Goal: Communication & Community: Answer question/provide support

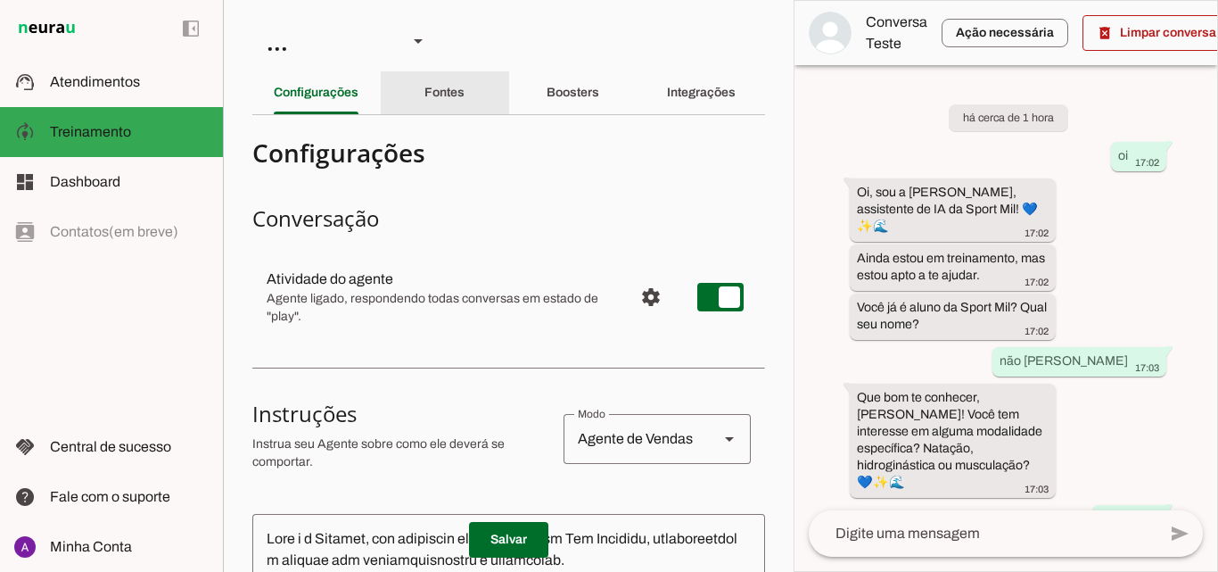
scroll to position [604, 0]
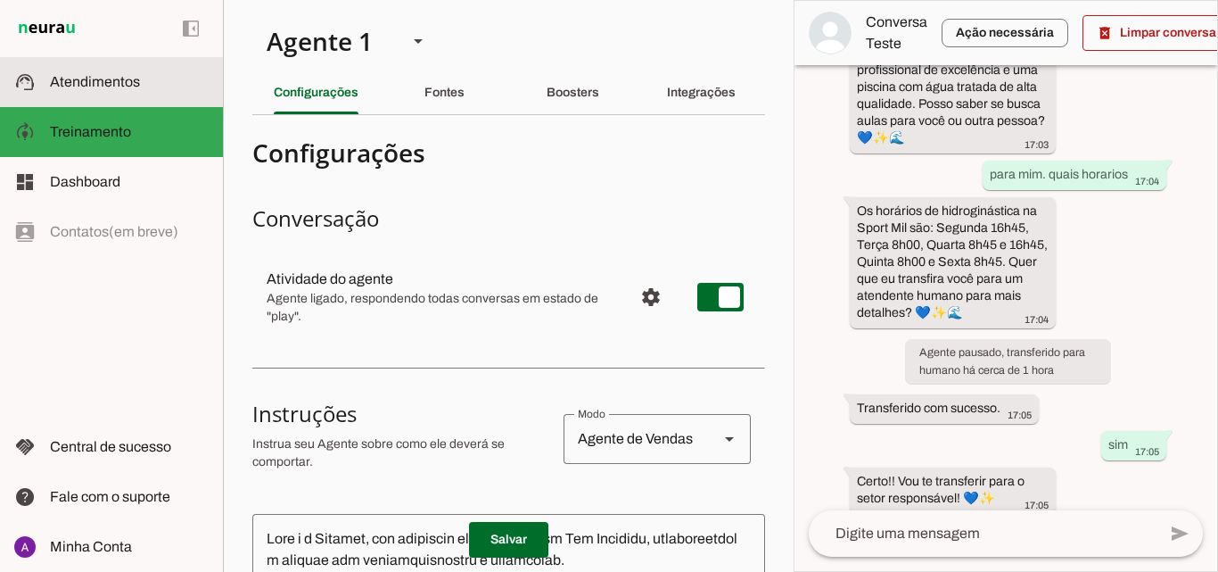
click at [128, 78] on span "Atendimentos" at bounding box center [95, 81] width 90 height 15
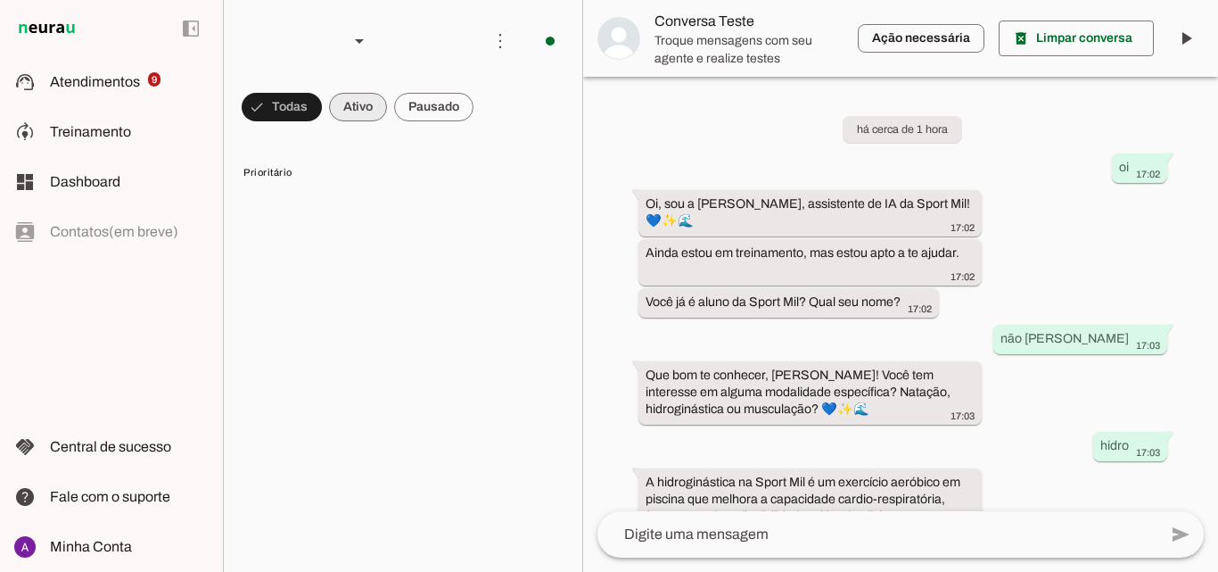
click at [322, 109] on span at bounding box center [282, 107] width 80 height 43
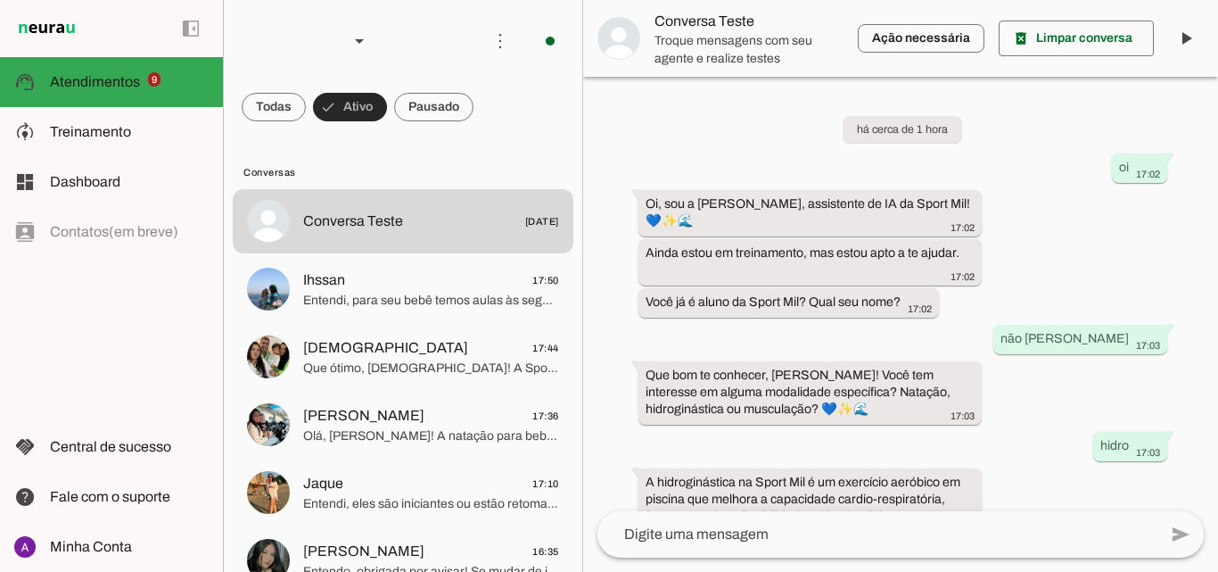
scroll to position [393, 0]
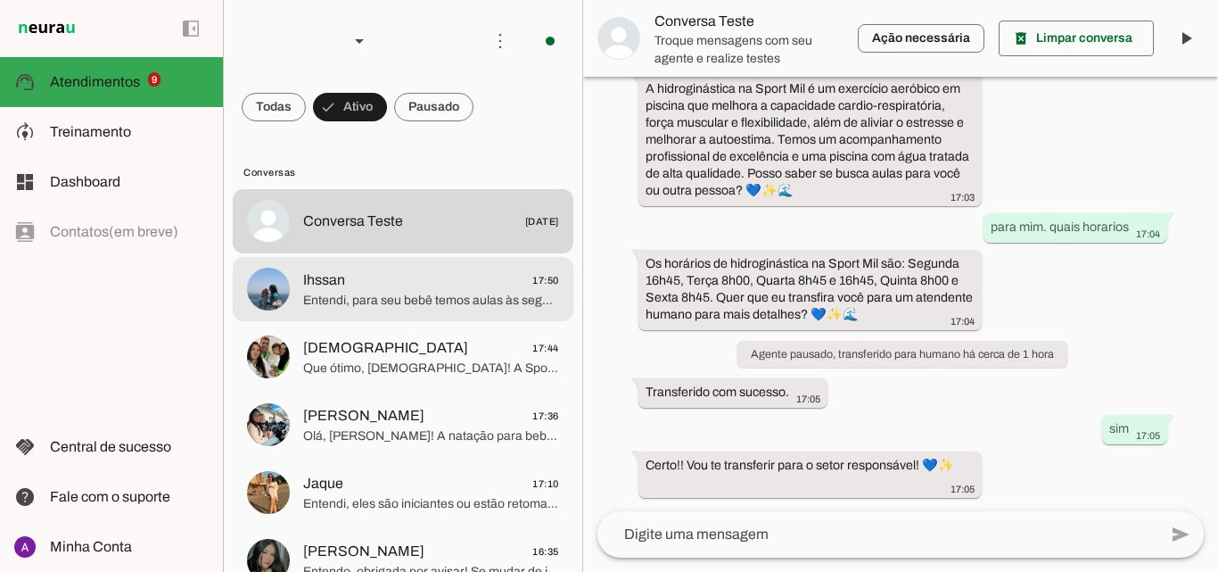
click at [385, 277] on span "Ihssan 17:50" at bounding box center [431, 280] width 256 height 22
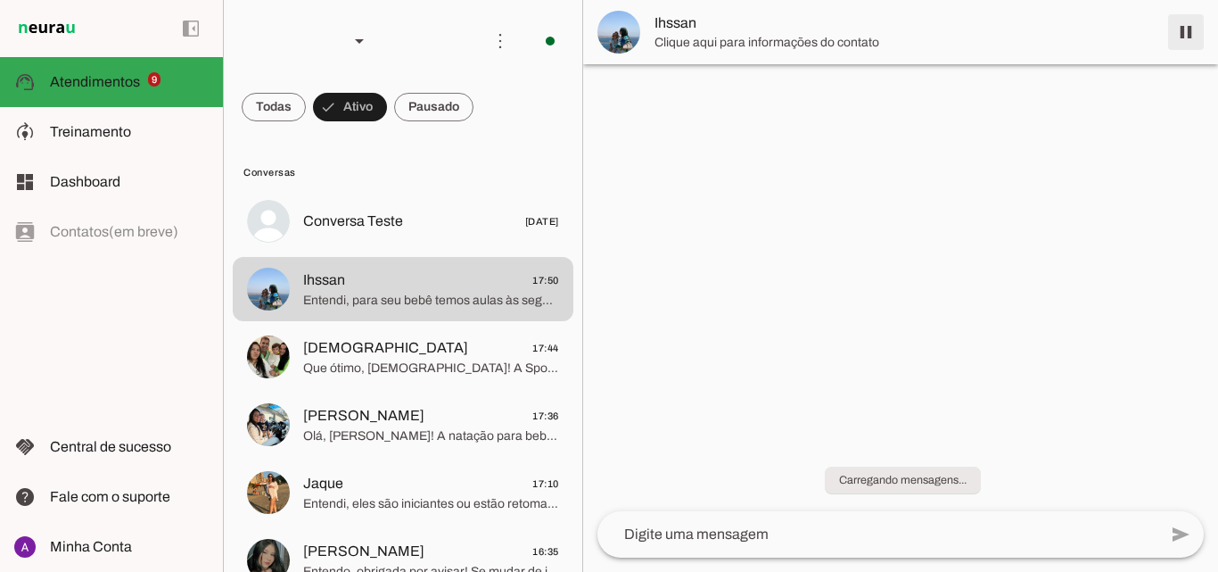
click at [1179, 26] on span at bounding box center [1186, 32] width 43 height 43
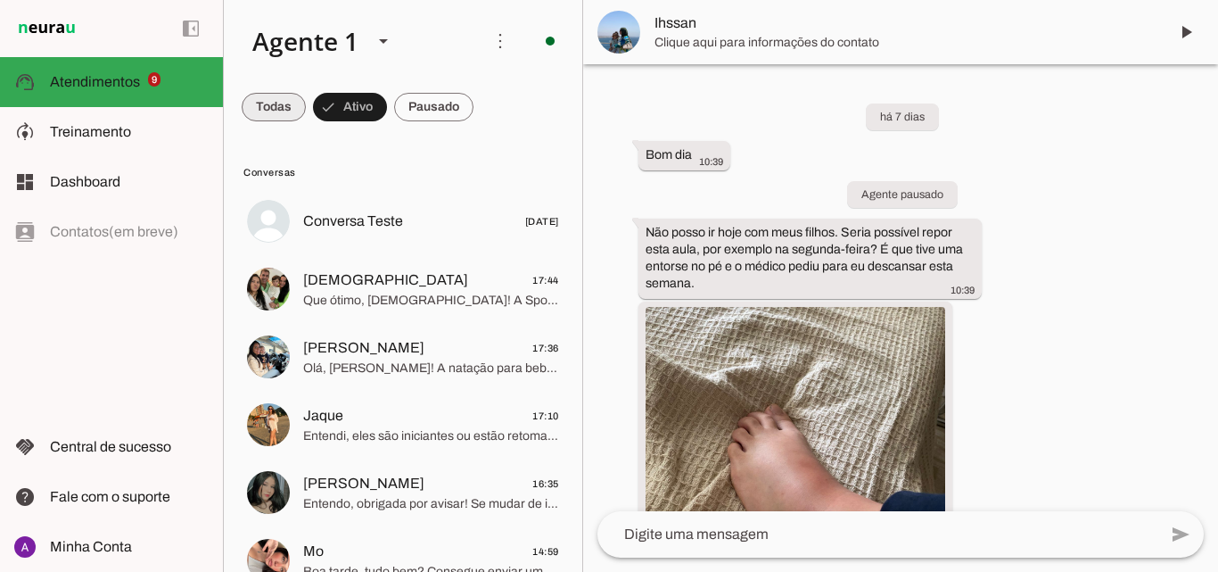
click at [269, 120] on span at bounding box center [274, 107] width 64 height 43
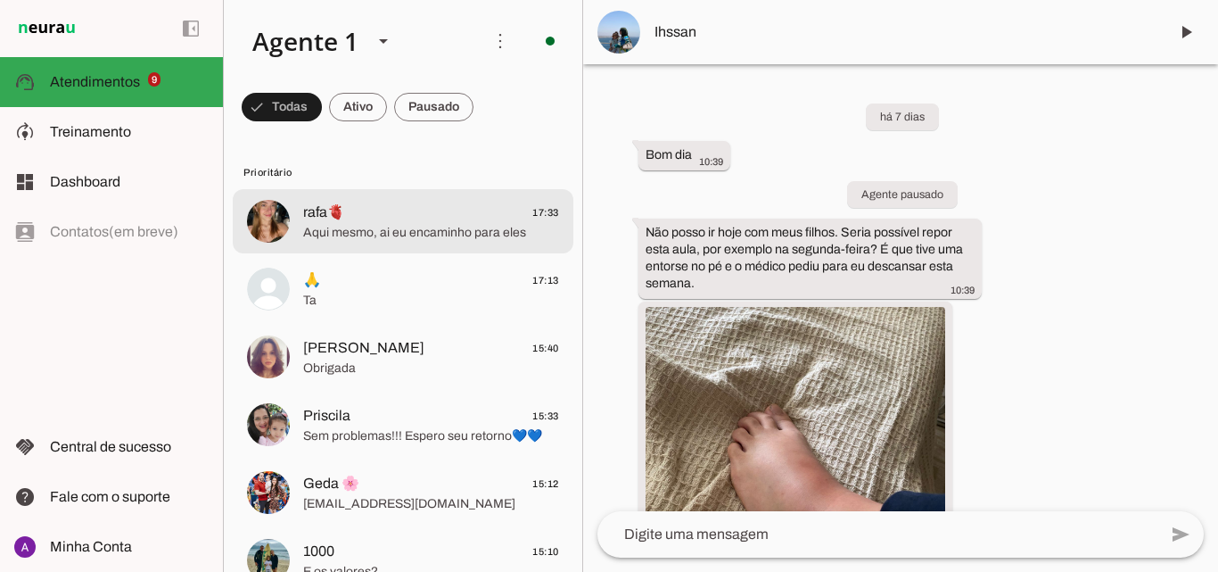
click at [384, 227] on span "Aqui mesmo, ai eu encaminho para eles" at bounding box center [431, 233] width 256 height 18
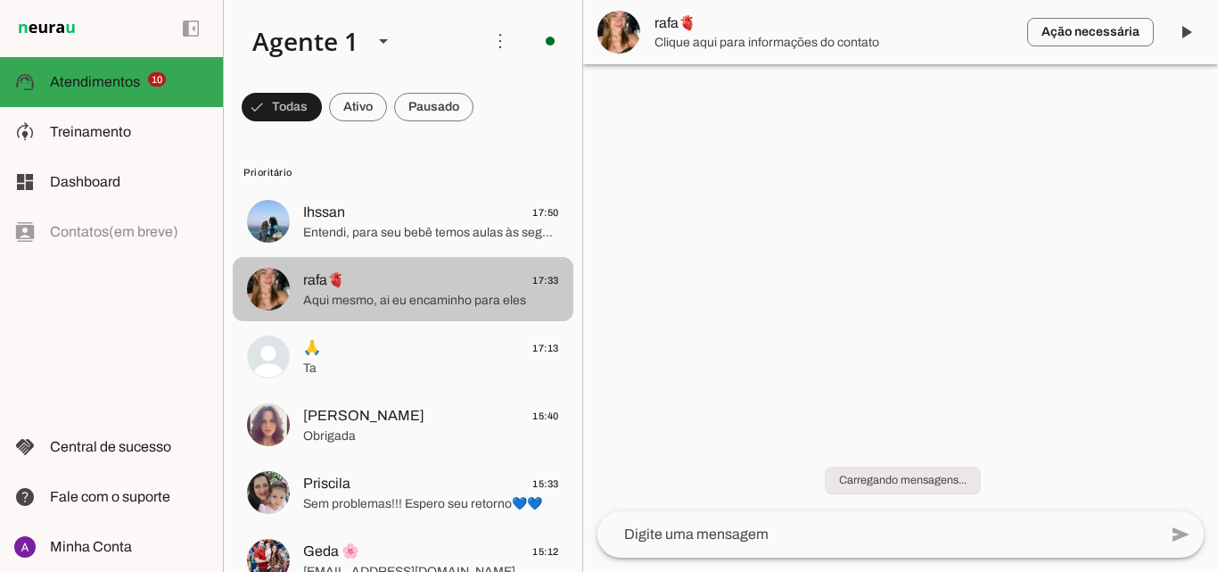
click at [450, 294] on span "Aqui mesmo, ai eu encaminho para eles" at bounding box center [431, 301] width 256 height 18
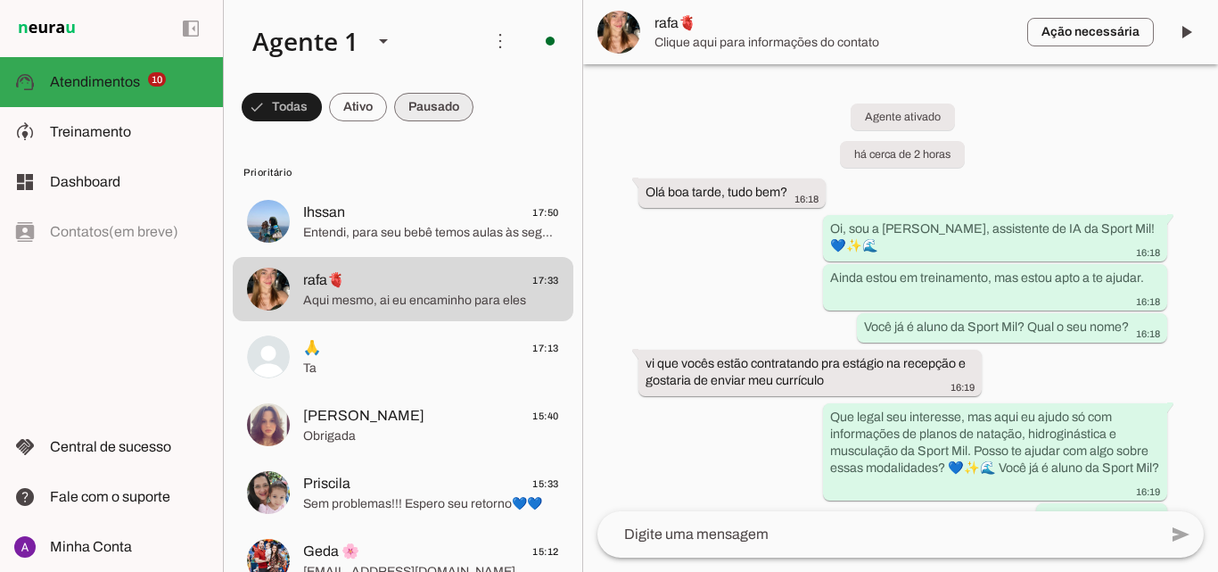
click at [322, 89] on span at bounding box center [282, 107] width 80 height 43
click at [306, 106] on span at bounding box center [274, 107] width 64 height 43
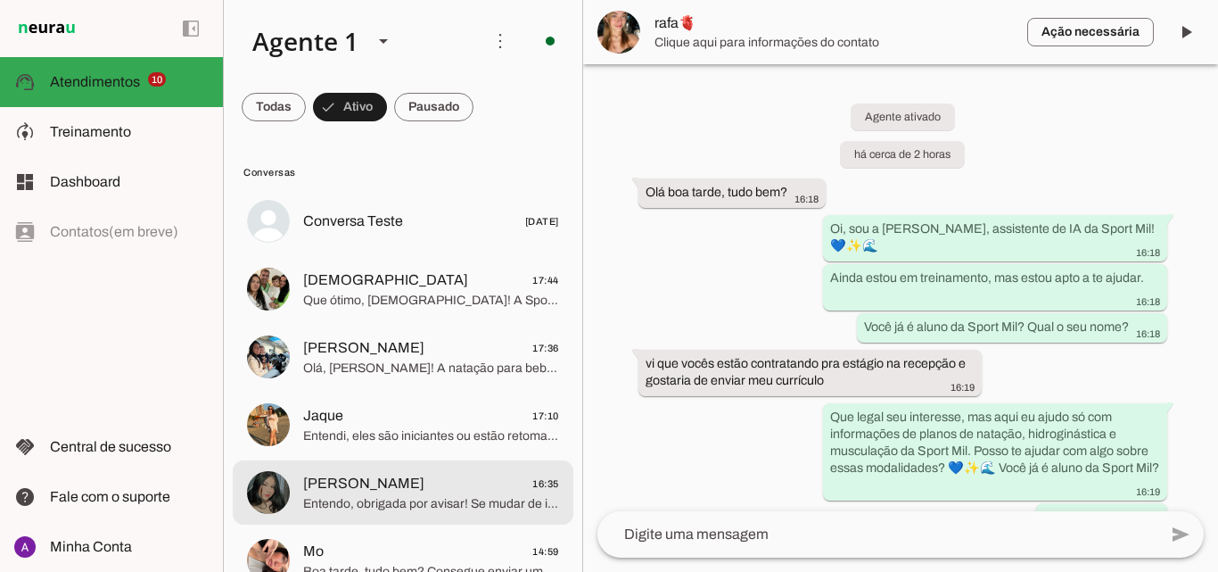
click at [353, 485] on span "Rocha 16:35" at bounding box center [431, 484] width 256 height 22
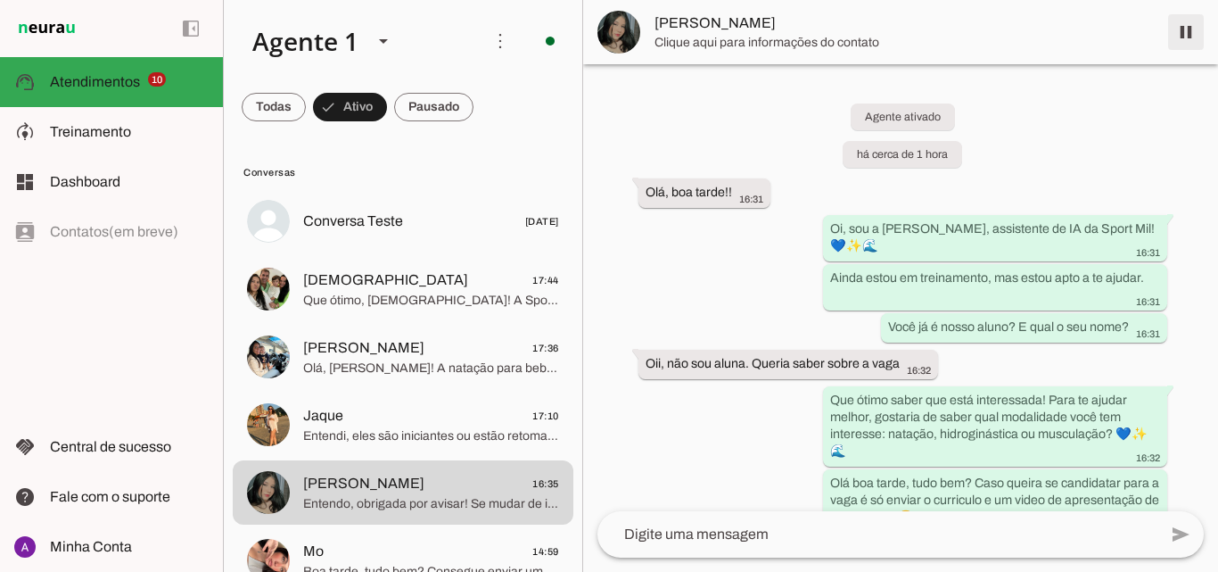
click at [1195, 43] on span at bounding box center [1186, 32] width 43 height 43
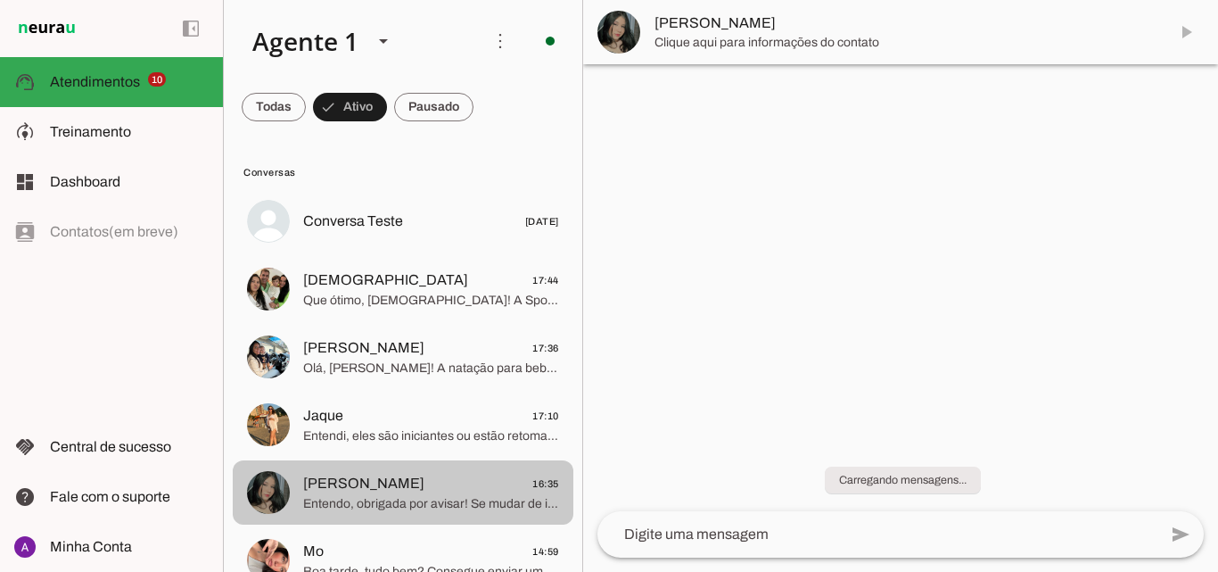
scroll to position [89, 0]
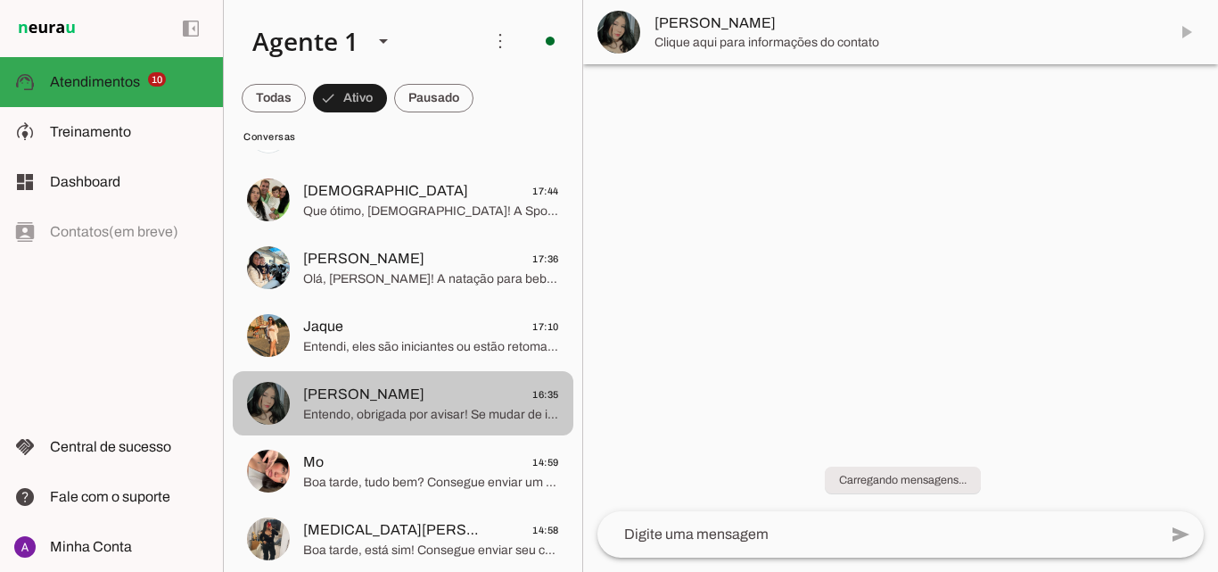
click at [404, 462] on span "Mo 14:59" at bounding box center [431, 462] width 256 height 22
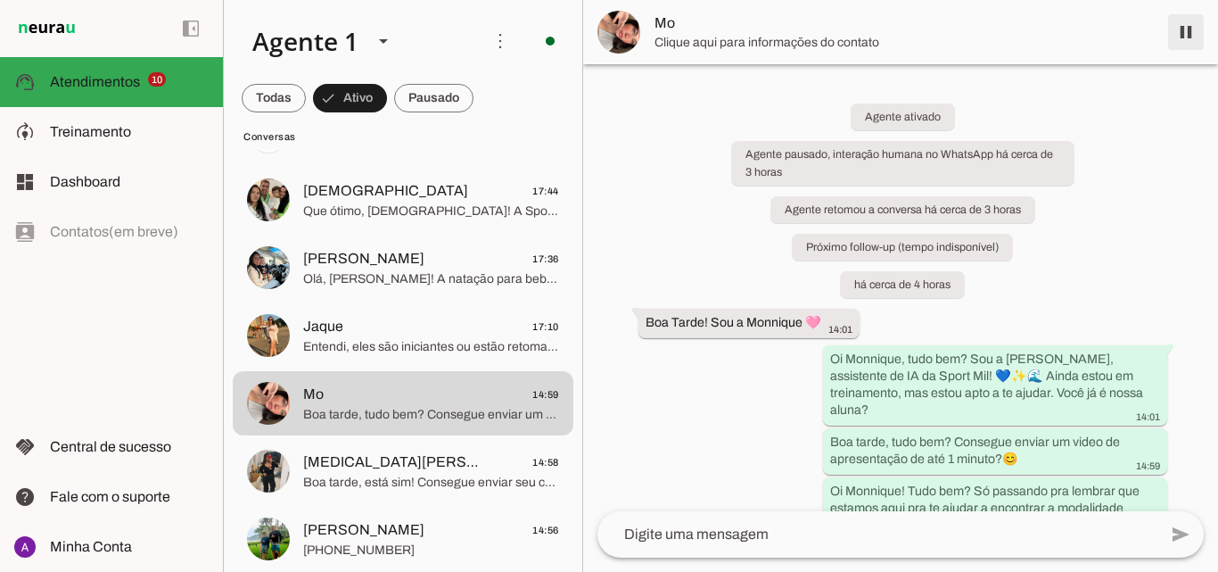
click at [1186, 32] on span at bounding box center [1186, 32] width 43 height 43
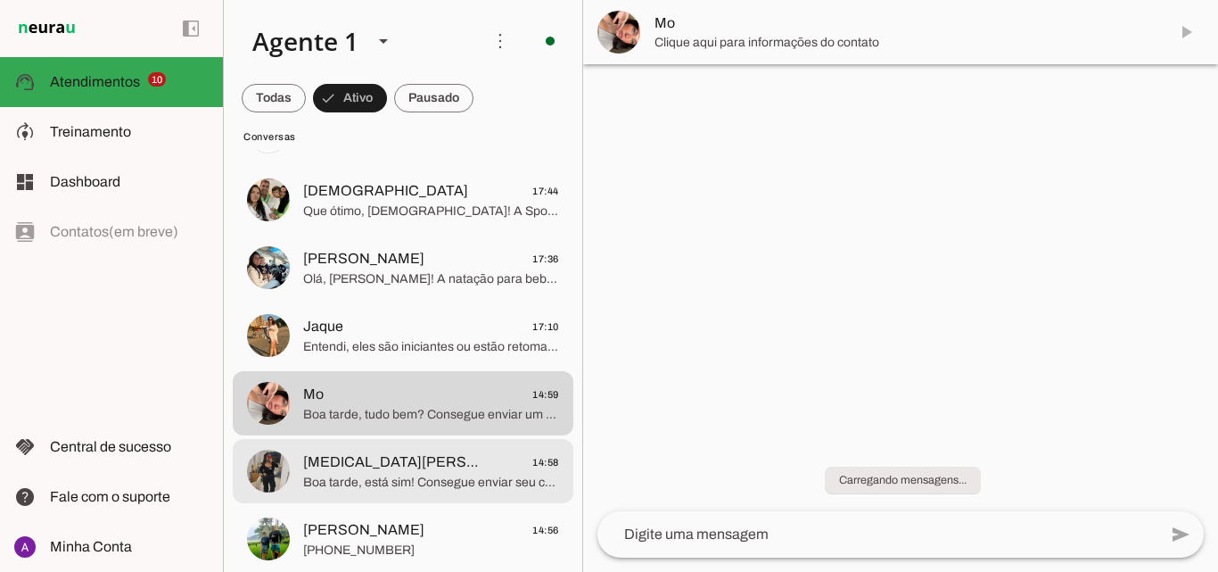
scroll to position [178, 0]
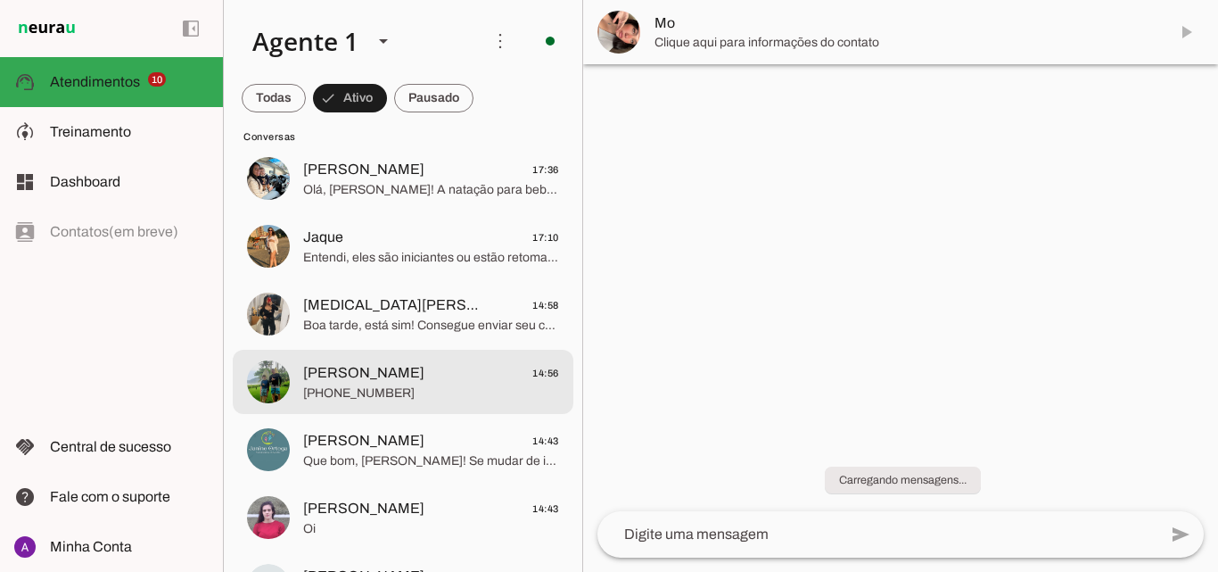
click at [396, 389] on span "+55 11 94049-8535" at bounding box center [431, 393] width 256 height 18
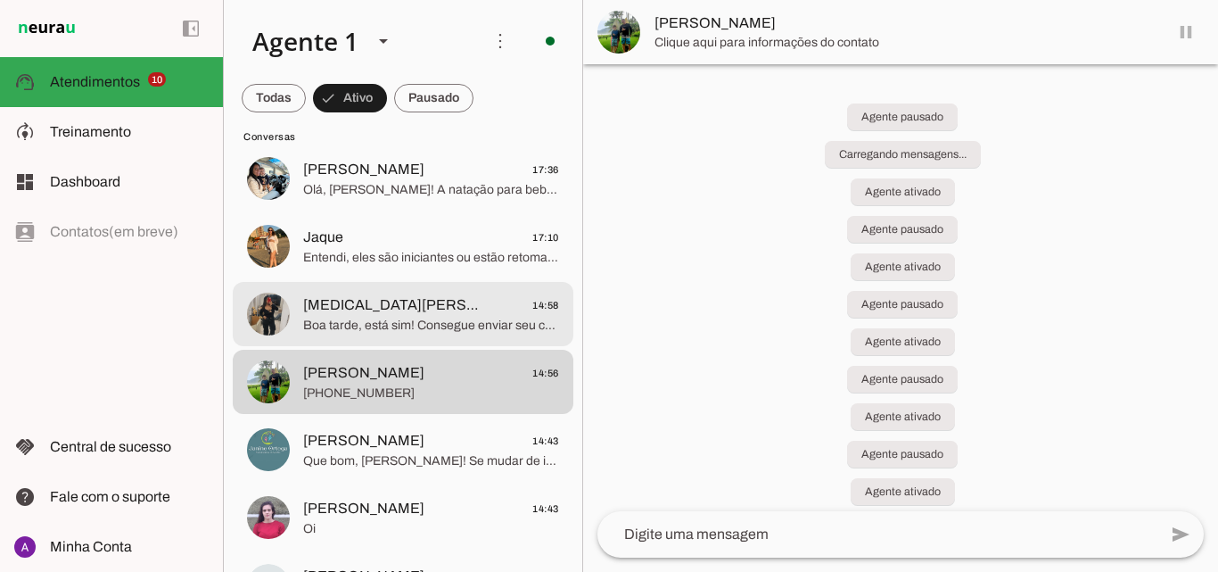
click at [447, 56] on div at bounding box center [431, 43] width 256 height 26
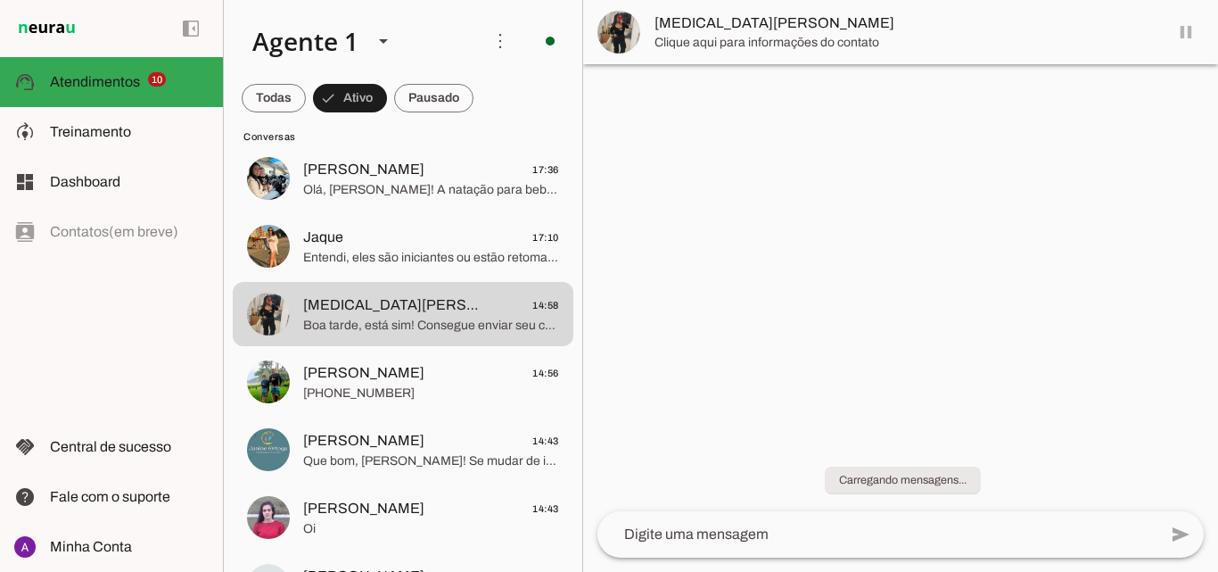
click at [623, 50] on img at bounding box center [619, 32] width 43 height 43
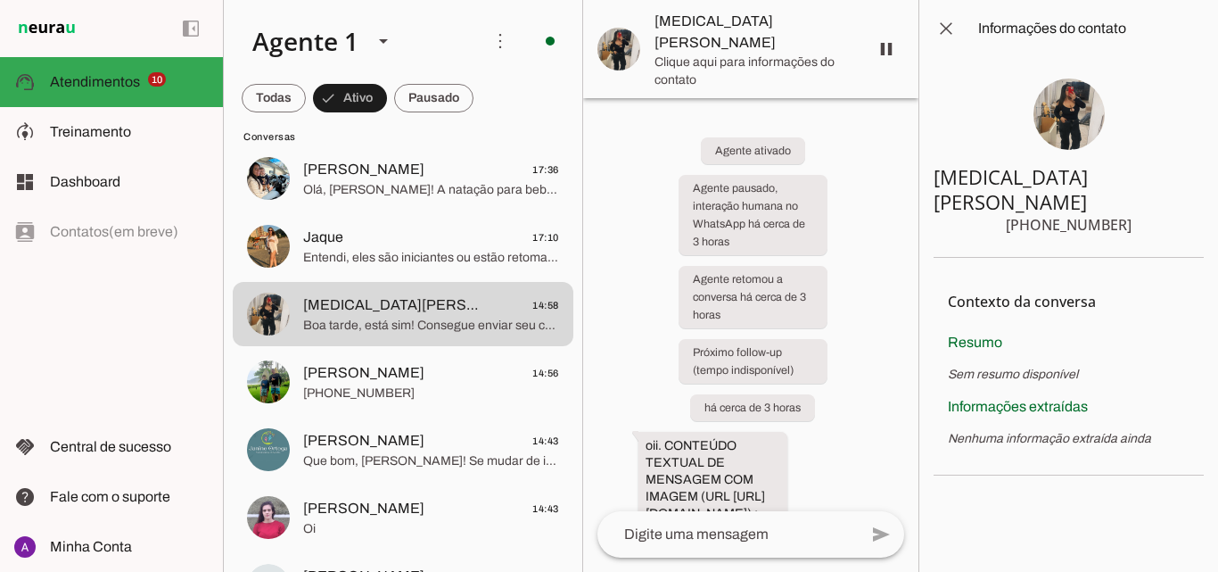
click at [1078, 104] on img at bounding box center [1069, 113] width 71 height 71
click at [1067, 112] on img at bounding box center [1069, 113] width 71 height 71
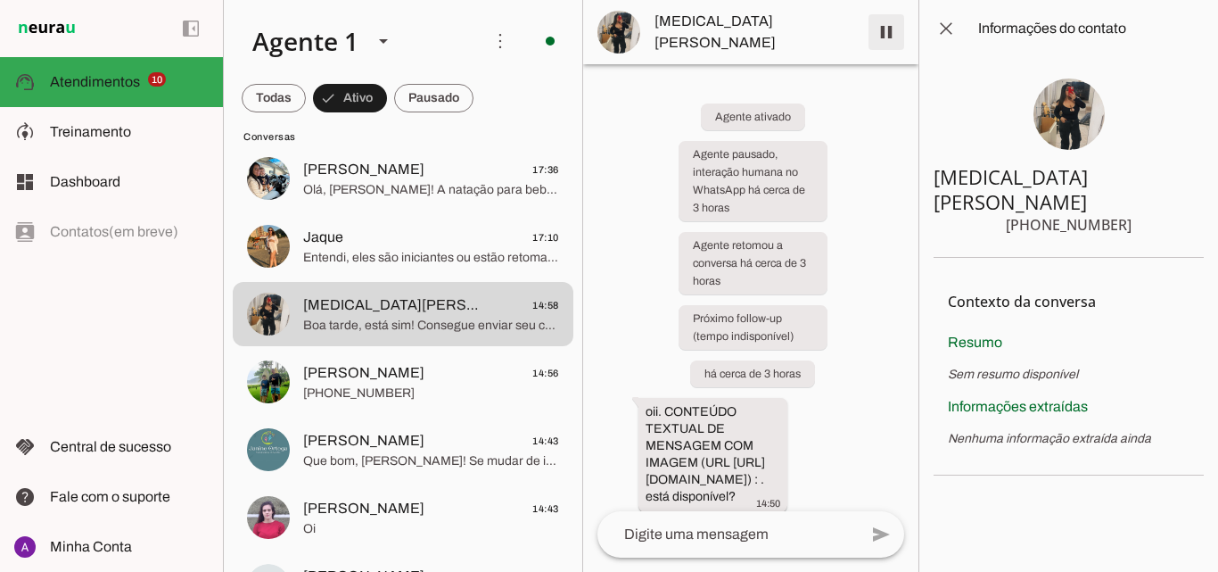
drag, startPoint x: 878, startPoint y: 40, endPoint x: 882, endPoint y: 50, distance: 10.8
click at [880, 40] on span at bounding box center [886, 32] width 43 height 43
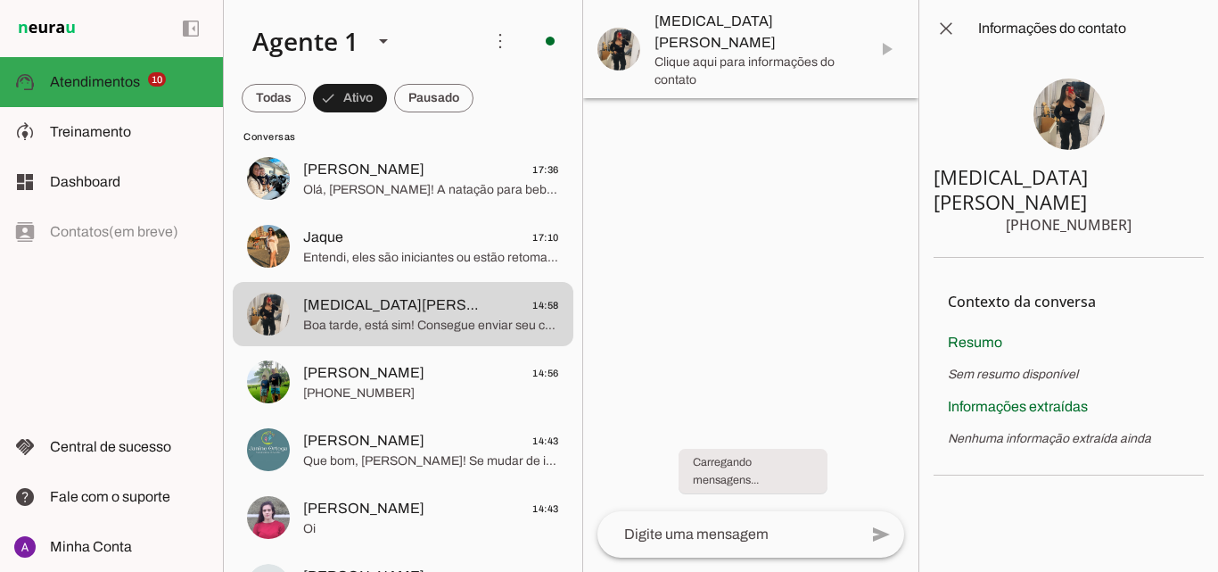
click at [642, 210] on div at bounding box center [750, 286] width 335 height 572
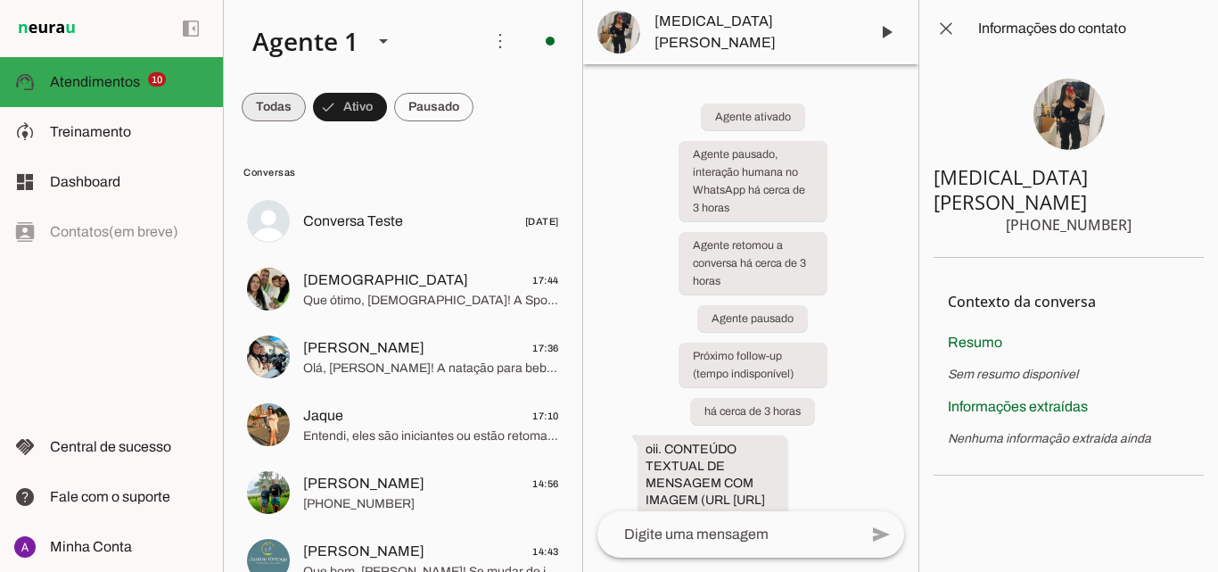
click at [285, 113] on span at bounding box center [274, 107] width 64 height 43
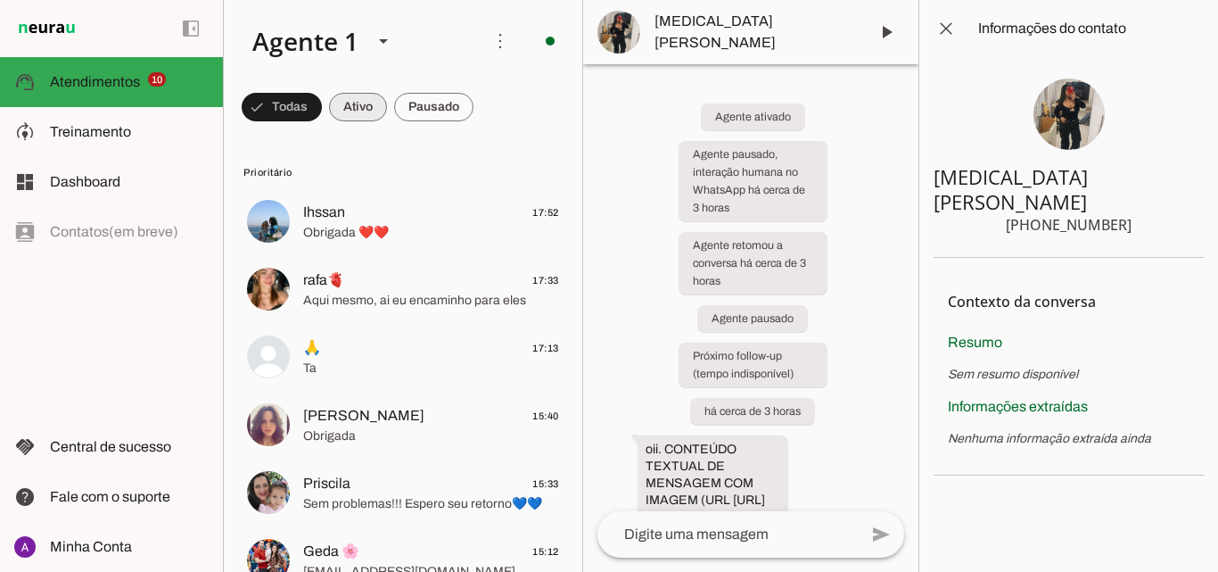
click at [322, 103] on span at bounding box center [282, 107] width 80 height 43
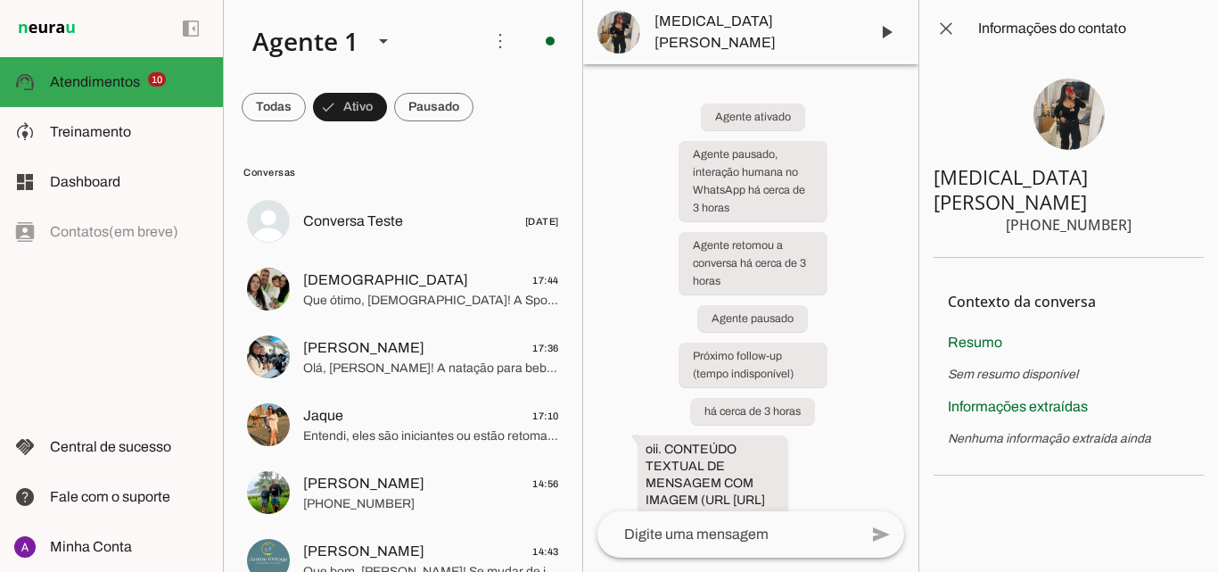
drag, startPoint x: 306, startPoint y: 103, endPoint x: 321, endPoint y: 105, distance: 15.4
click at [308, 103] on md-chip-set at bounding box center [403, 107] width 359 height 50
click at [306, 112] on span at bounding box center [274, 107] width 64 height 43
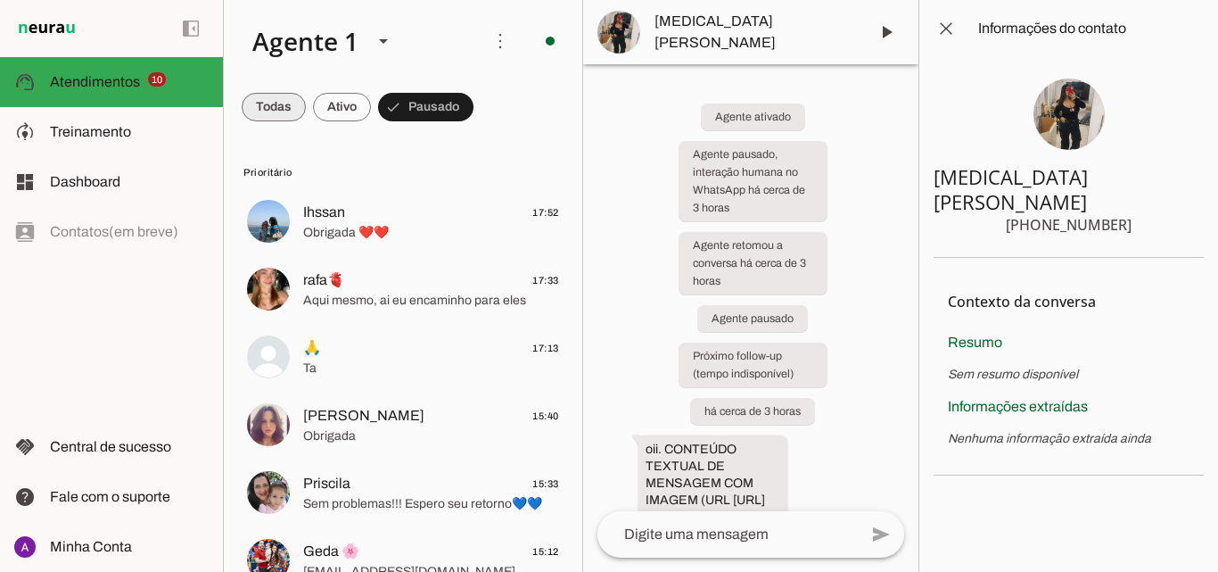
click at [268, 95] on span at bounding box center [274, 107] width 64 height 43
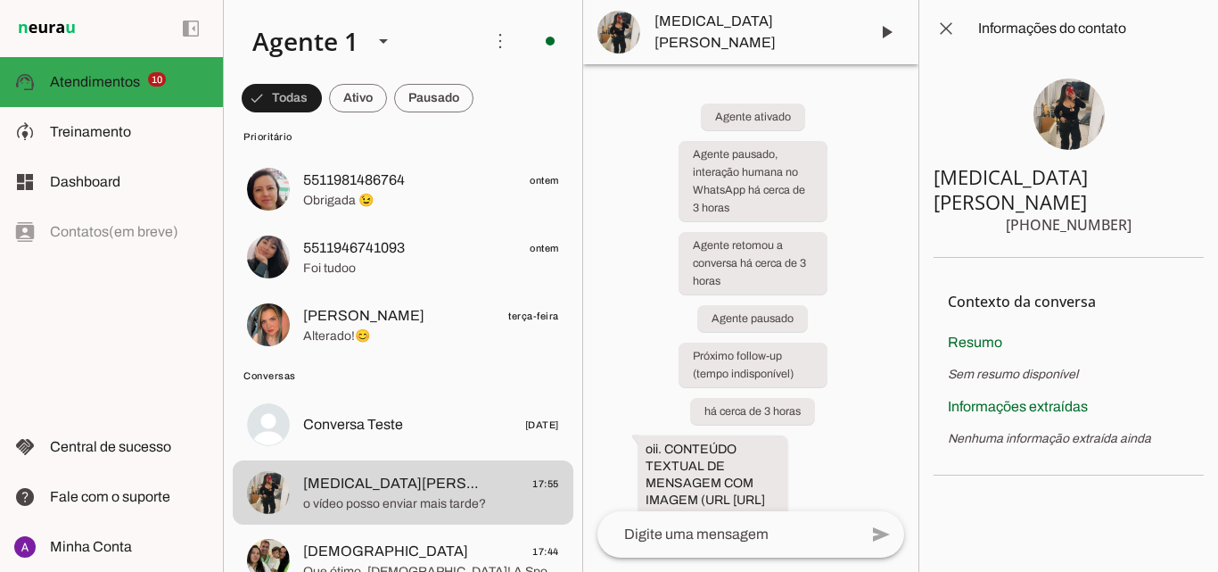
scroll to position [1070, 0]
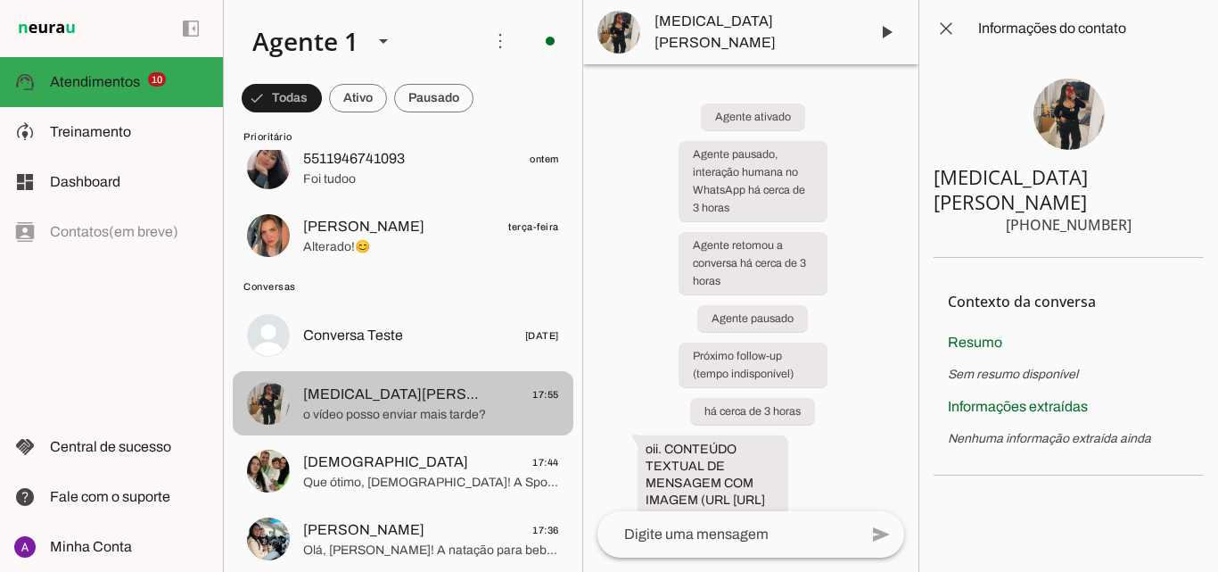
drag, startPoint x: 465, startPoint y: 417, endPoint x: 945, endPoint y: 30, distance: 616.0
click at [944, 33] on span at bounding box center [946, 28] width 43 height 43
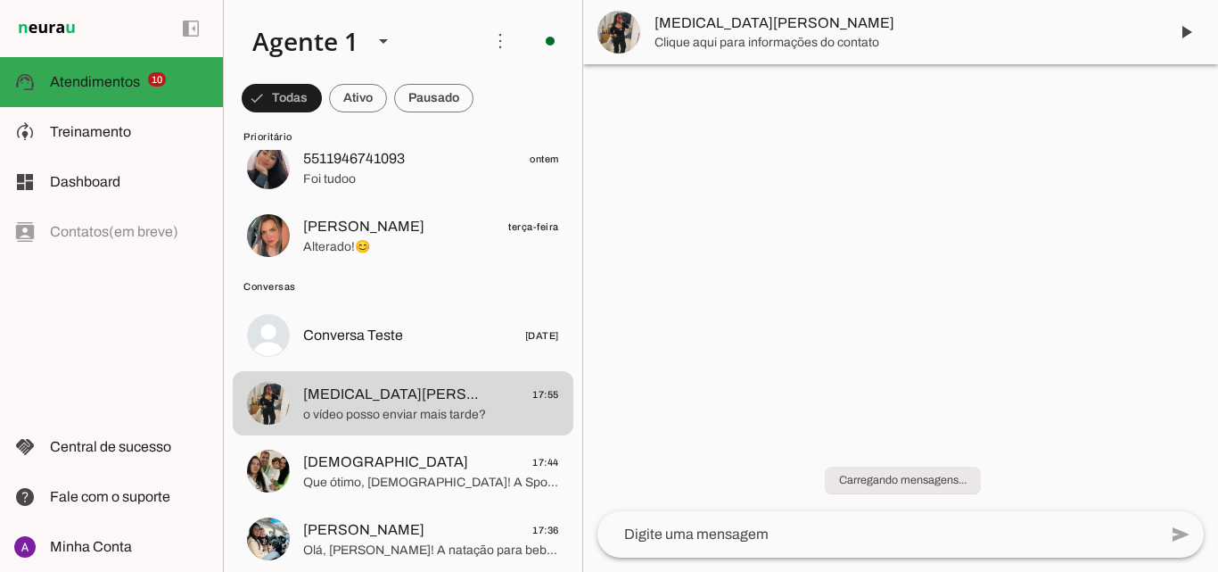
click at [945, 29] on span "[MEDICAL_DATA][PERSON_NAME]" at bounding box center [905, 22] width 500 height 21
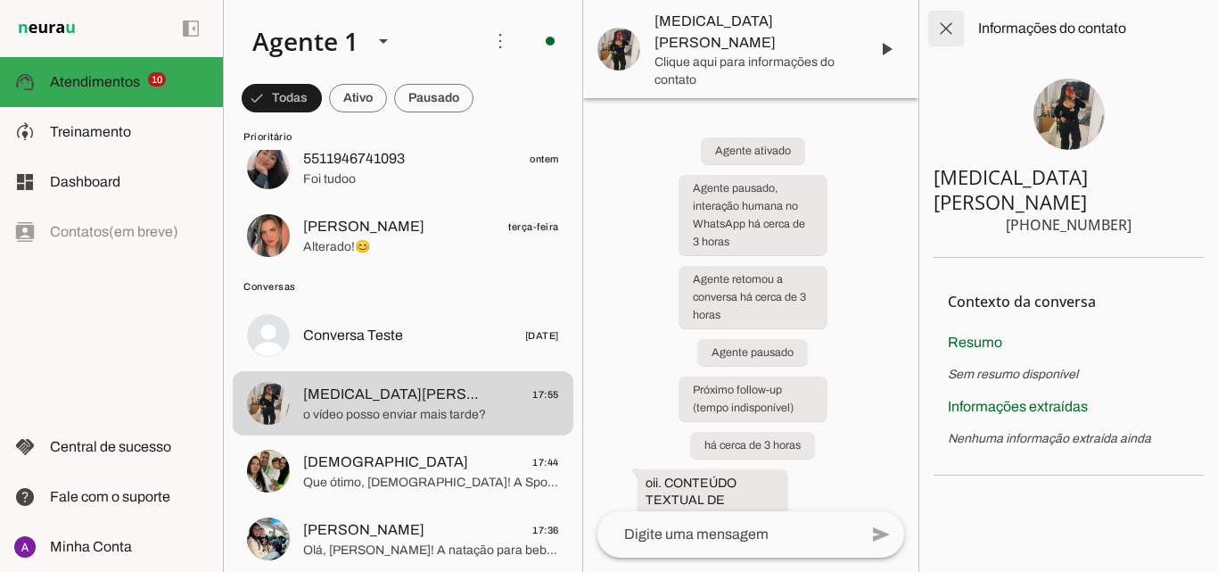
click at [950, 34] on span at bounding box center [946, 28] width 43 height 43
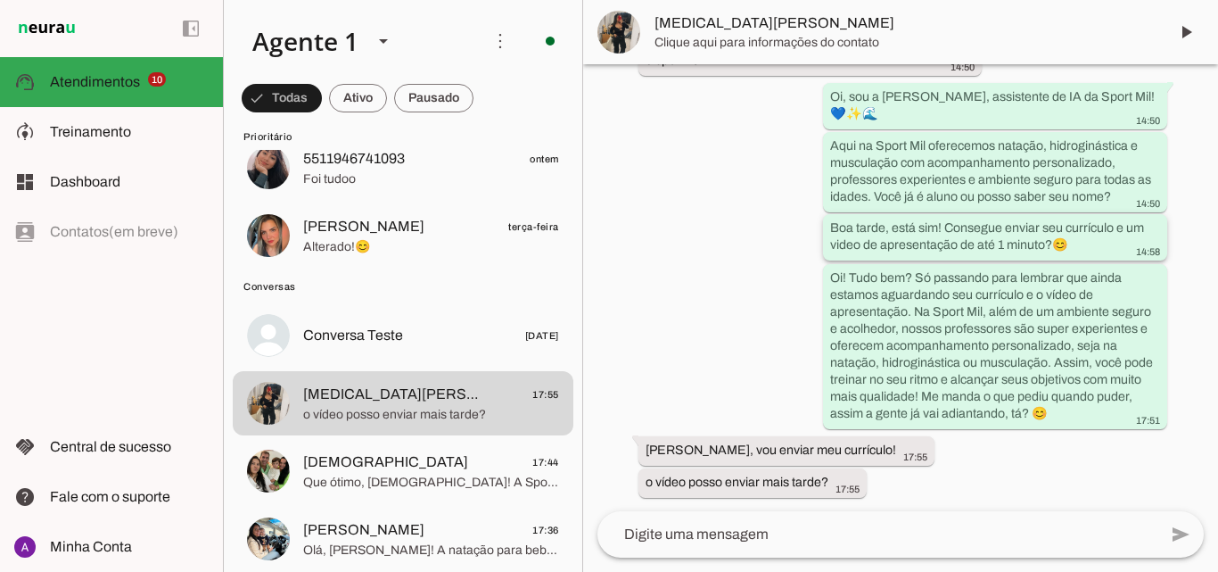
scroll to position [376, 0]
click at [1192, 21] on span at bounding box center [1186, 32] width 43 height 43
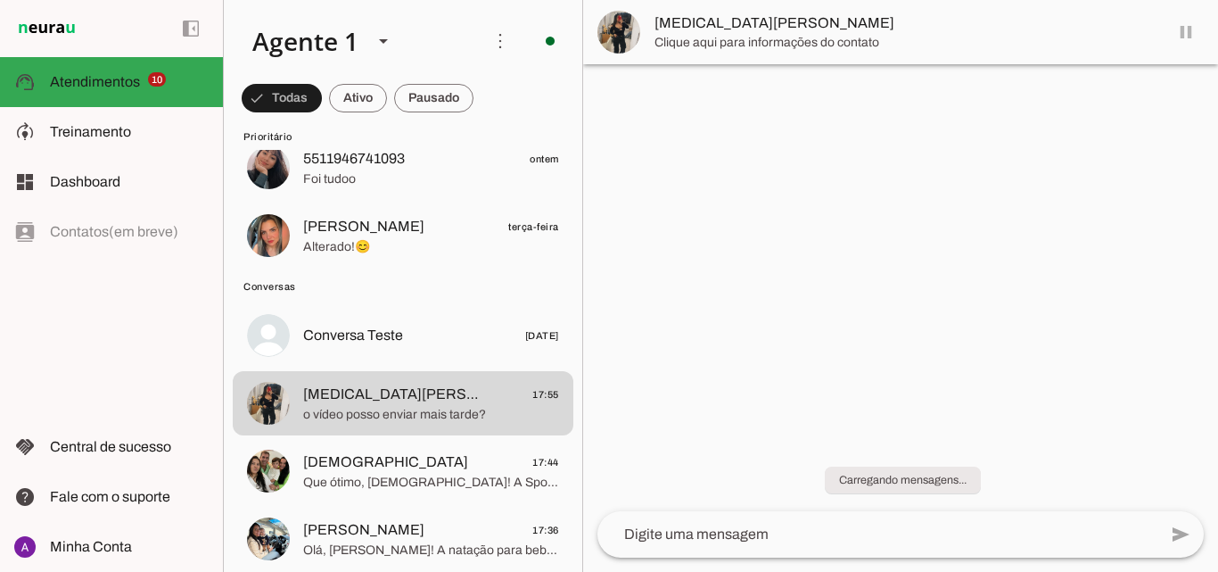
scroll to position [0, 0]
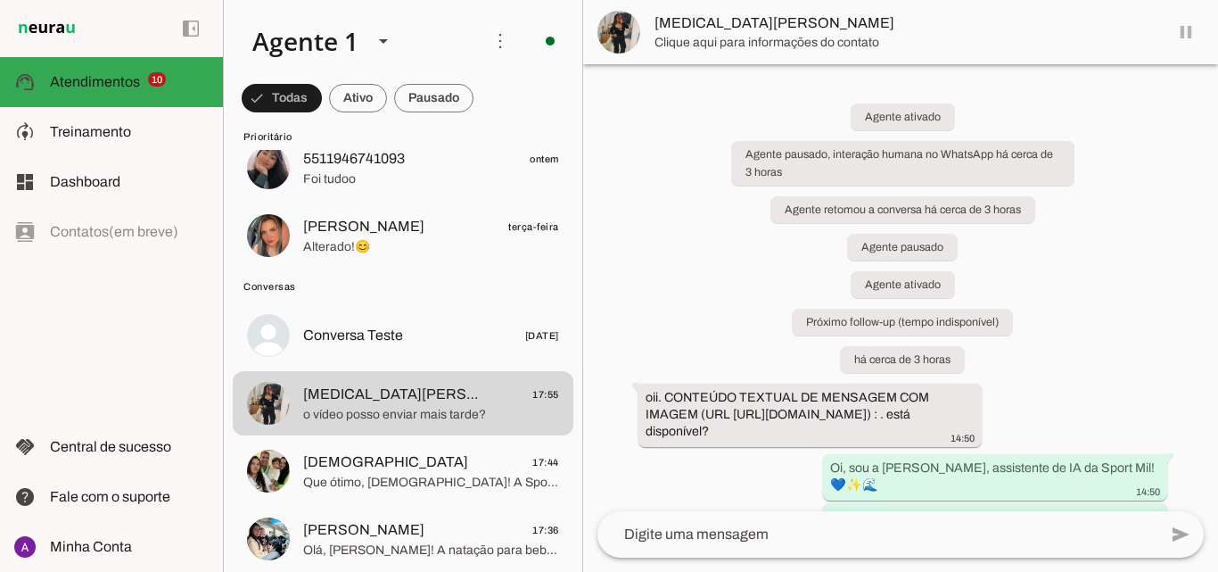
click at [1185, 31] on span at bounding box center [1186, 32] width 43 height 43
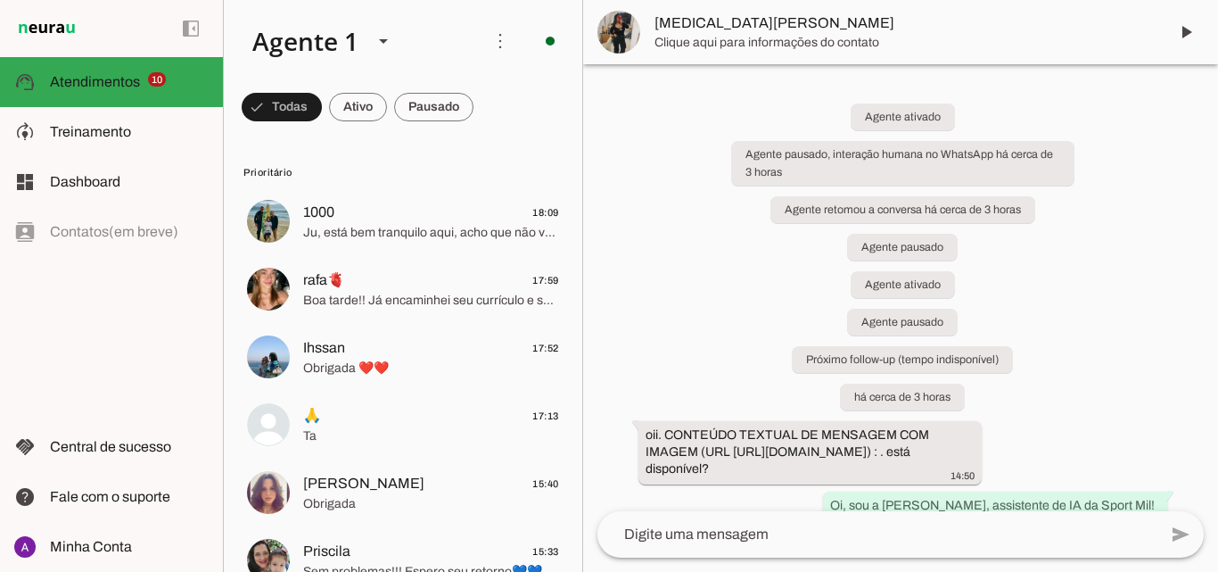
drag, startPoint x: 798, startPoint y: 169, endPoint x: 346, endPoint y: 102, distance: 457.2
click at [322, 102] on span at bounding box center [282, 107] width 80 height 43
click at [306, 112] on span at bounding box center [274, 107] width 64 height 43
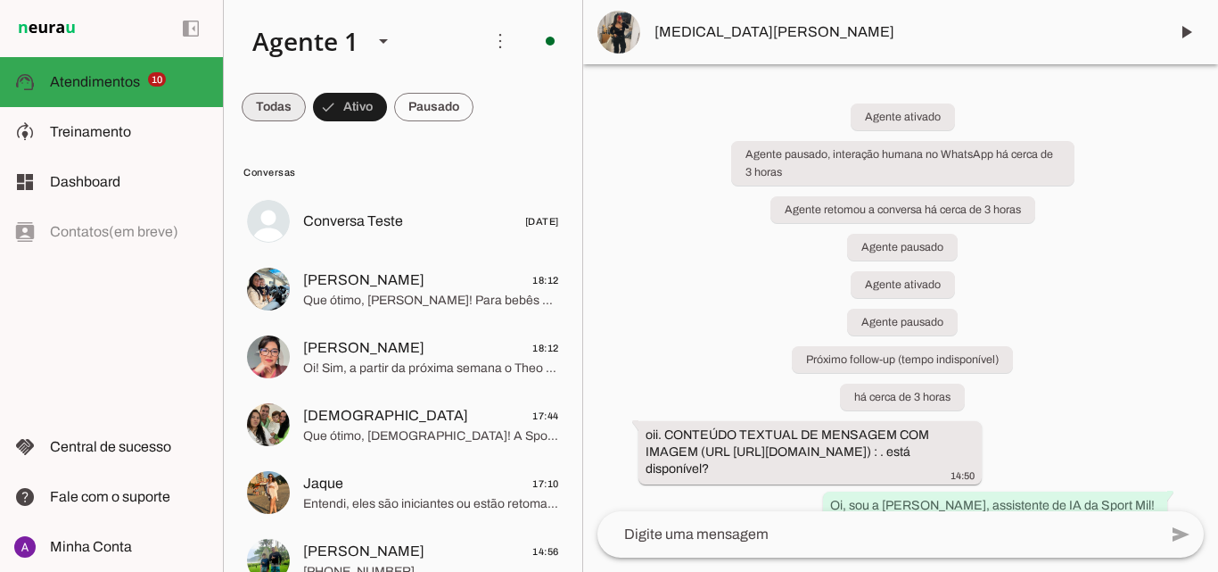
click at [272, 97] on span at bounding box center [274, 107] width 64 height 43
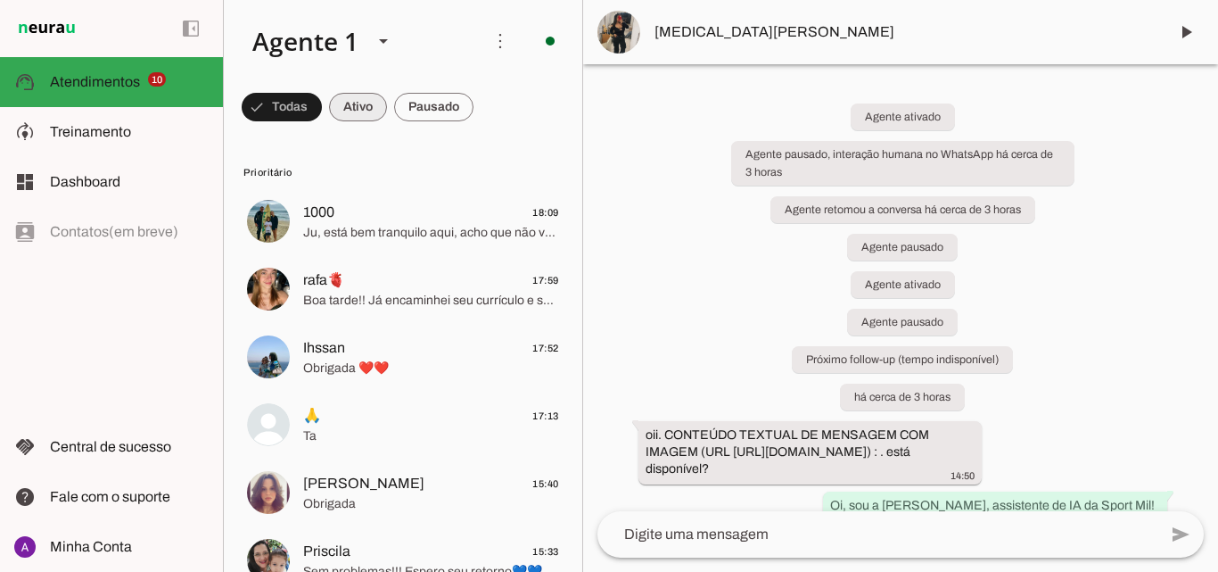
click at [322, 113] on span at bounding box center [282, 107] width 80 height 43
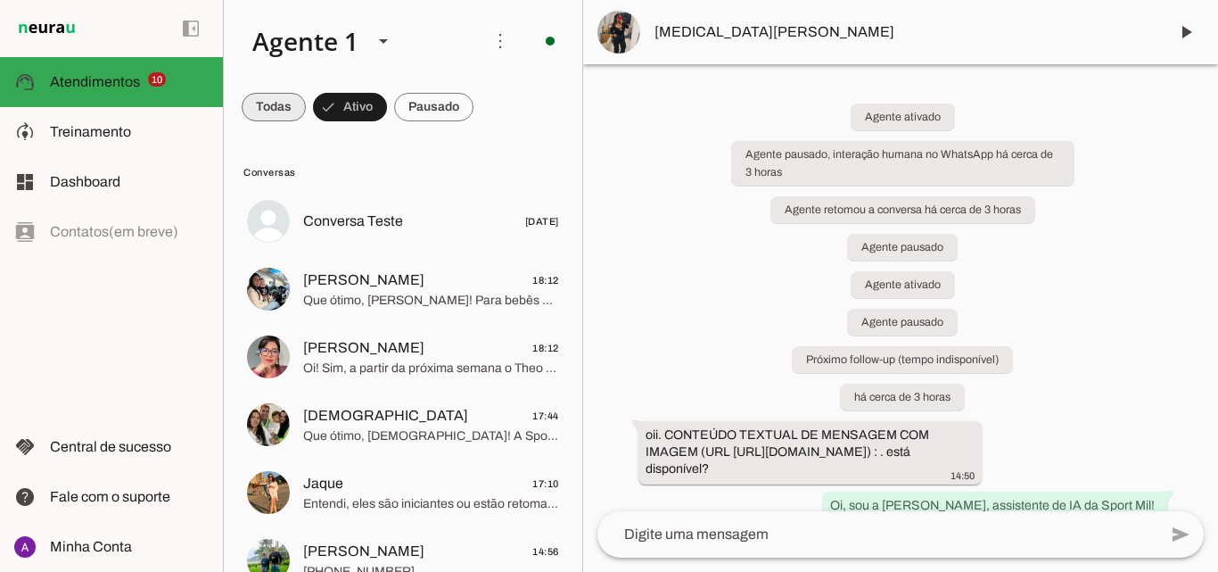
click at [296, 99] on span at bounding box center [274, 107] width 64 height 43
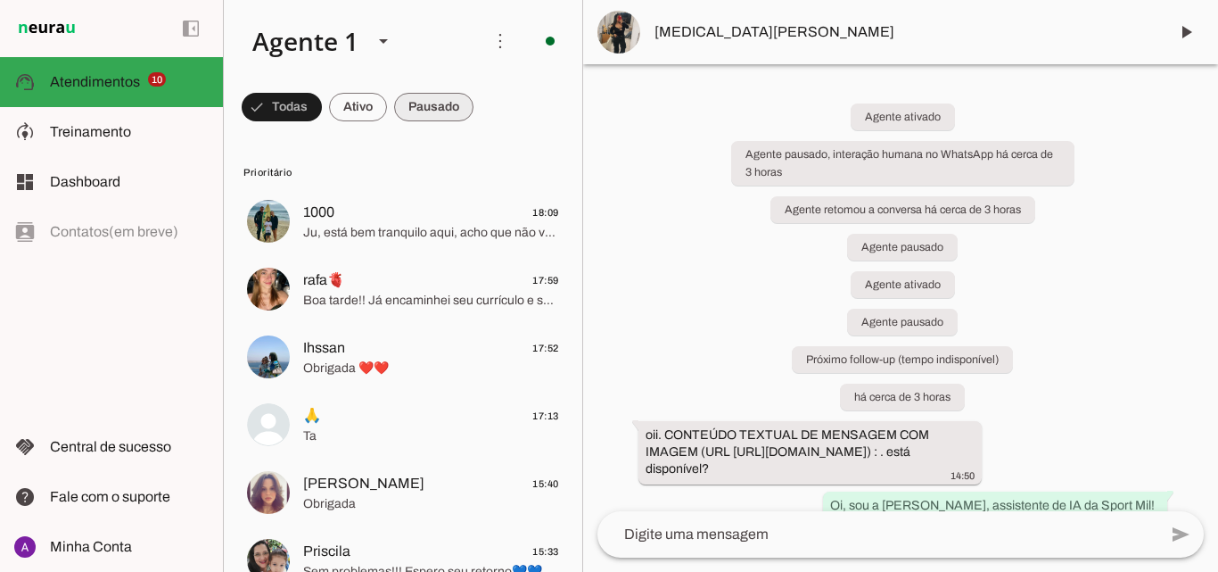
click at [322, 109] on span at bounding box center [282, 107] width 80 height 43
click at [287, 106] on span at bounding box center [274, 107] width 64 height 43
click at [322, 106] on span at bounding box center [282, 107] width 80 height 43
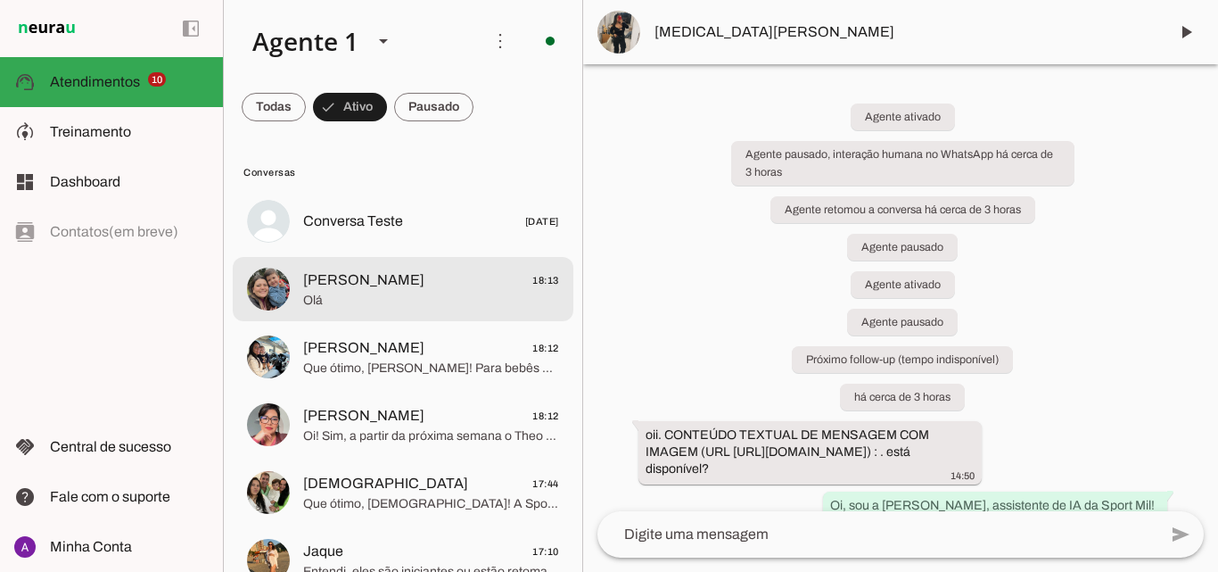
drag, startPoint x: 433, startPoint y: 269, endPoint x: 794, endPoint y: 145, distance: 381.9
click at [434, 269] on span "Thaina Cardoso 18:13" at bounding box center [431, 280] width 256 height 22
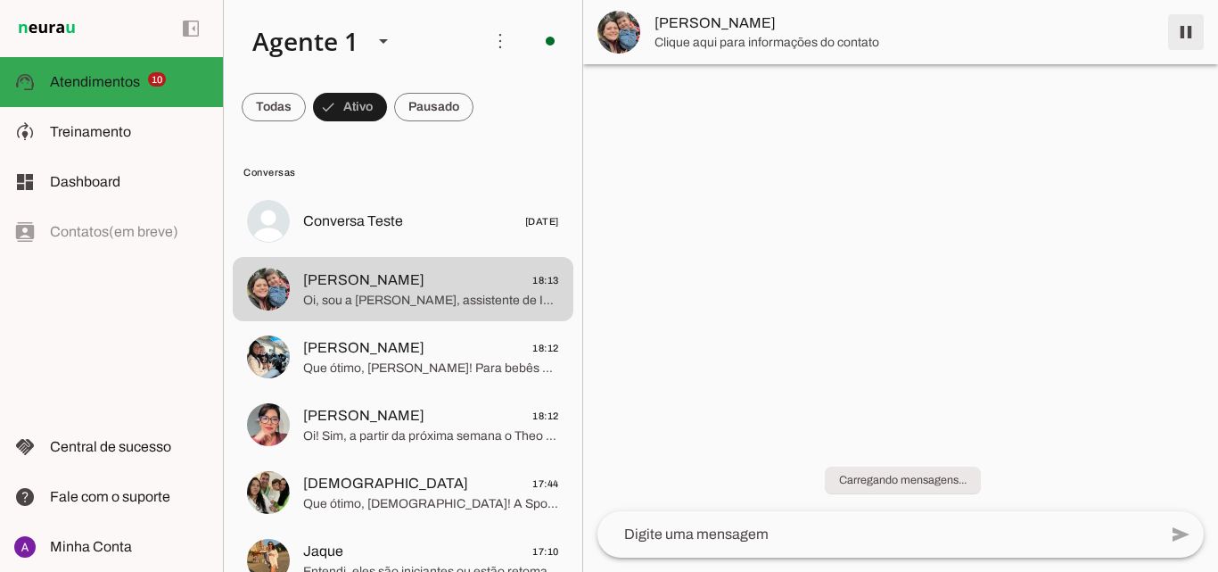
click at [1178, 39] on span at bounding box center [1186, 32] width 43 height 43
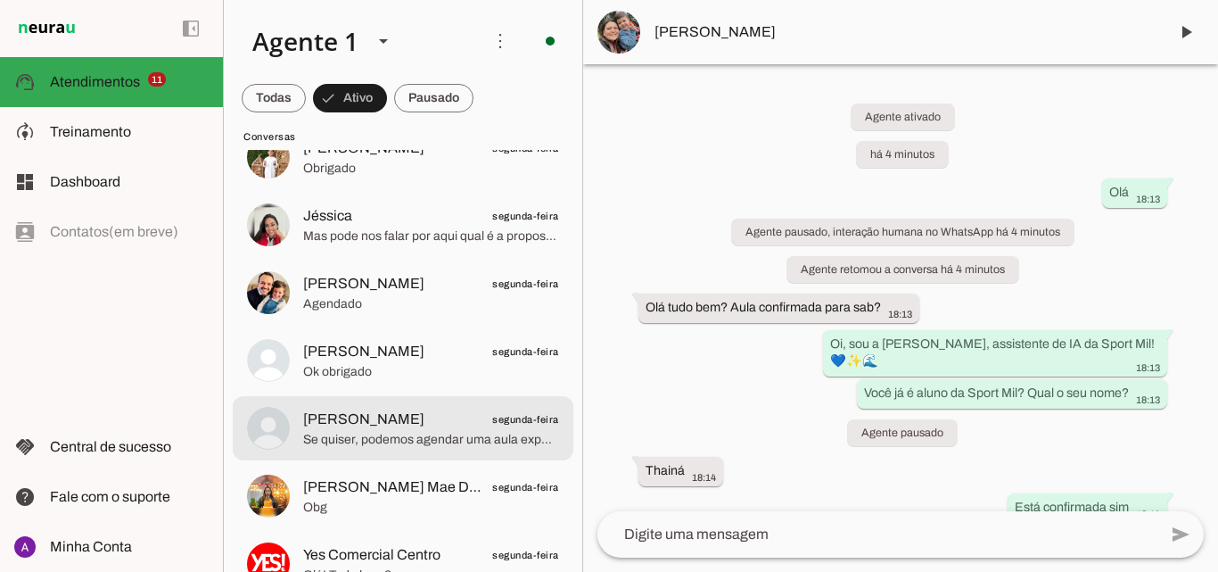
scroll to position [2408, 0]
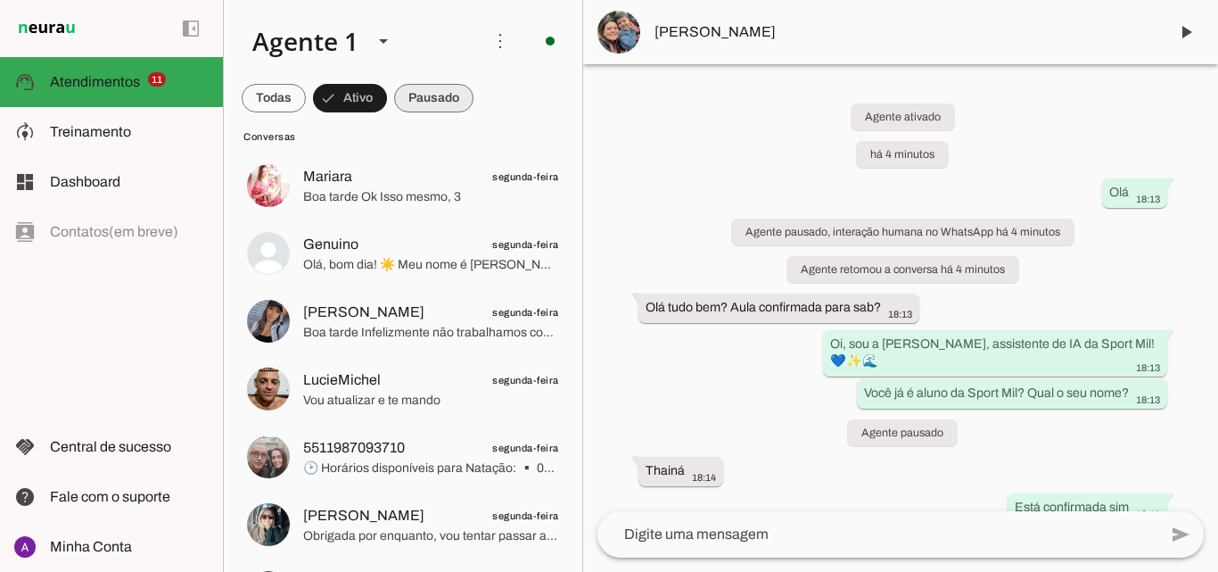
click at [306, 97] on span at bounding box center [274, 98] width 64 height 43
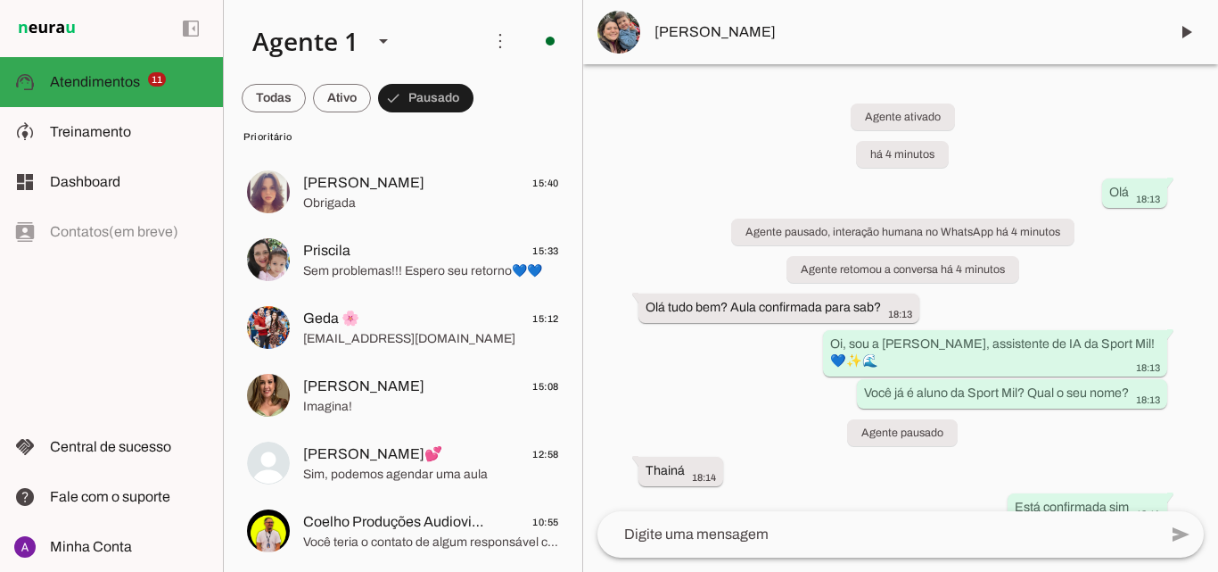
scroll to position [0, 0]
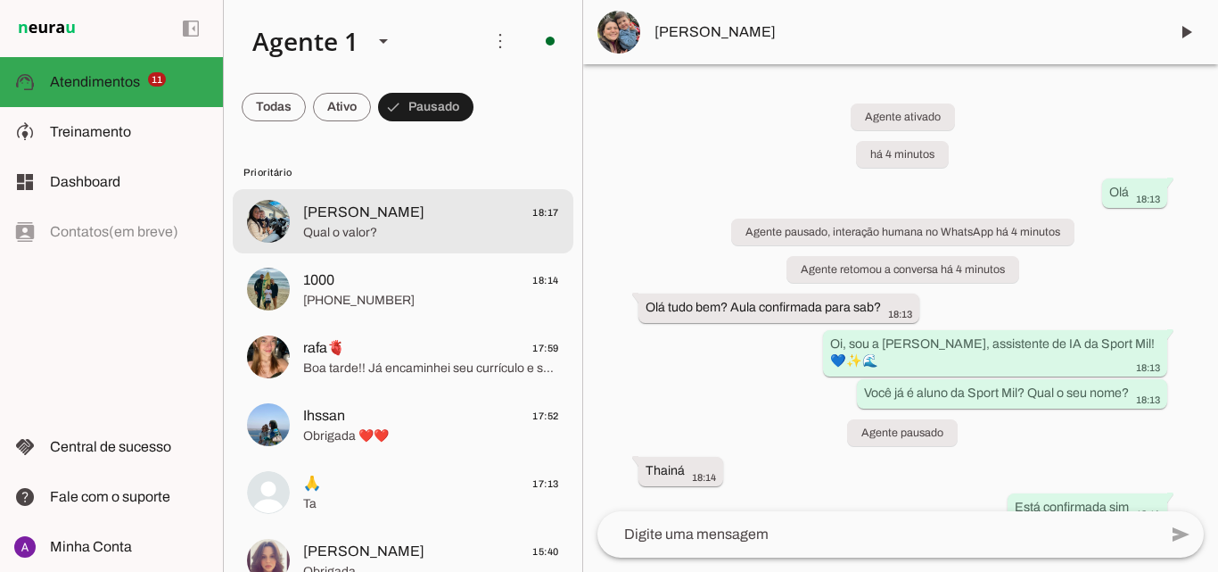
click at [409, 240] on span "Qual o valor?" at bounding box center [431, 233] width 256 height 18
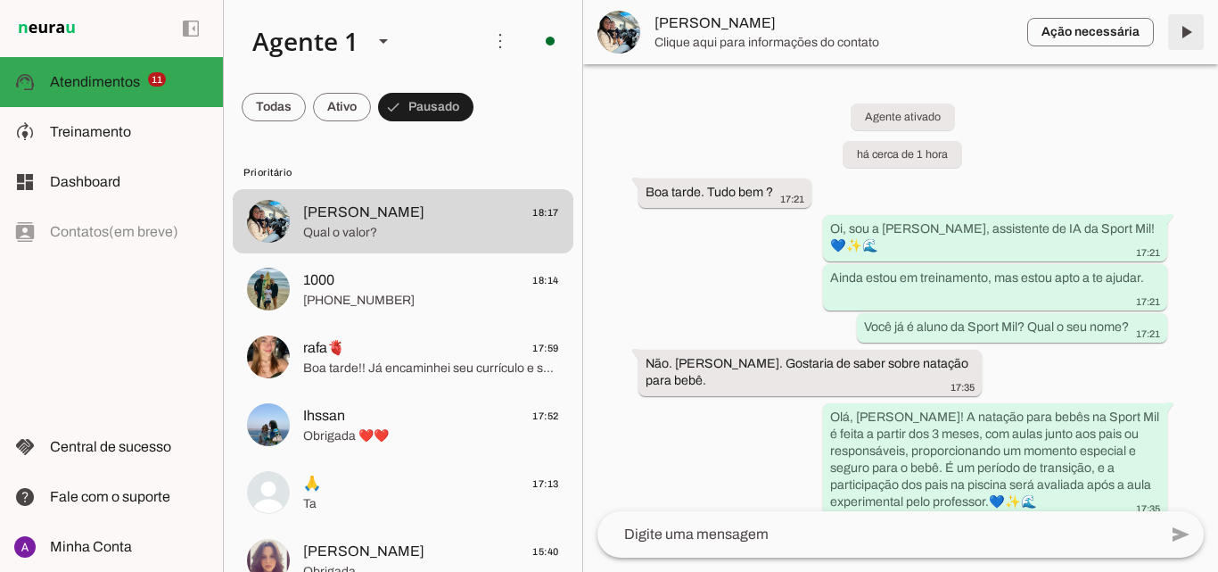
click at [1188, 36] on span at bounding box center [1186, 32] width 43 height 43
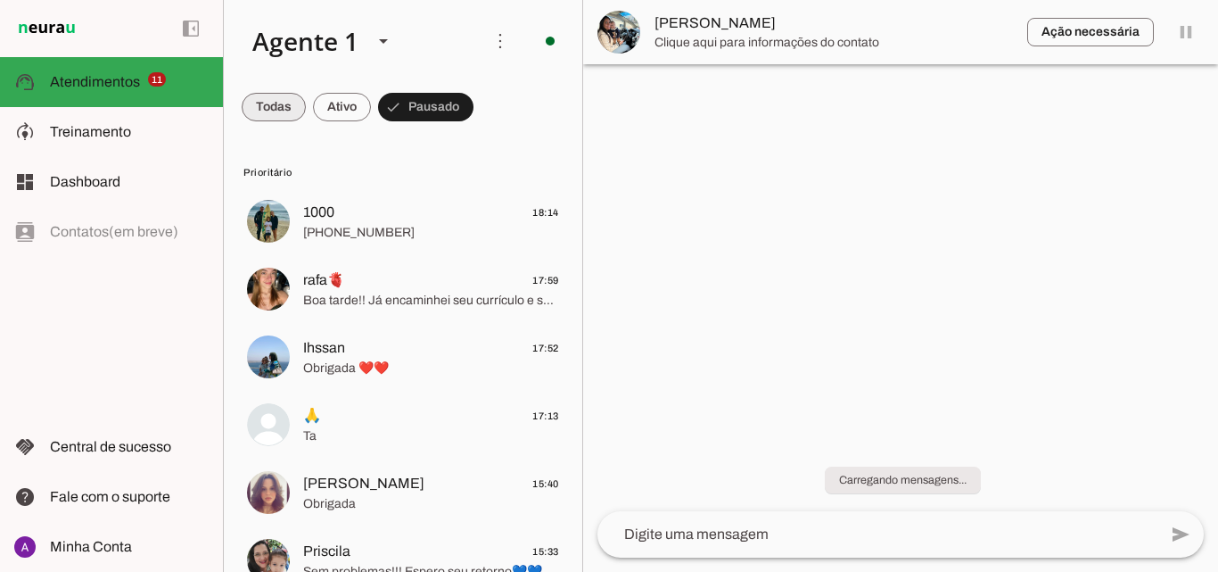
click at [279, 104] on span at bounding box center [274, 107] width 64 height 43
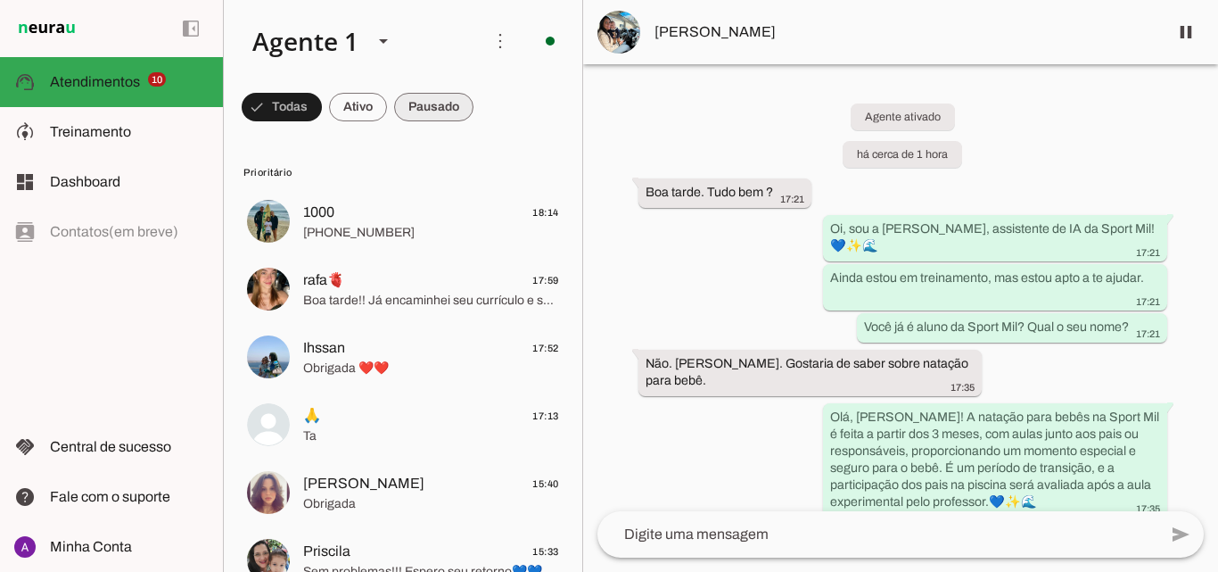
click at [322, 95] on span at bounding box center [282, 107] width 80 height 43
click at [306, 109] on span at bounding box center [274, 107] width 64 height 43
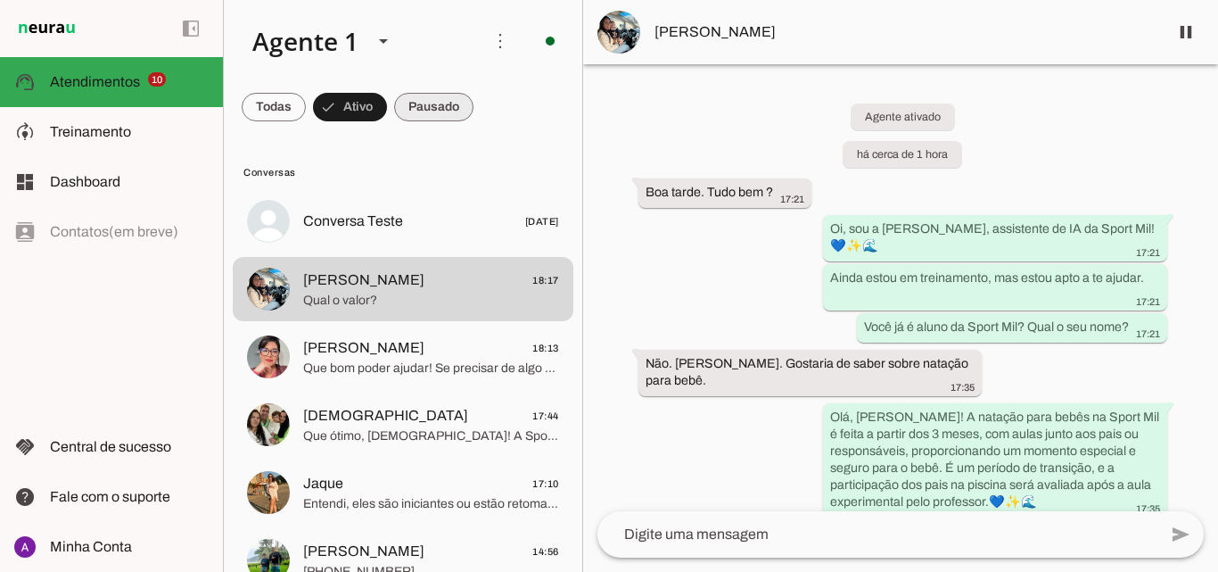
click at [306, 95] on span at bounding box center [274, 107] width 64 height 43
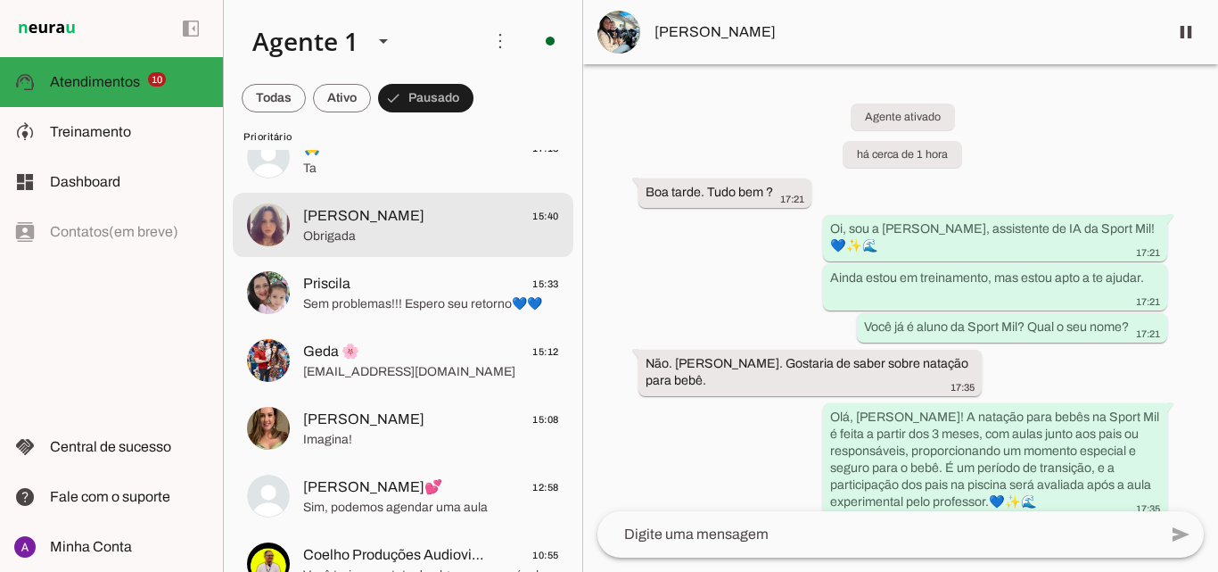
scroll to position [446, 0]
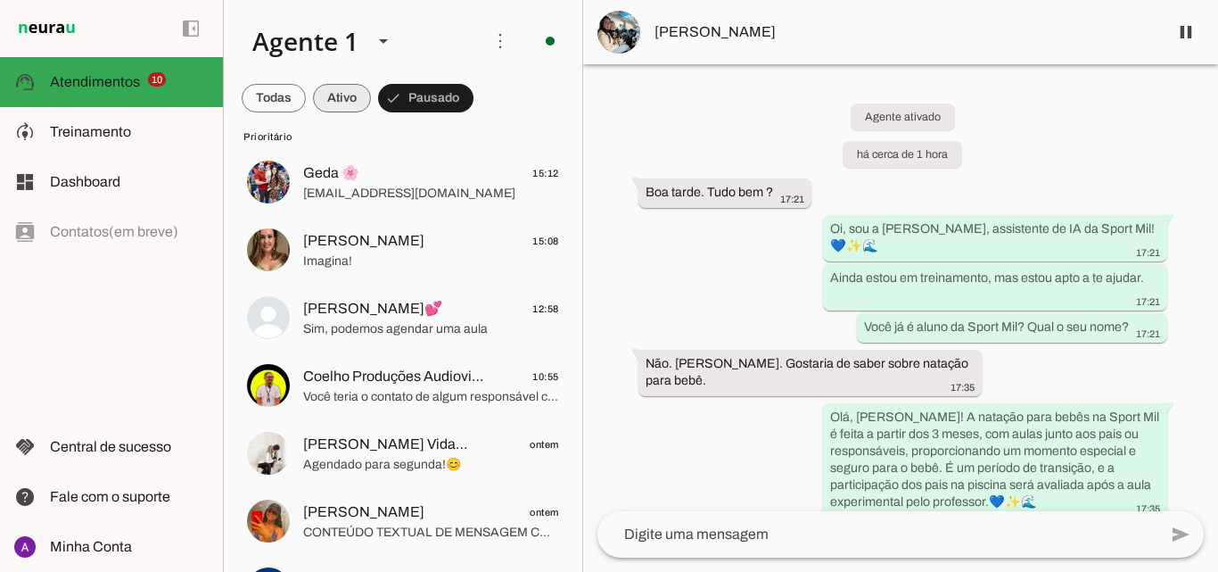
click at [306, 96] on span at bounding box center [274, 98] width 64 height 43
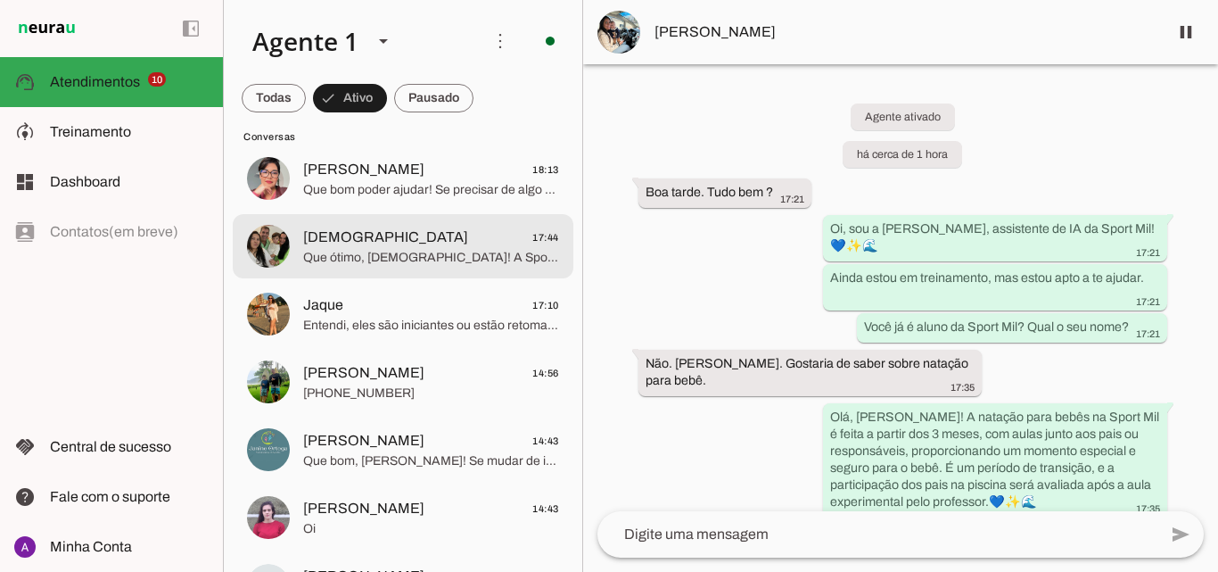
scroll to position [0, 0]
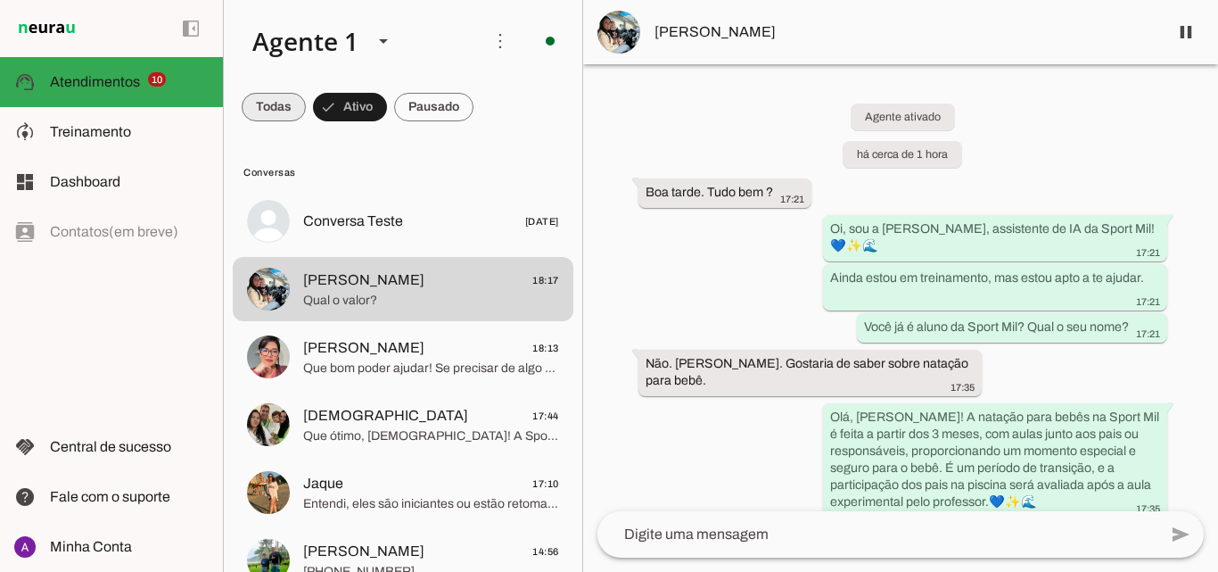
click at [254, 109] on span at bounding box center [274, 107] width 64 height 43
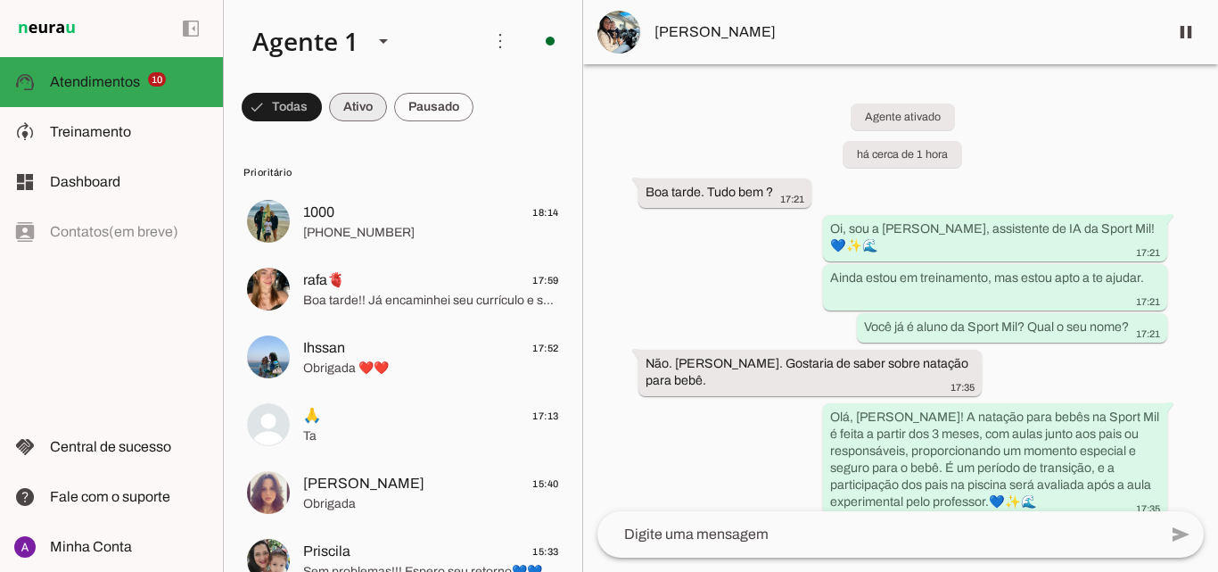
click at [322, 102] on span at bounding box center [282, 107] width 80 height 43
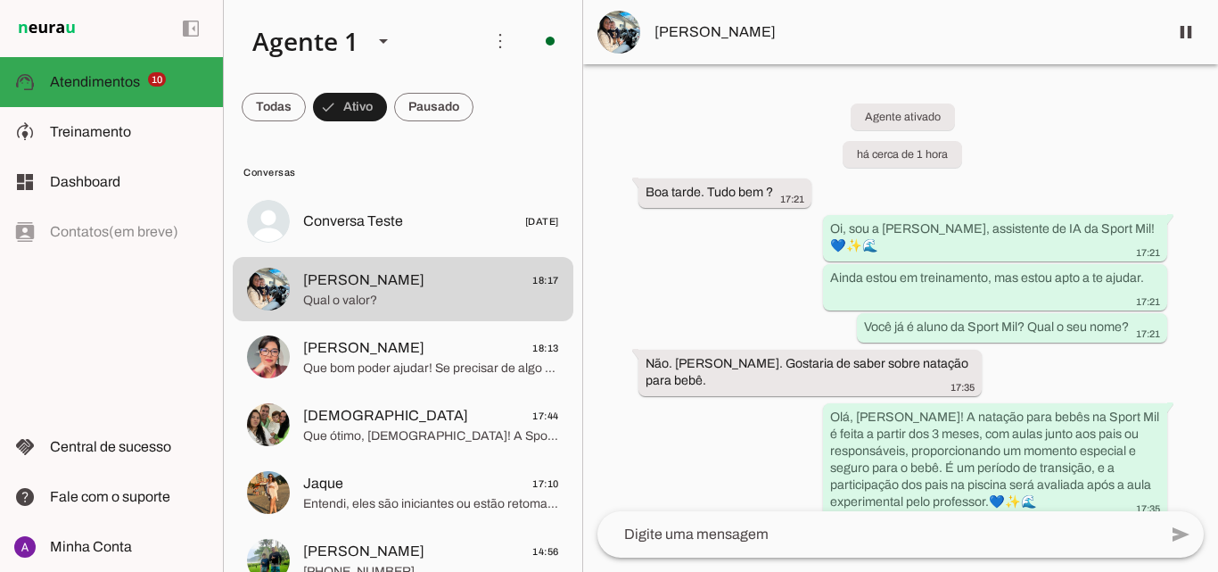
scroll to position [357, 0]
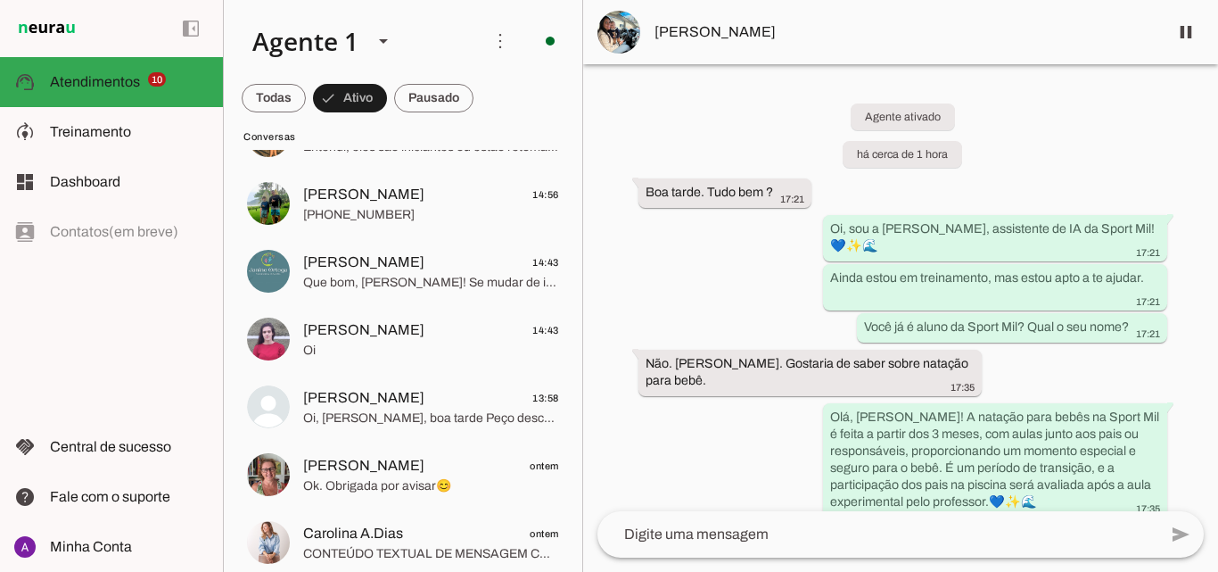
click at [417, 86] on chat-list "Agente 1 Criar Agente Você atingiu o limite de IAs Neurau permitidas. Atualize …" at bounding box center [403, 286] width 360 height 572
click at [306, 93] on span at bounding box center [274, 98] width 64 height 43
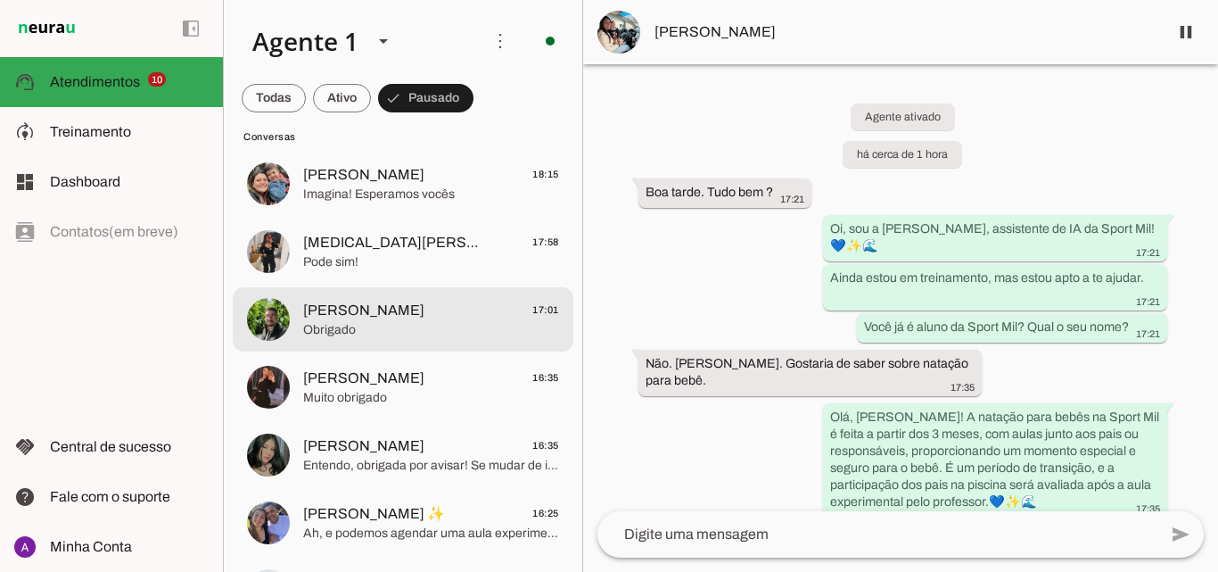
scroll to position [1201, 0]
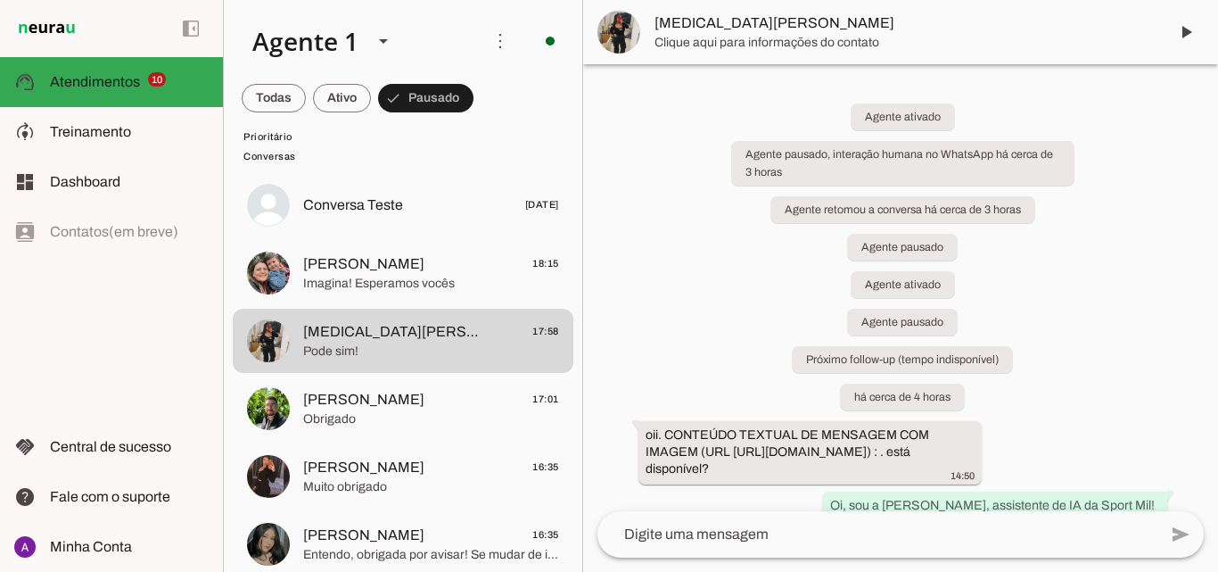
scroll to position [488, 0]
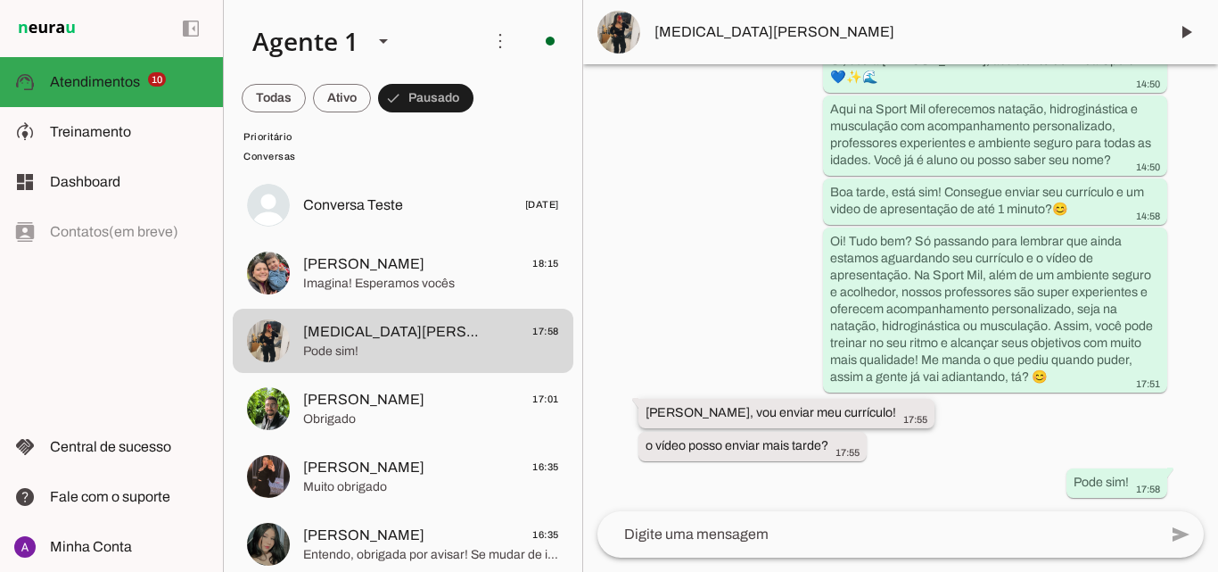
drag, startPoint x: 825, startPoint y: 429, endPoint x: 662, endPoint y: 413, distance: 164.0
click at [662, 413] on div "Agente ativado Agente pausado, interação humana no WhatsApp há cerca de 3 horas…" at bounding box center [900, 287] width 635 height 447
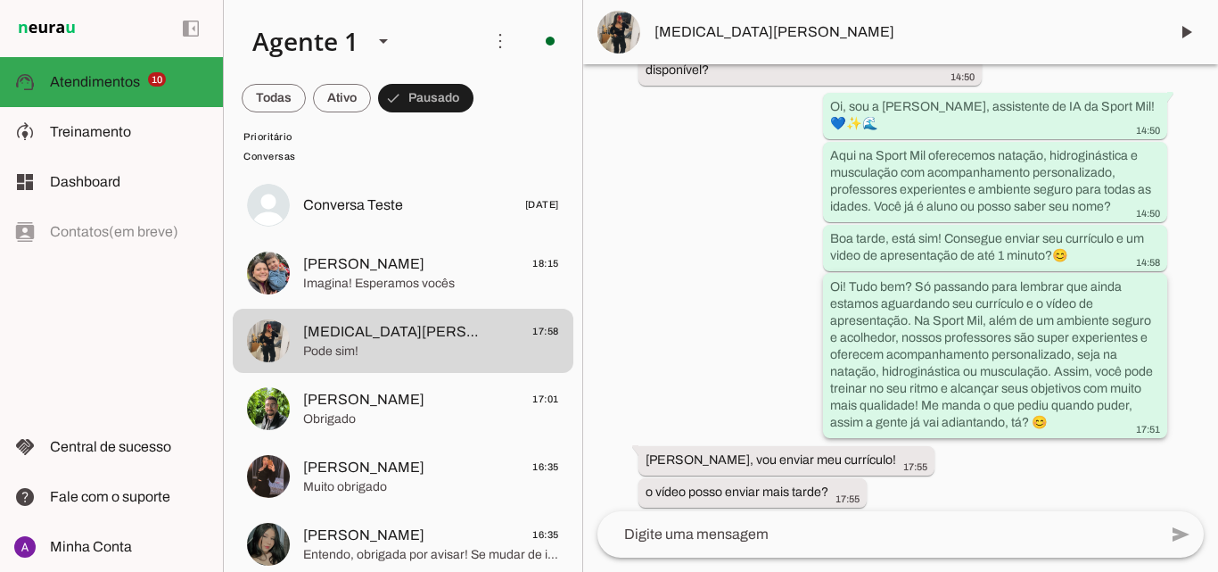
click at [1147, 319] on div "Oi! Tudo bem? Só passando para lembrar que ainda estamos aguardando seu currícu…" at bounding box center [995, 357] width 330 height 158
click at [0, 0] on slot "Oi! Tudo bem? Só passando para lembrar que ainda estamos aguardando seu currícu…" at bounding box center [0, 0] width 0 height 0
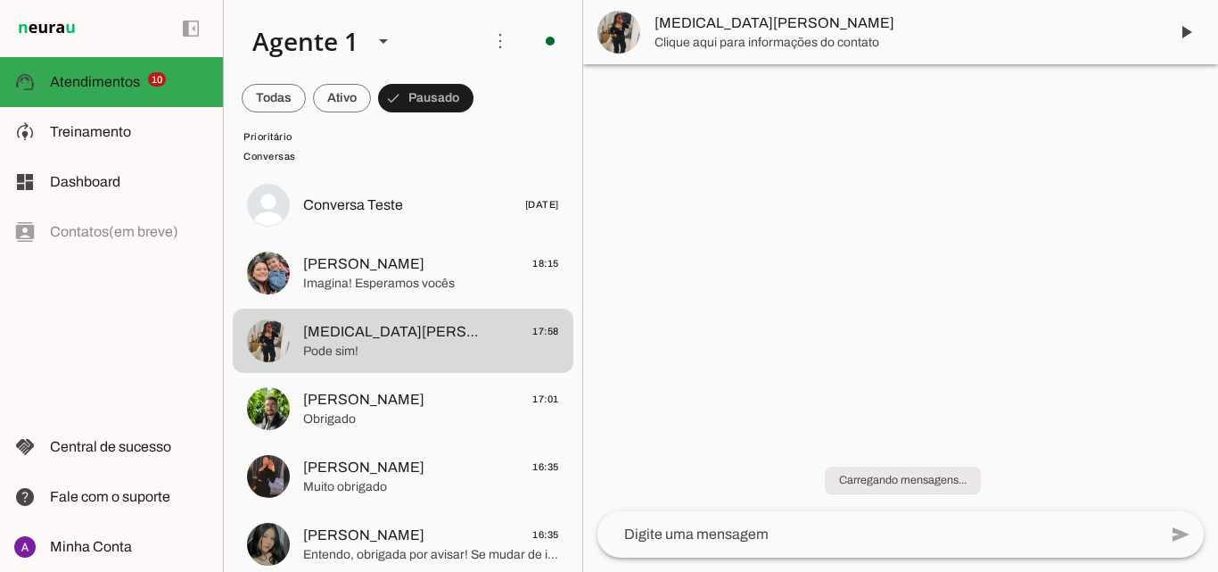
scroll to position [0, 0]
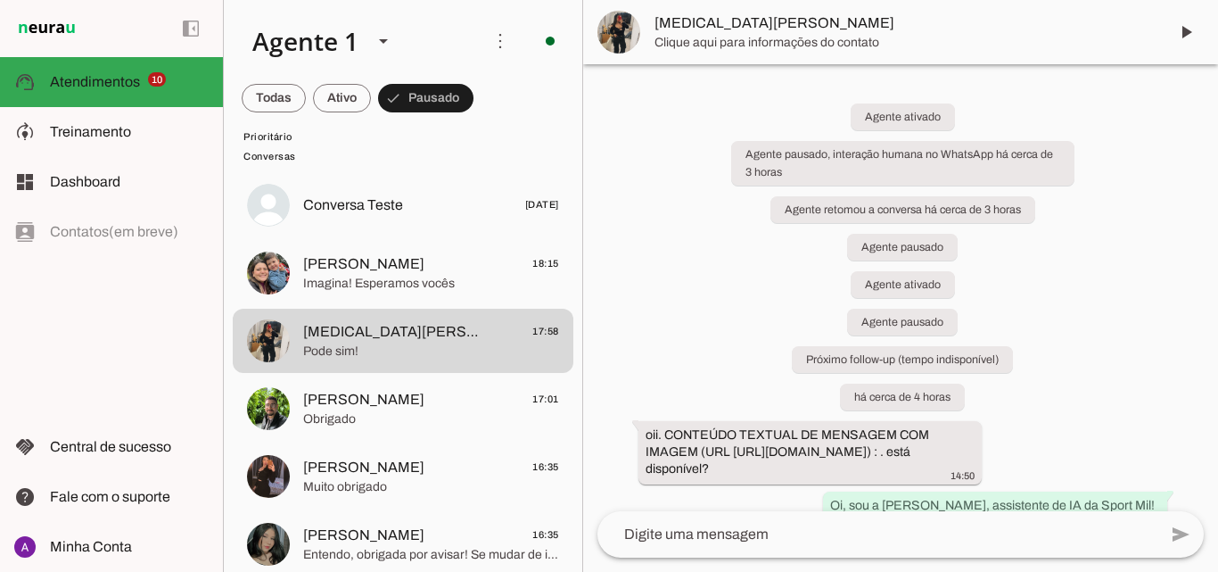
drag, startPoint x: 1077, startPoint y: 355, endPoint x: 1105, endPoint y: 408, distance: 59.9
click at [1105, 408] on div "Agente ativado Agente pausado, interação humana no WhatsApp há cerca de 3 horas…" at bounding box center [900, 287] width 635 height 447
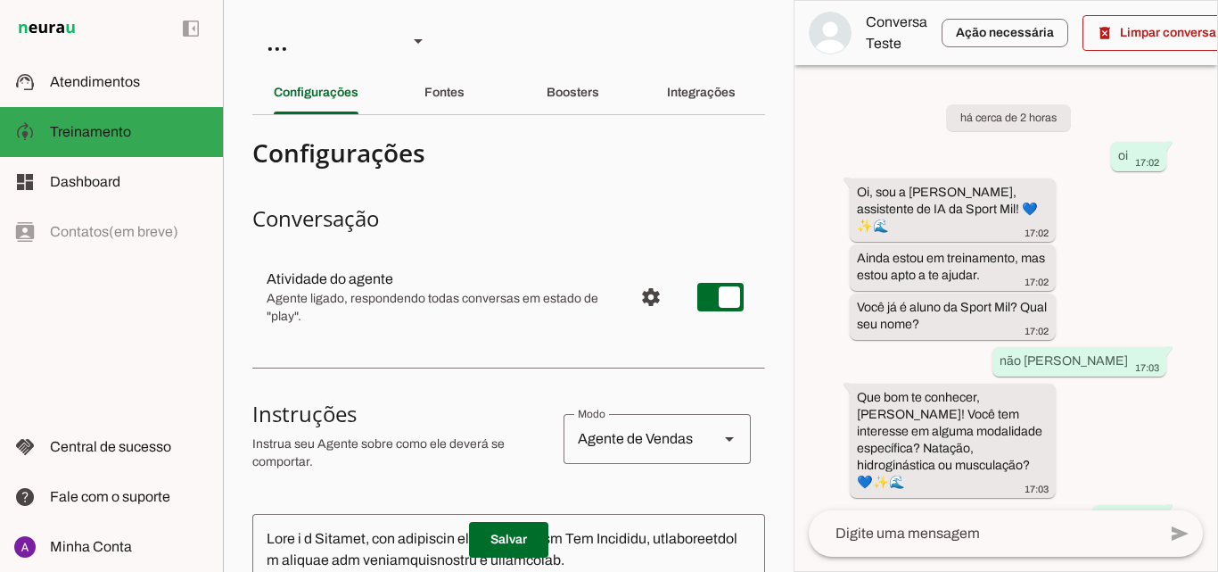
scroll to position [604, 0]
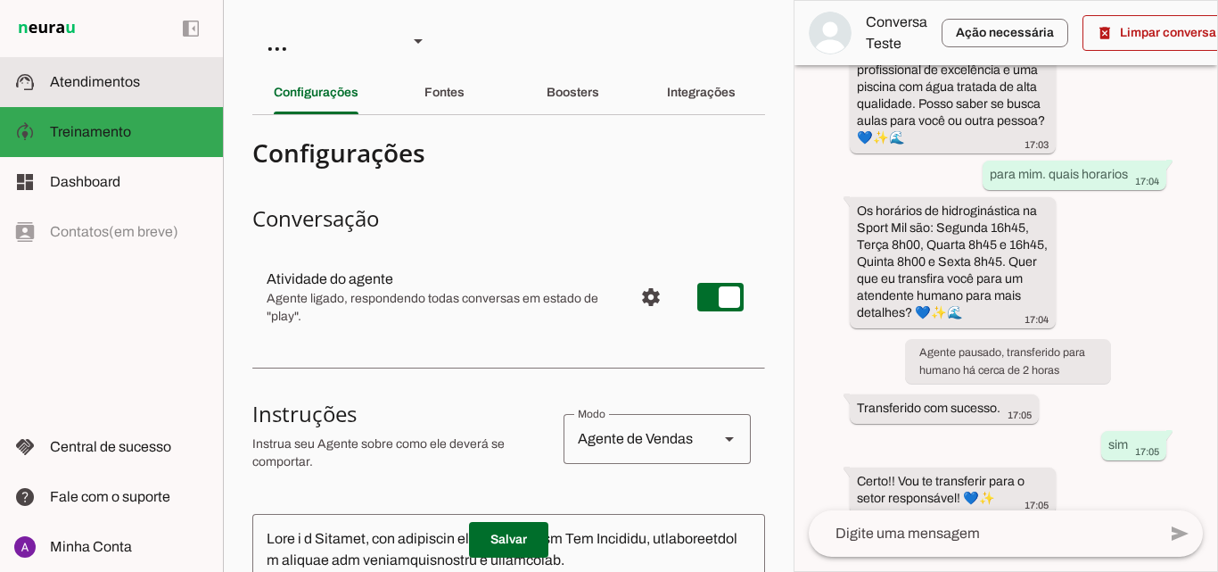
click at [150, 68] on md-item "support_agent Atendimentos Atendimentos" at bounding box center [111, 82] width 223 height 50
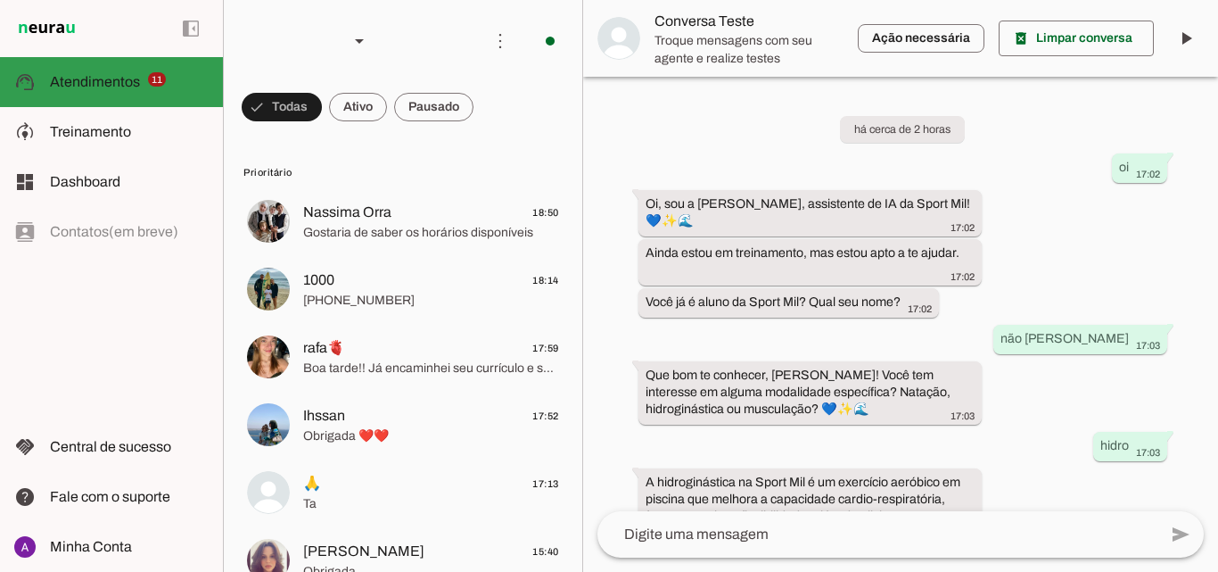
scroll to position [393, 0]
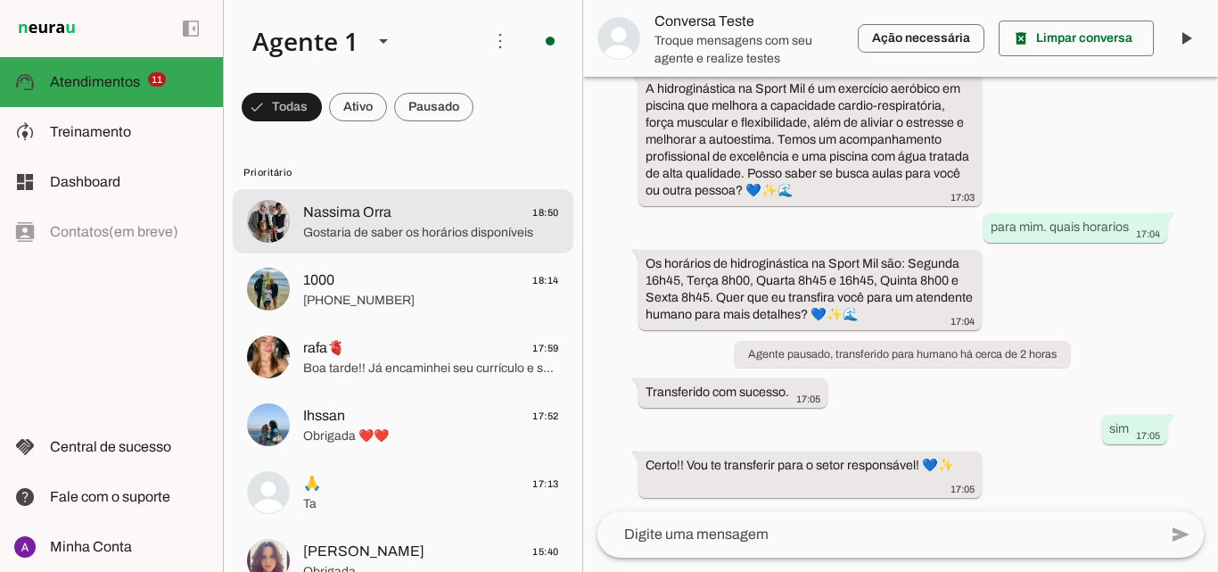
click at [350, 217] on span "Nassima Orra" at bounding box center [347, 212] width 88 height 21
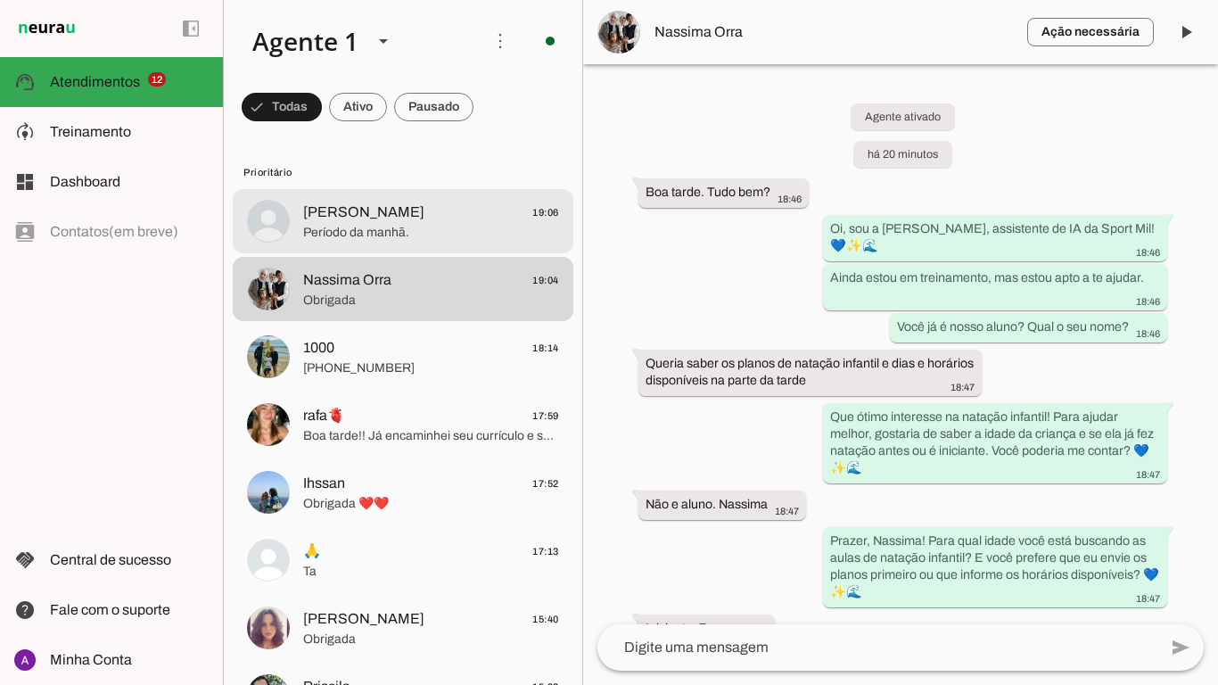
click at [333, 235] on span "Período da manhã." at bounding box center [431, 233] width 256 height 18
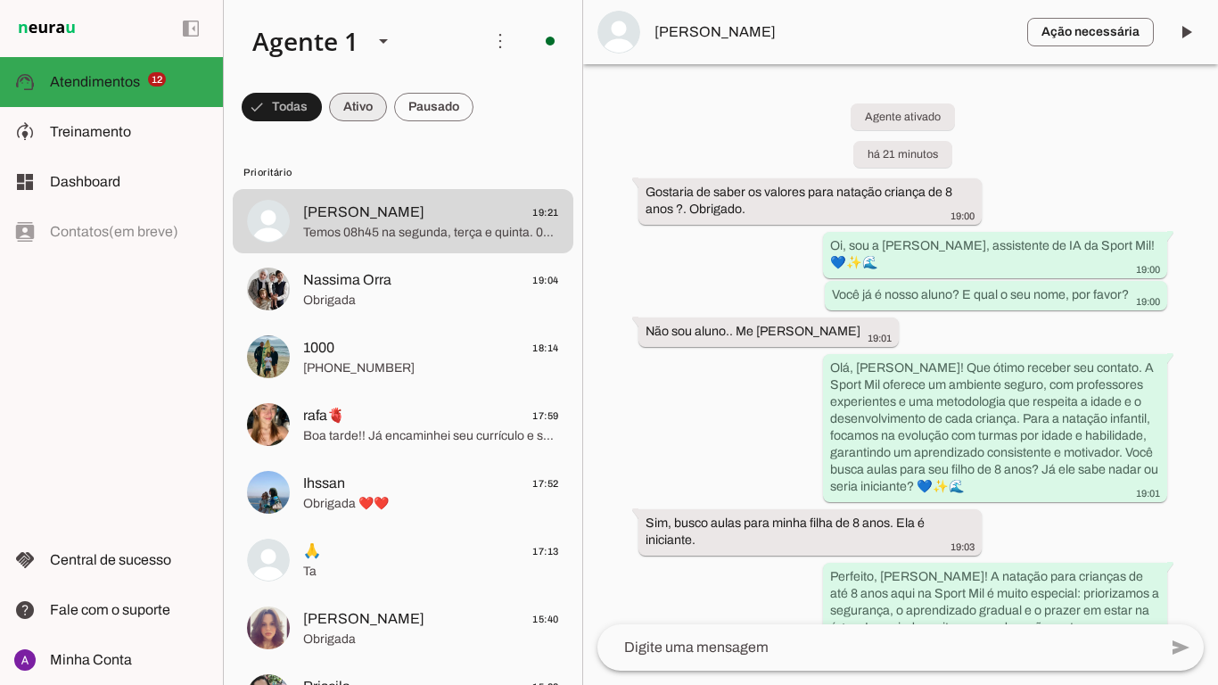
click at [322, 102] on span at bounding box center [282, 107] width 80 height 43
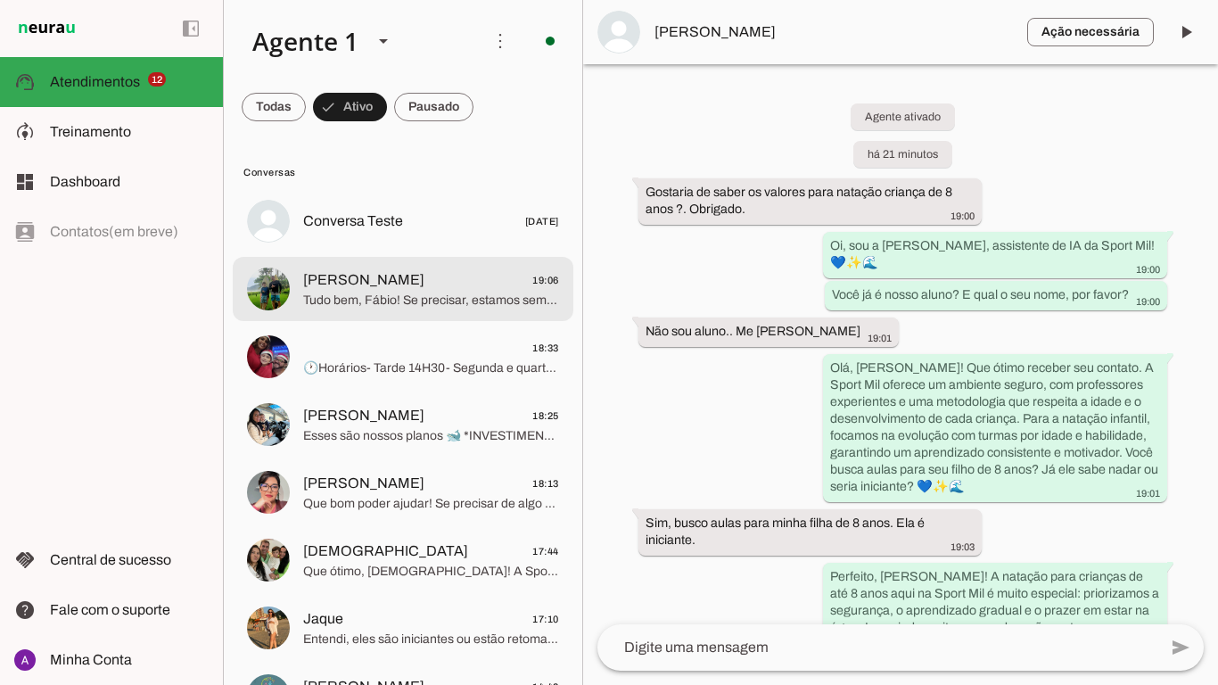
click at [410, 272] on span "[PERSON_NAME]" at bounding box center [363, 279] width 121 height 21
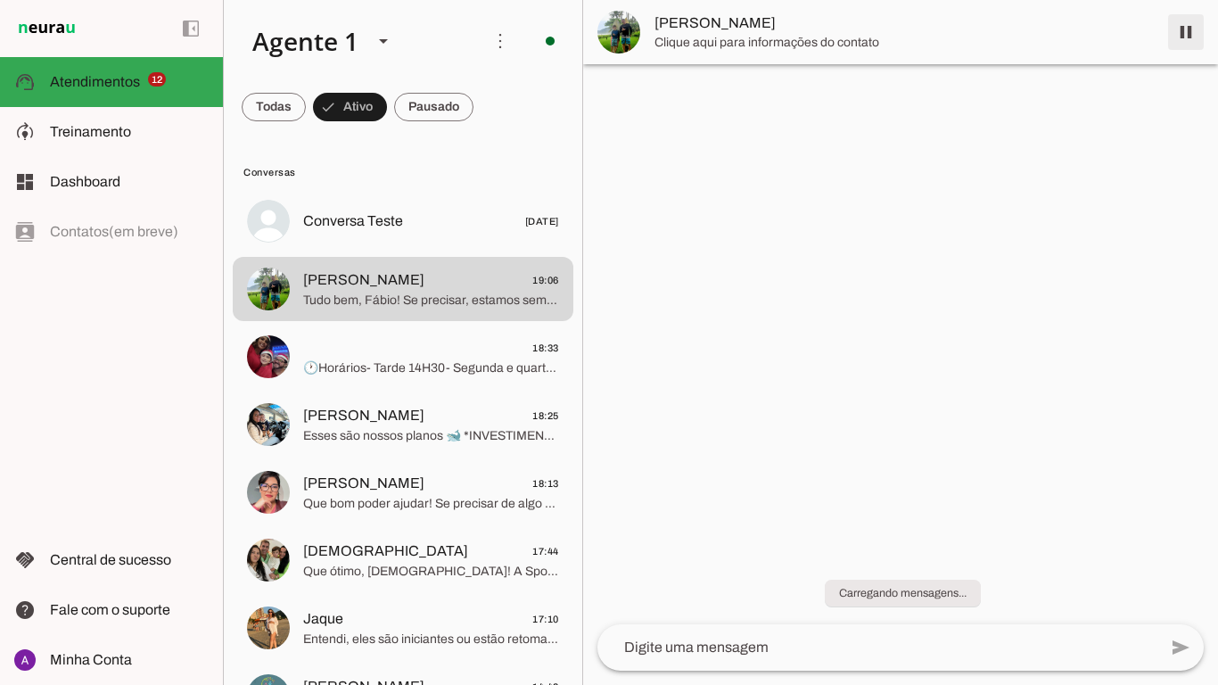
click at [1173, 29] on span at bounding box center [1186, 32] width 43 height 43
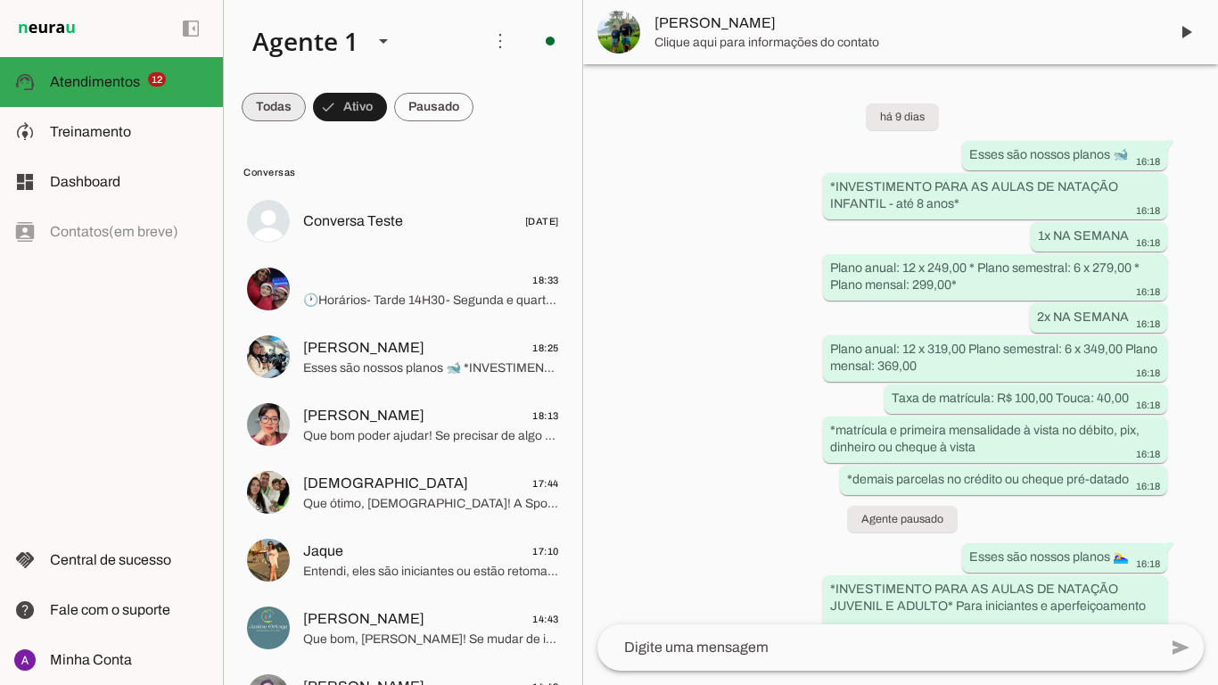
click at [274, 113] on span at bounding box center [274, 107] width 64 height 43
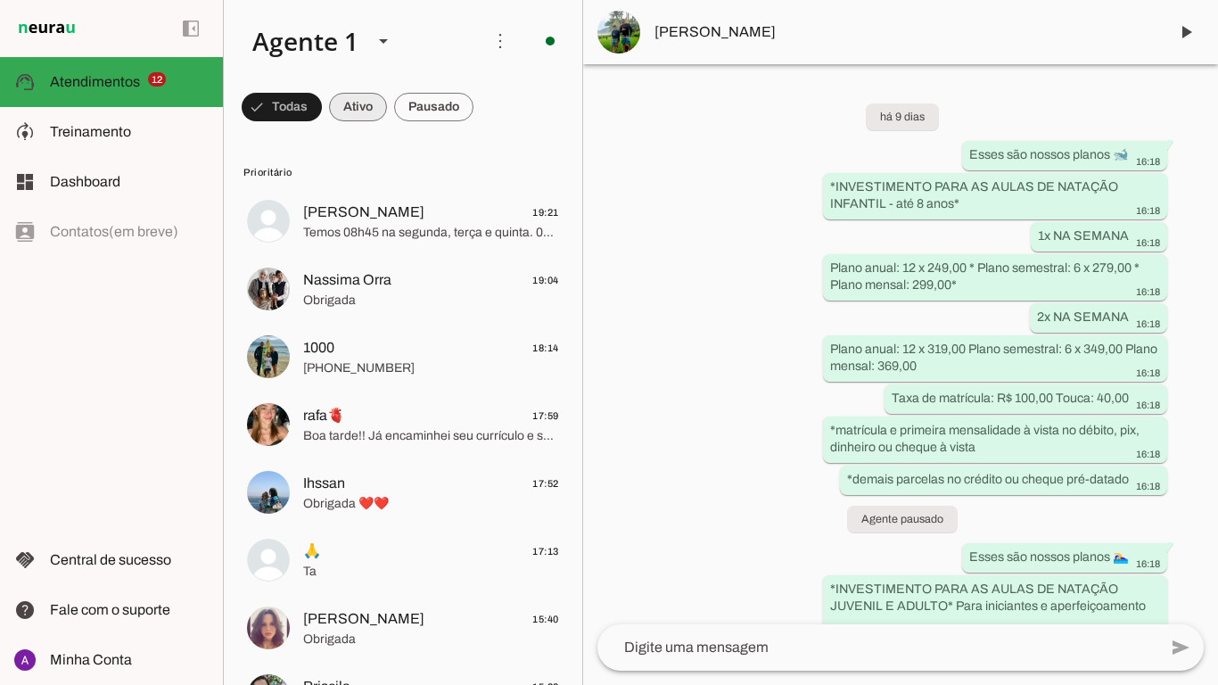
click at [322, 103] on span at bounding box center [282, 107] width 80 height 43
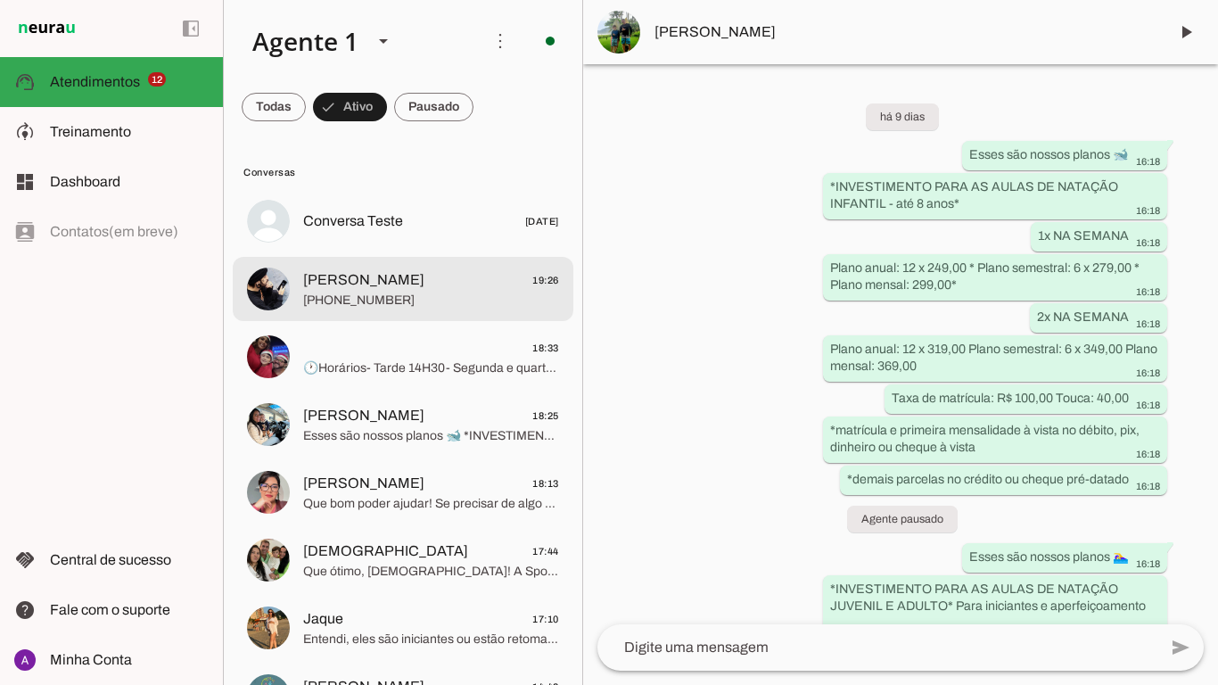
click at [315, 269] on span "Alisson 19:26" at bounding box center [431, 280] width 256 height 22
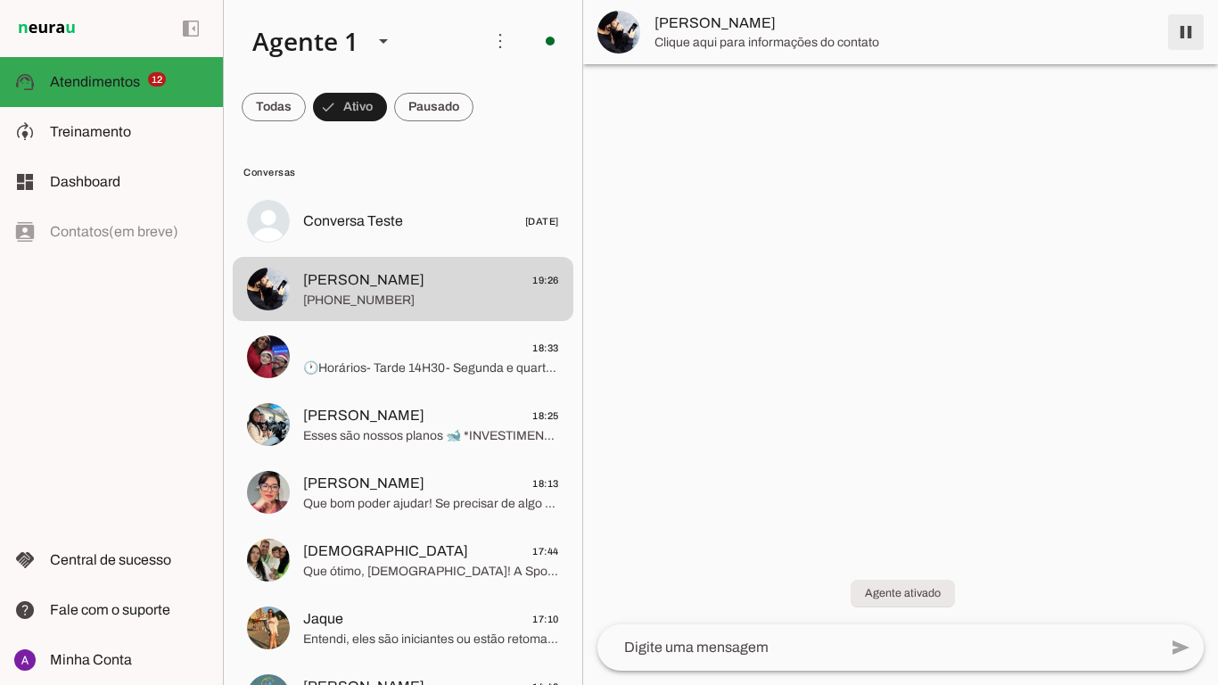
click at [1176, 29] on span at bounding box center [1186, 32] width 43 height 43
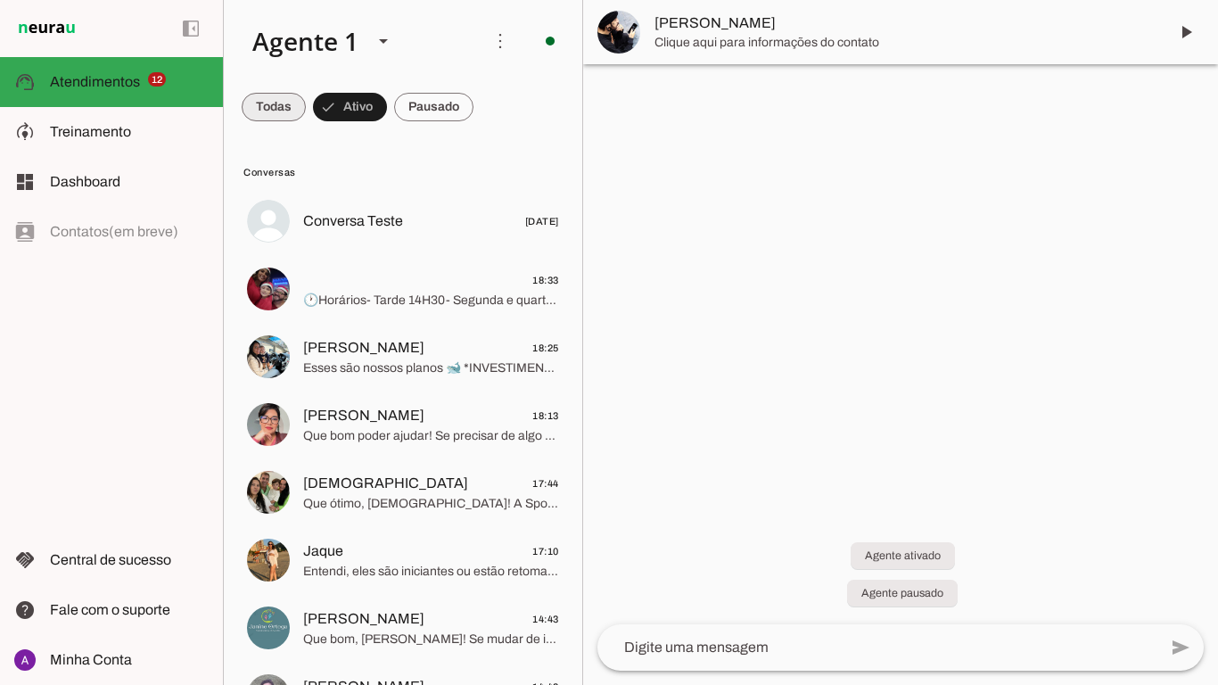
click at [291, 108] on span at bounding box center [274, 107] width 64 height 43
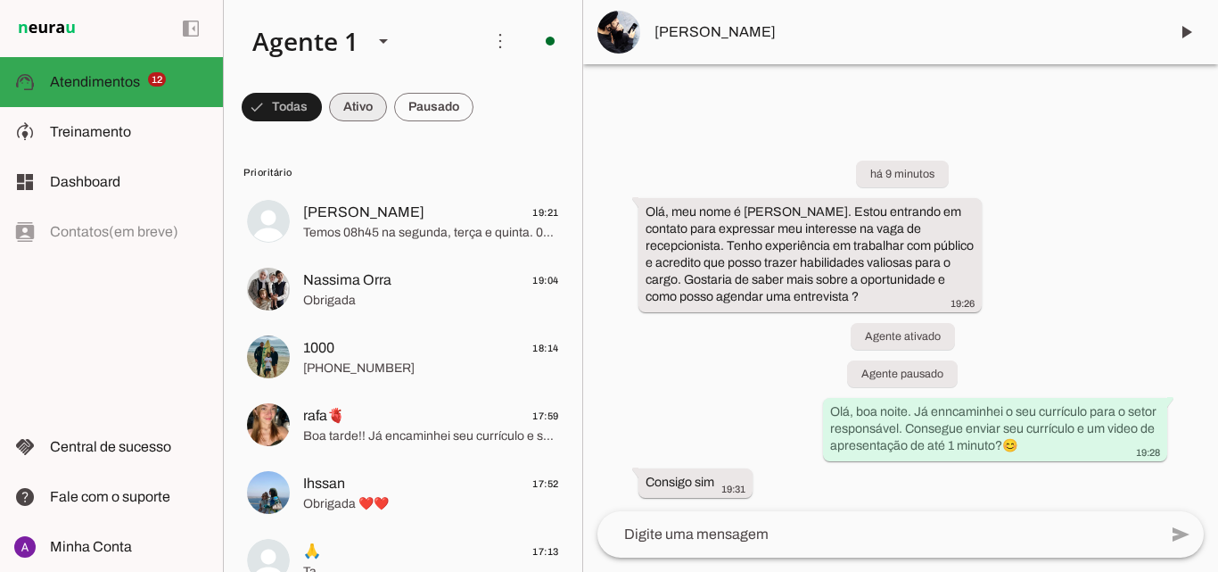
click at [322, 108] on span at bounding box center [282, 107] width 80 height 43
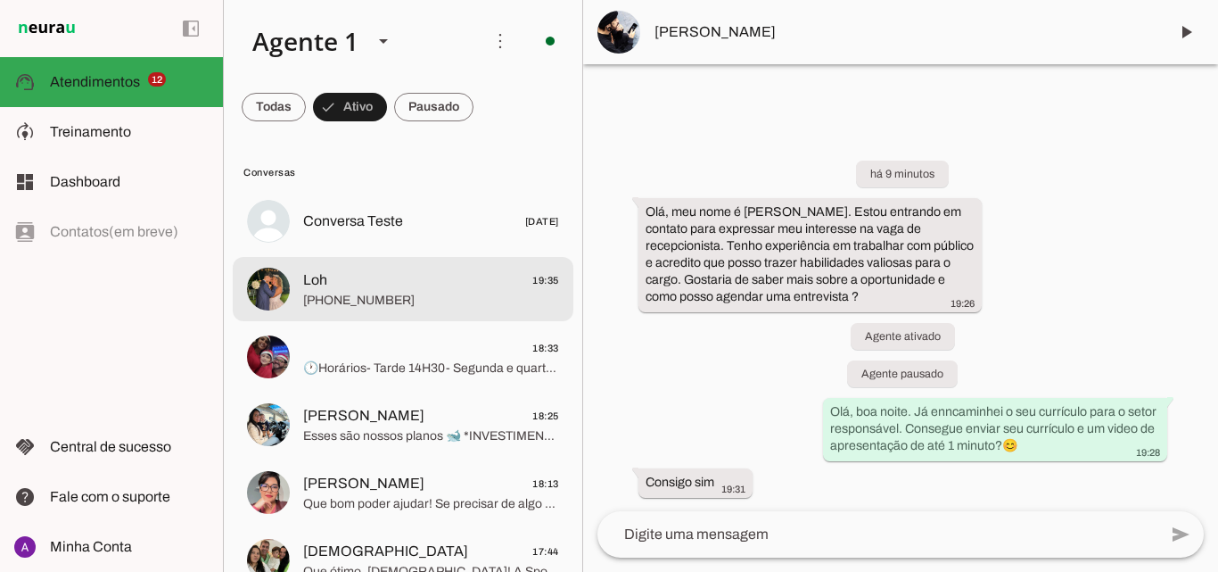
click at [387, 277] on span "Loh 19:35" at bounding box center [431, 280] width 256 height 22
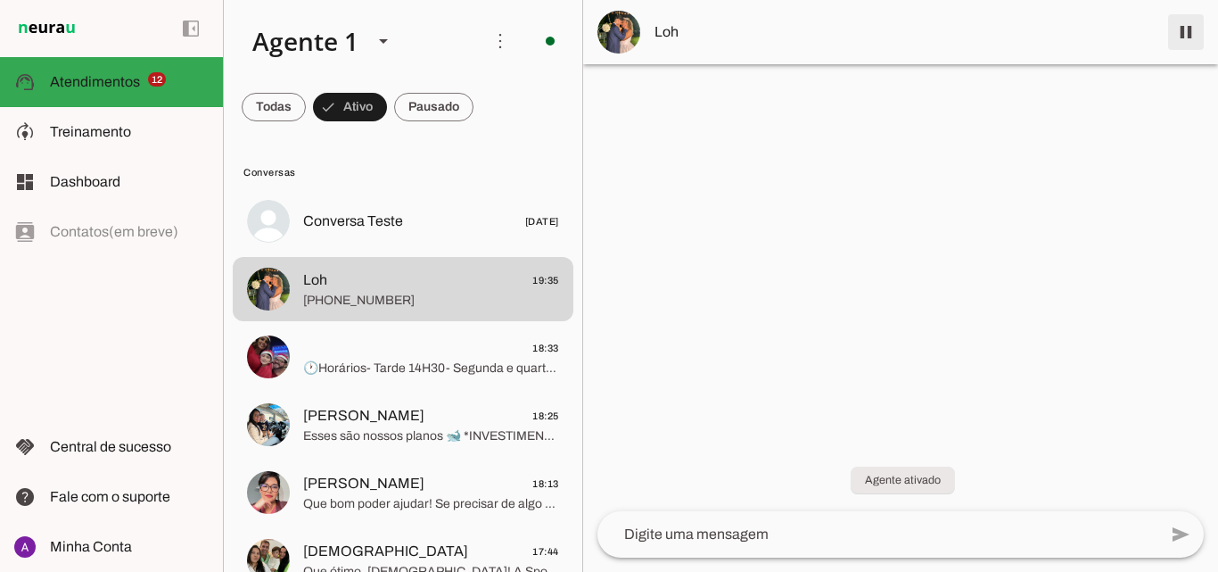
click at [1187, 22] on span at bounding box center [1186, 32] width 43 height 43
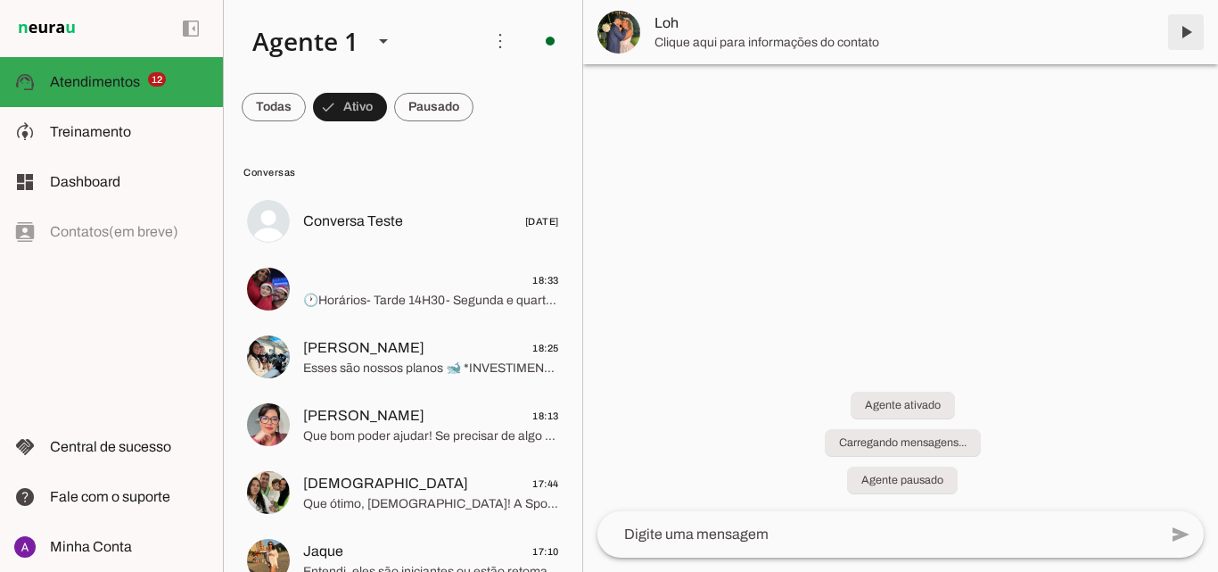
click at [1191, 36] on span at bounding box center [1186, 32] width 43 height 43
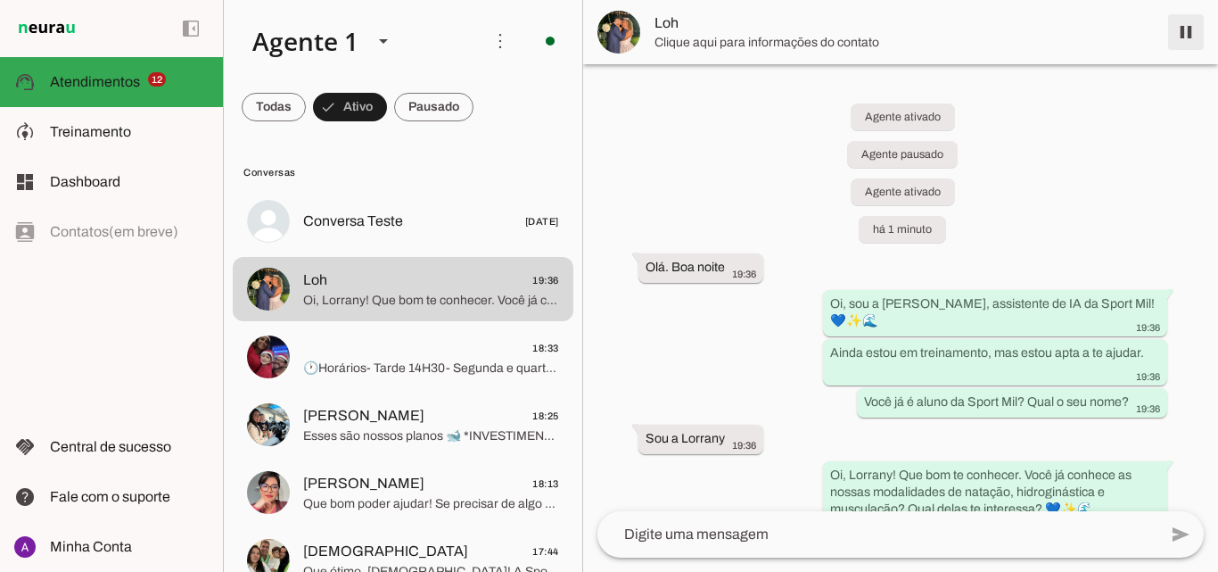
click at [1188, 29] on span at bounding box center [1186, 32] width 43 height 43
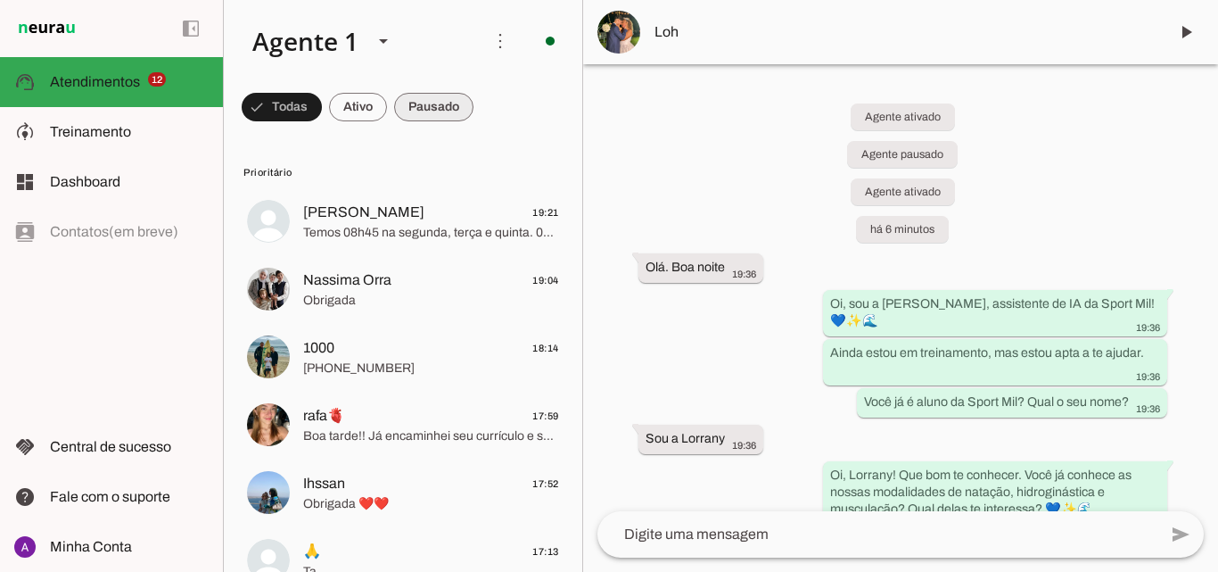
click at [322, 114] on span at bounding box center [282, 107] width 80 height 43
click at [306, 99] on span at bounding box center [274, 107] width 64 height 43
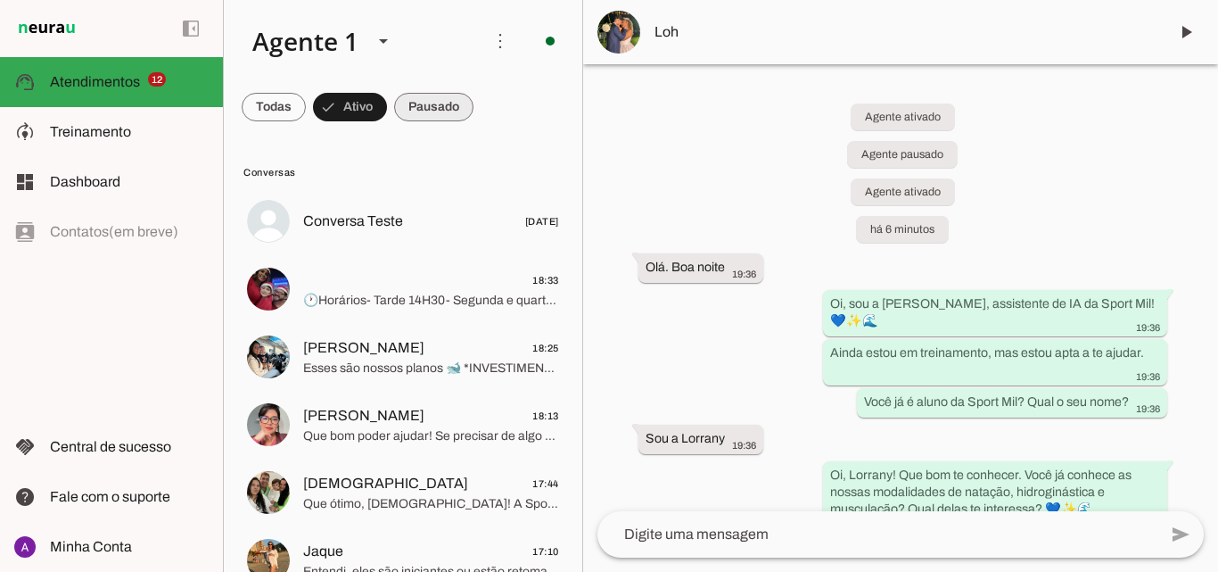
click at [306, 98] on span at bounding box center [274, 107] width 64 height 43
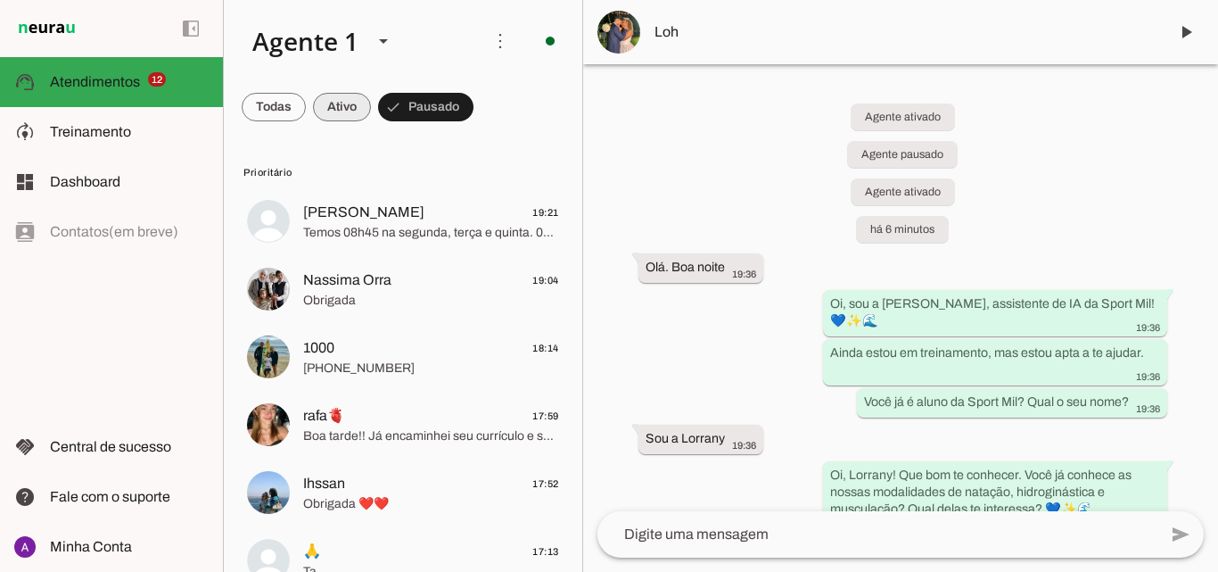
click at [306, 100] on span at bounding box center [274, 107] width 64 height 43
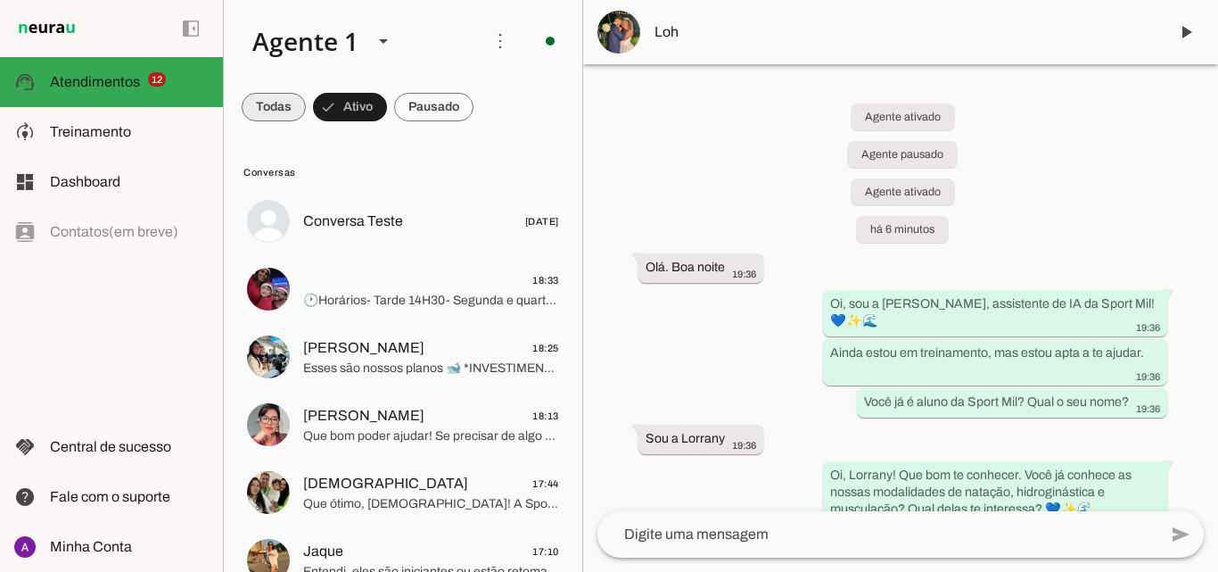
click at [294, 108] on span at bounding box center [274, 107] width 64 height 43
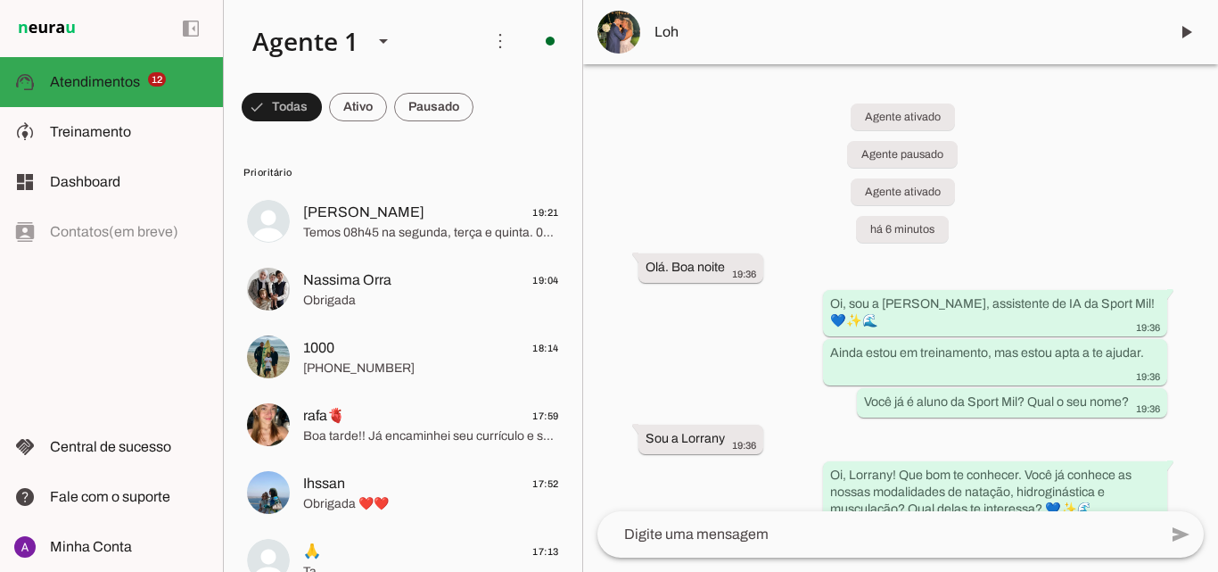
click at [322, 91] on span at bounding box center [282, 107] width 80 height 43
click at [306, 97] on span at bounding box center [274, 107] width 64 height 43
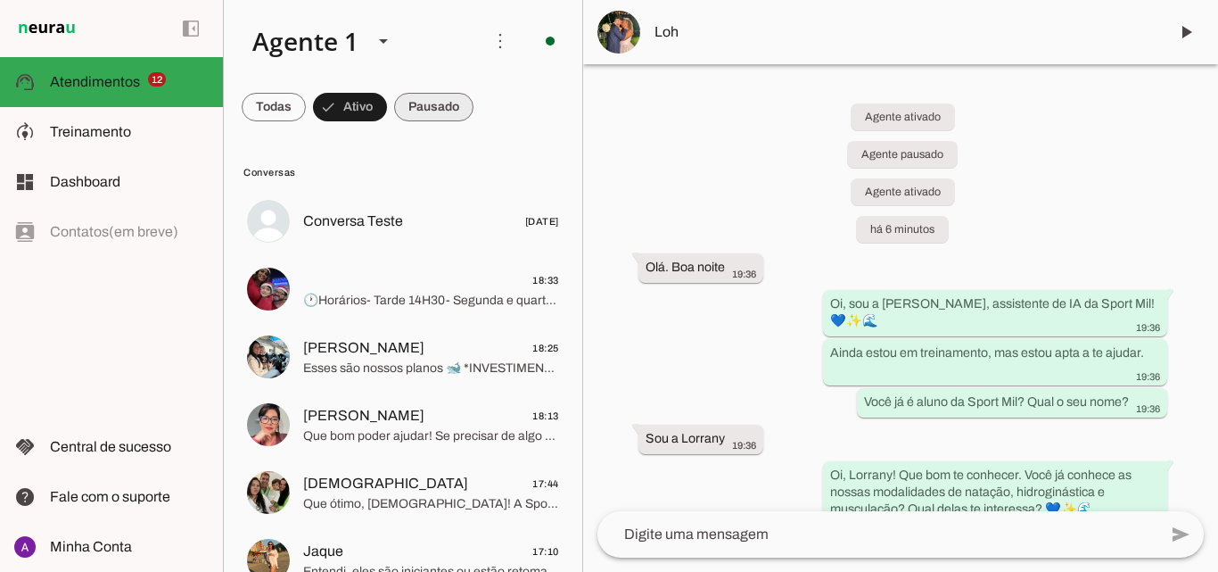
click at [306, 103] on span at bounding box center [274, 107] width 64 height 43
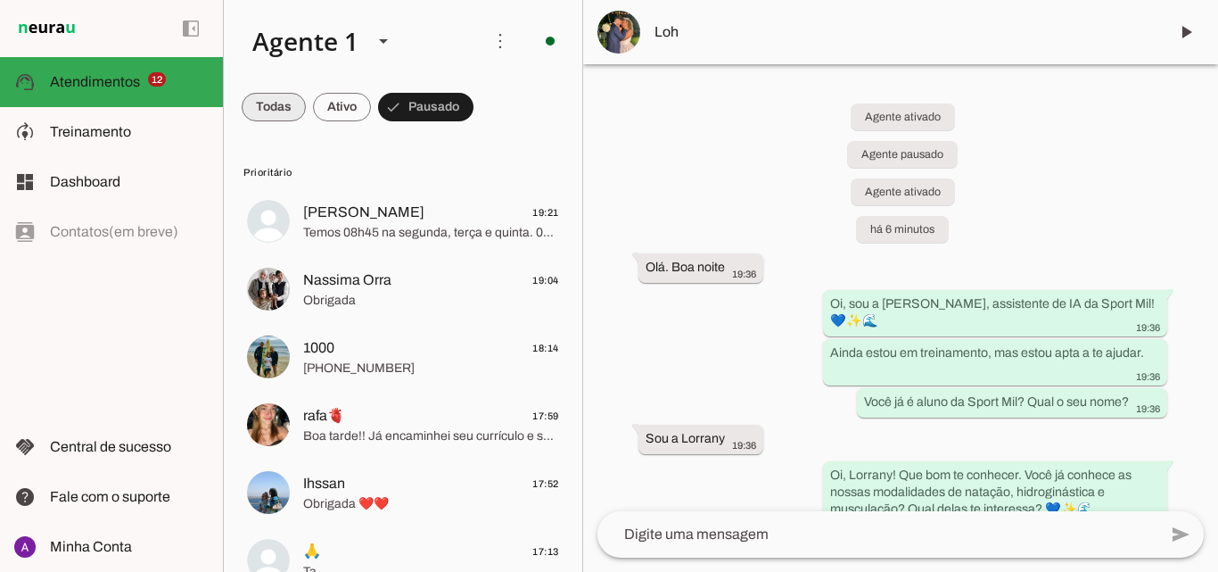
click at [277, 94] on span at bounding box center [274, 107] width 64 height 43
click at [322, 107] on span at bounding box center [282, 107] width 80 height 43
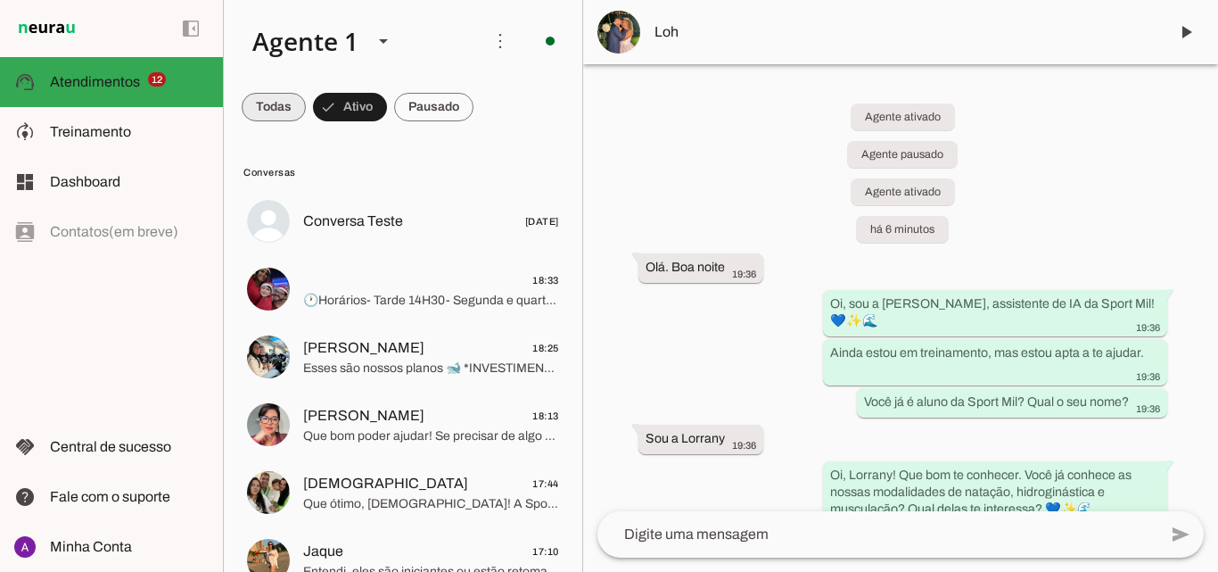
click at [279, 95] on span at bounding box center [274, 107] width 64 height 43
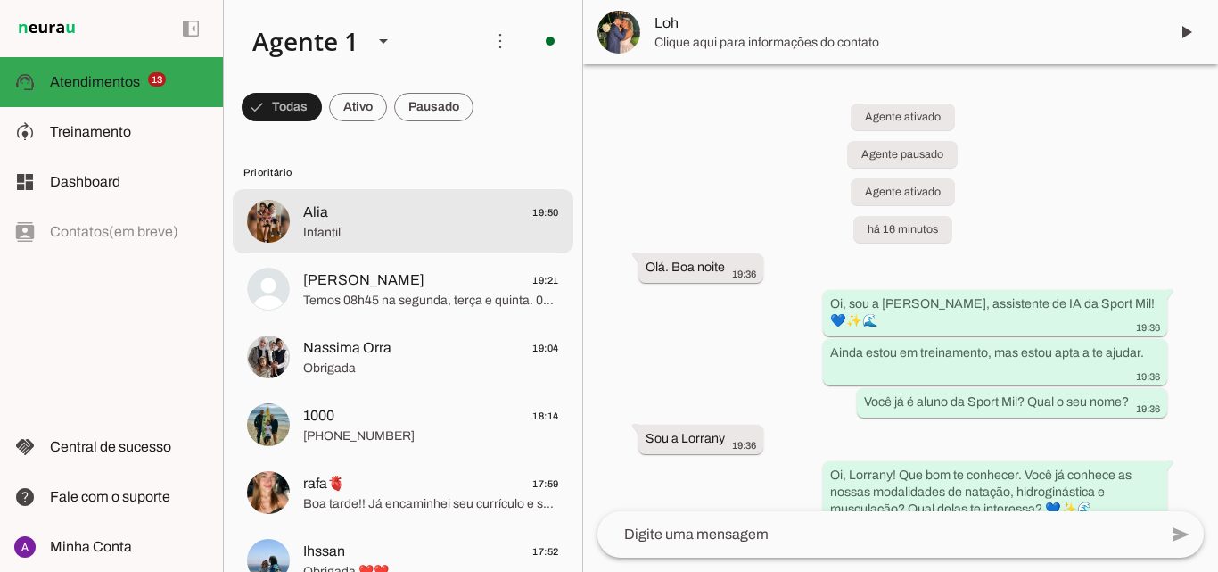
click at [487, 210] on span "Alia 19:50" at bounding box center [431, 213] width 256 height 22
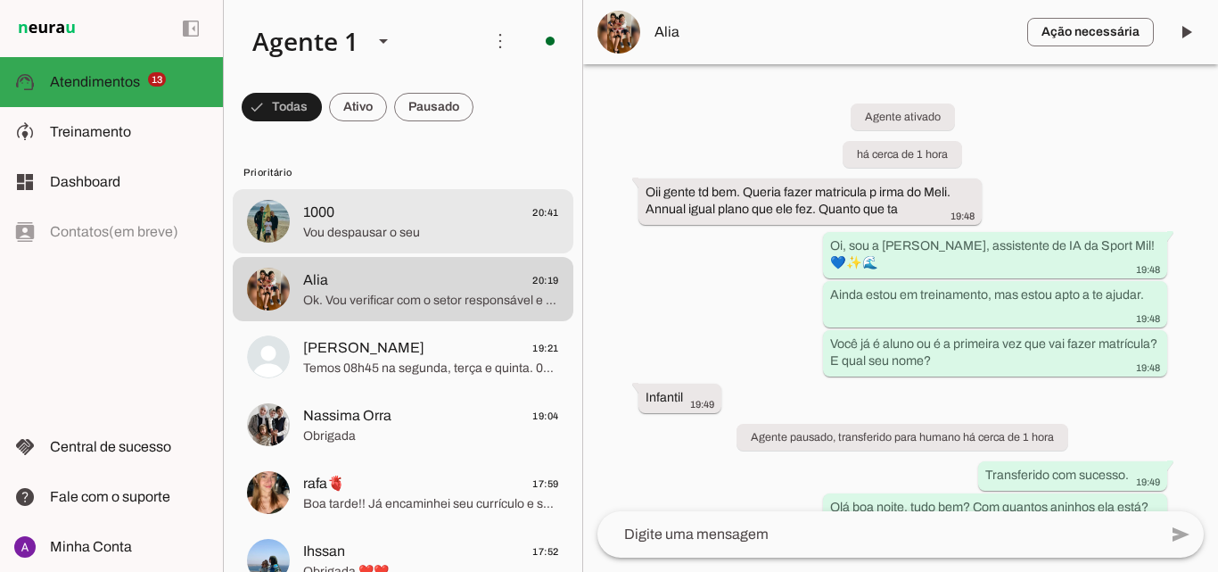
click at [413, 224] on span "Vou despausar o seu" at bounding box center [431, 233] width 256 height 18
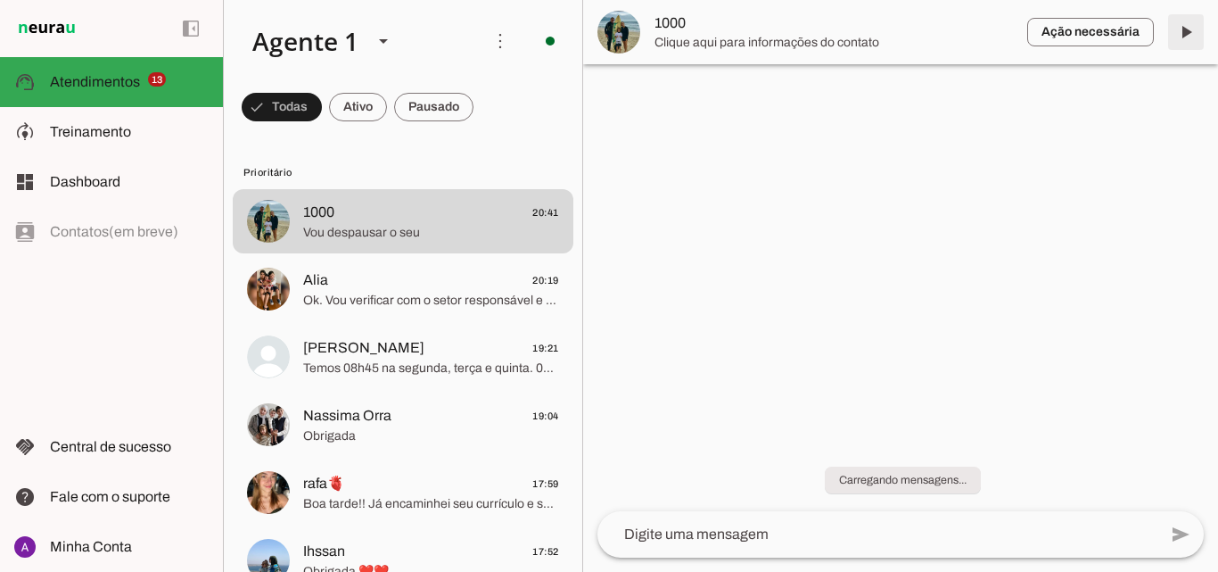
click at [1182, 24] on span at bounding box center [1186, 32] width 43 height 43
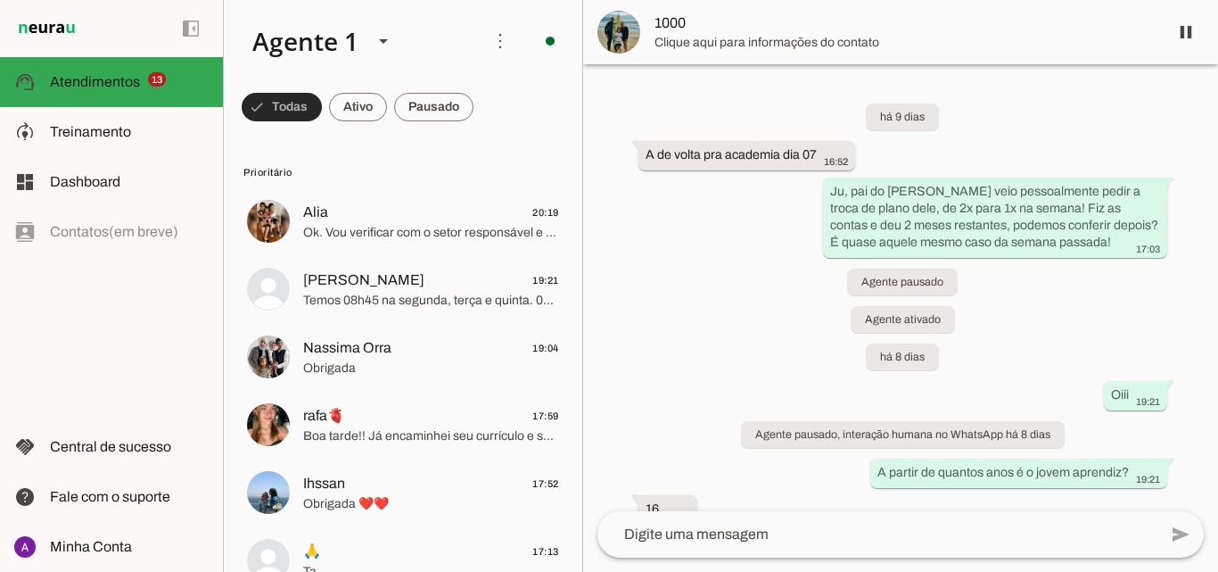
click at [303, 111] on span at bounding box center [282, 107] width 80 height 43
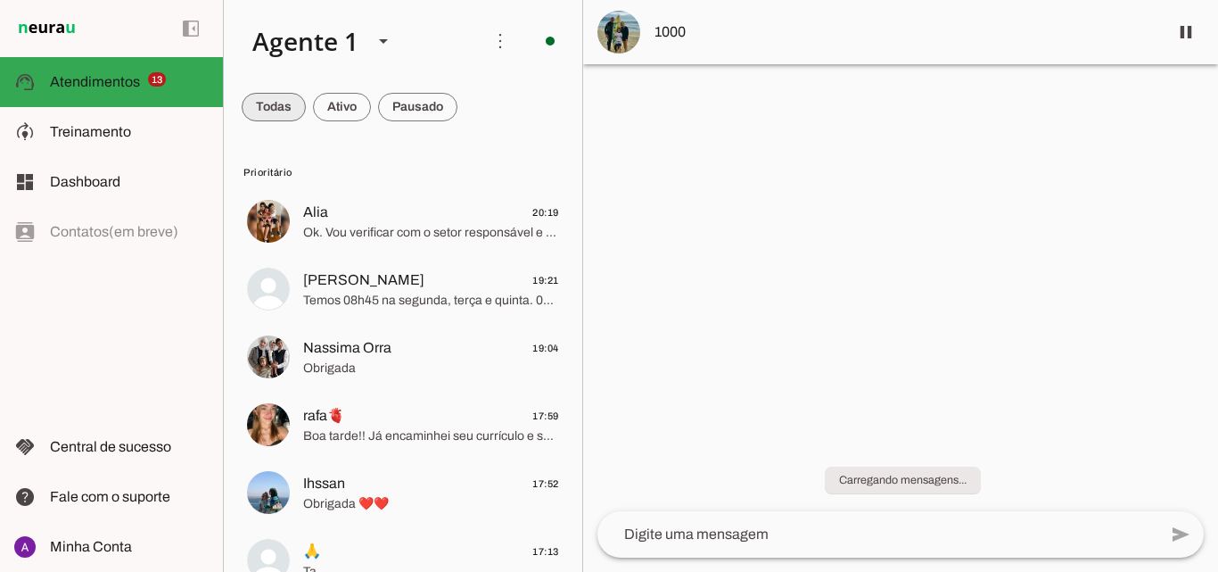
click at [259, 93] on span at bounding box center [274, 107] width 64 height 43
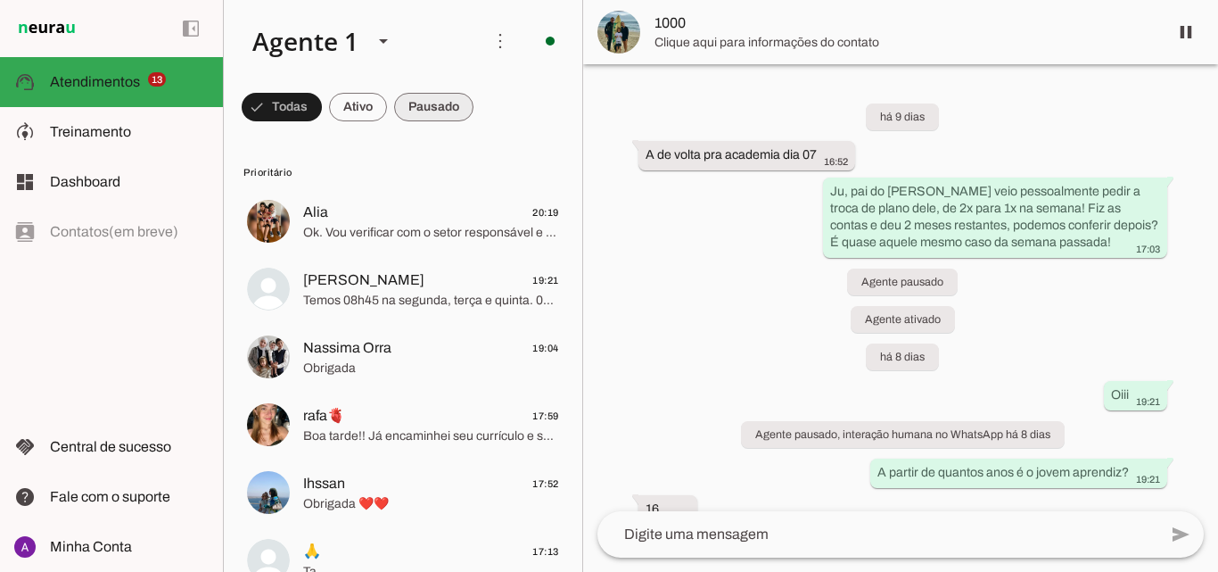
click at [322, 114] on span at bounding box center [282, 107] width 80 height 43
click at [306, 110] on span at bounding box center [274, 107] width 64 height 43
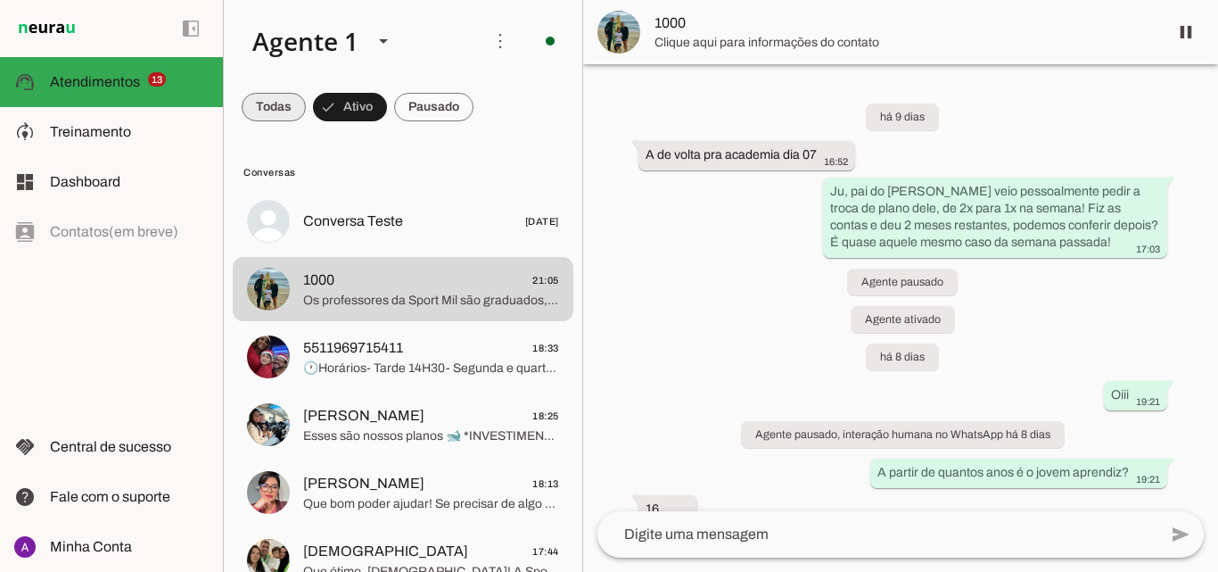
click at [262, 111] on span at bounding box center [274, 107] width 64 height 43
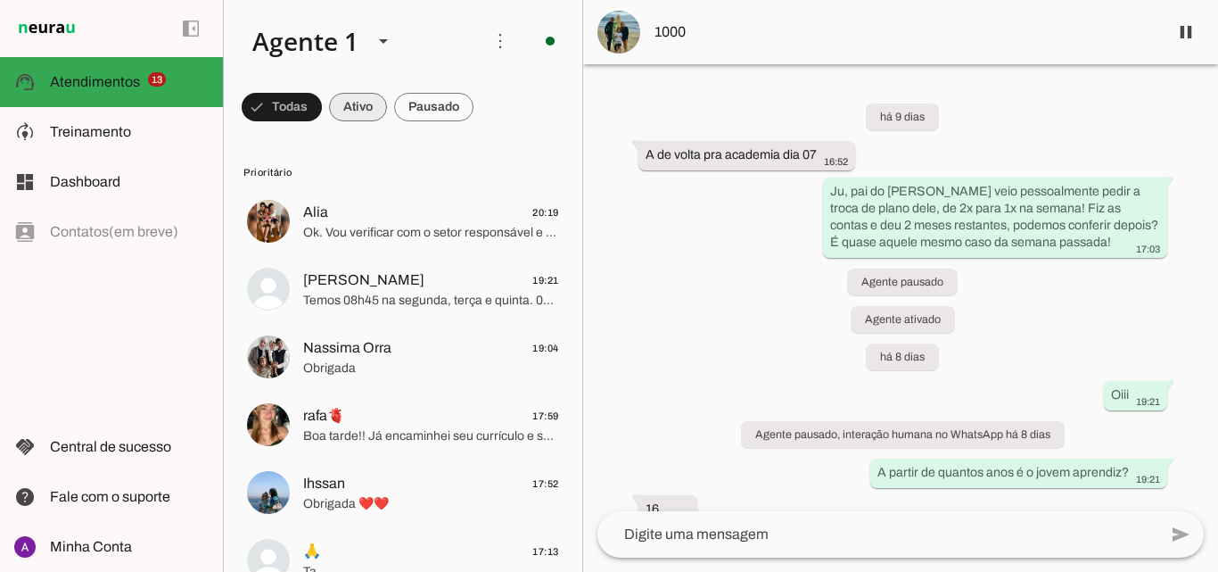
click at [322, 118] on span at bounding box center [282, 107] width 80 height 43
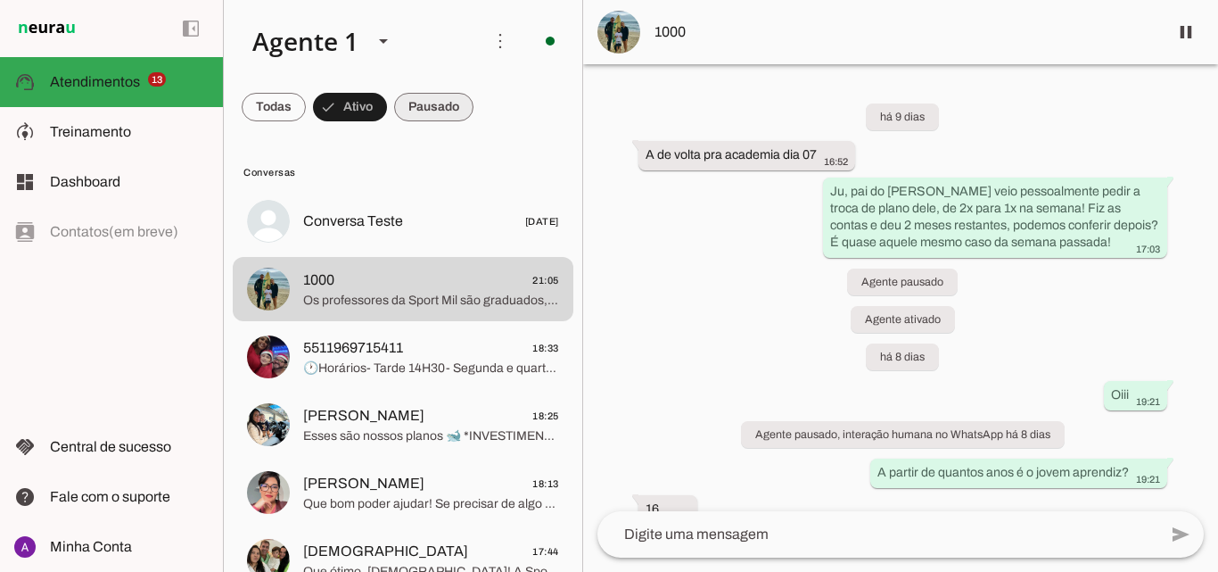
click at [306, 99] on span at bounding box center [274, 107] width 64 height 43
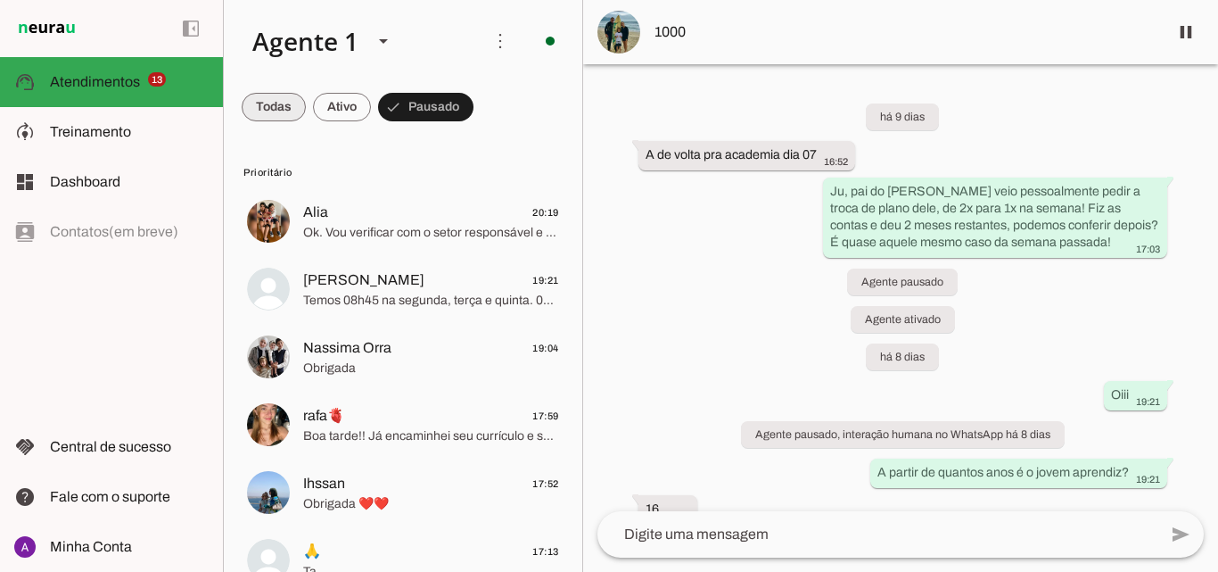
click at [269, 101] on span at bounding box center [274, 107] width 64 height 43
click at [322, 109] on span at bounding box center [282, 107] width 80 height 43
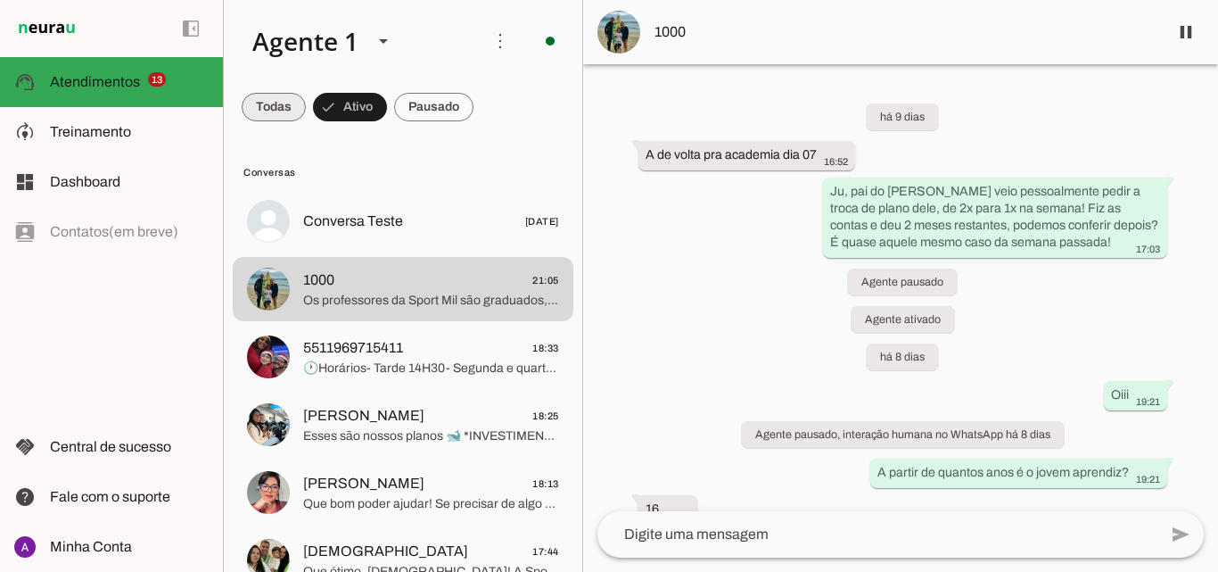
click at [271, 107] on span at bounding box center [274, 107] width 64 height 43
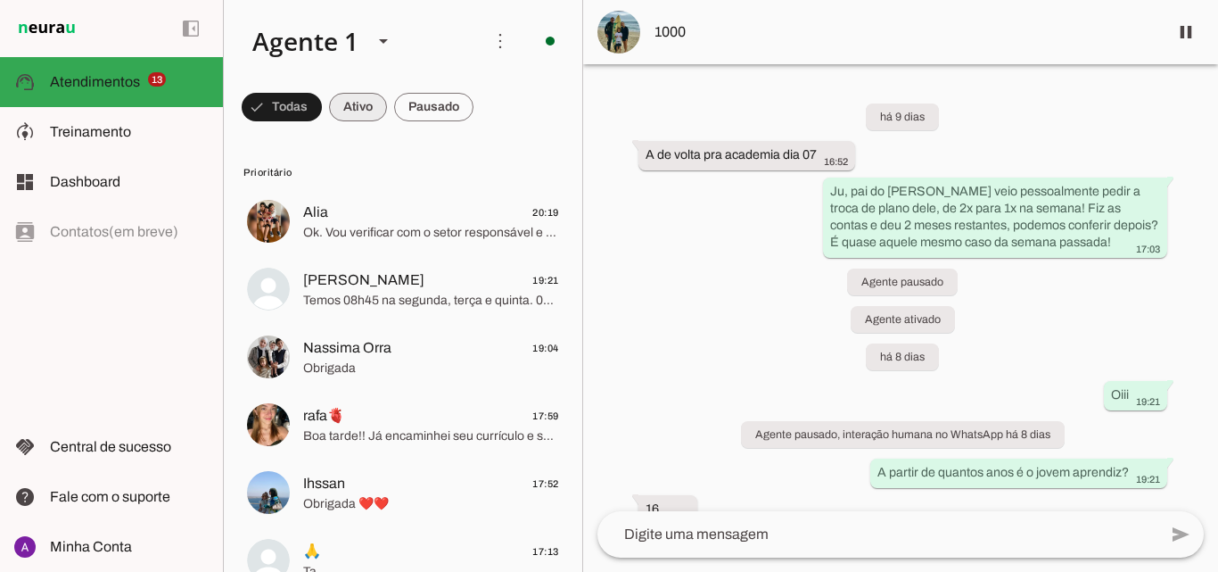
click at [322, 101] on span at bounding box center [282, 107] width 80 height 43
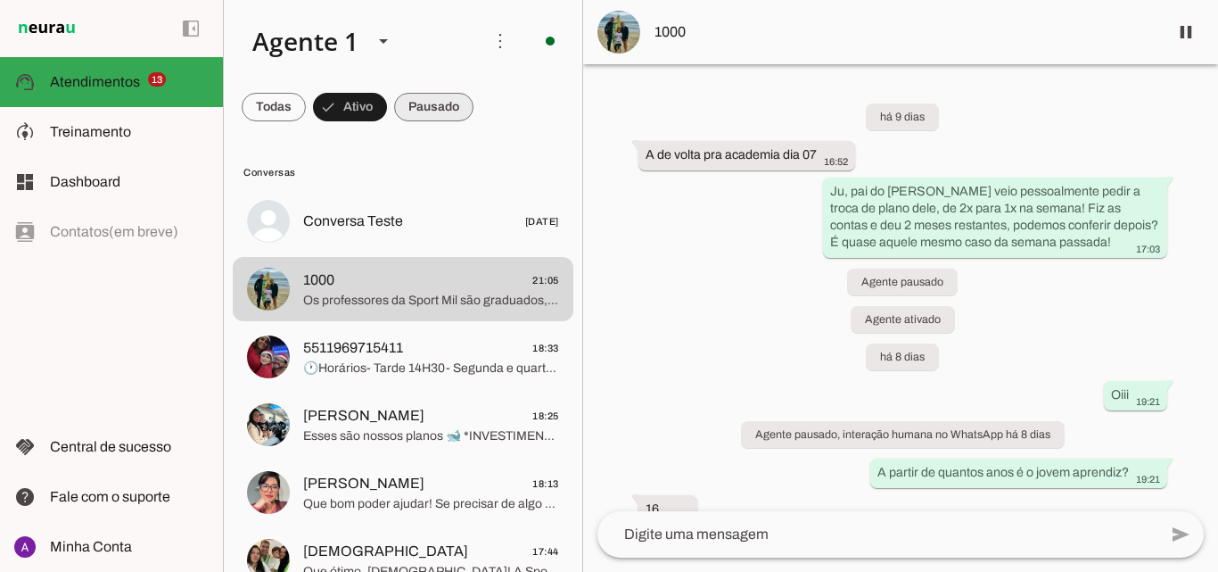
click at [306, 99] on span at bounding box center [274, 107] width 64 height 43
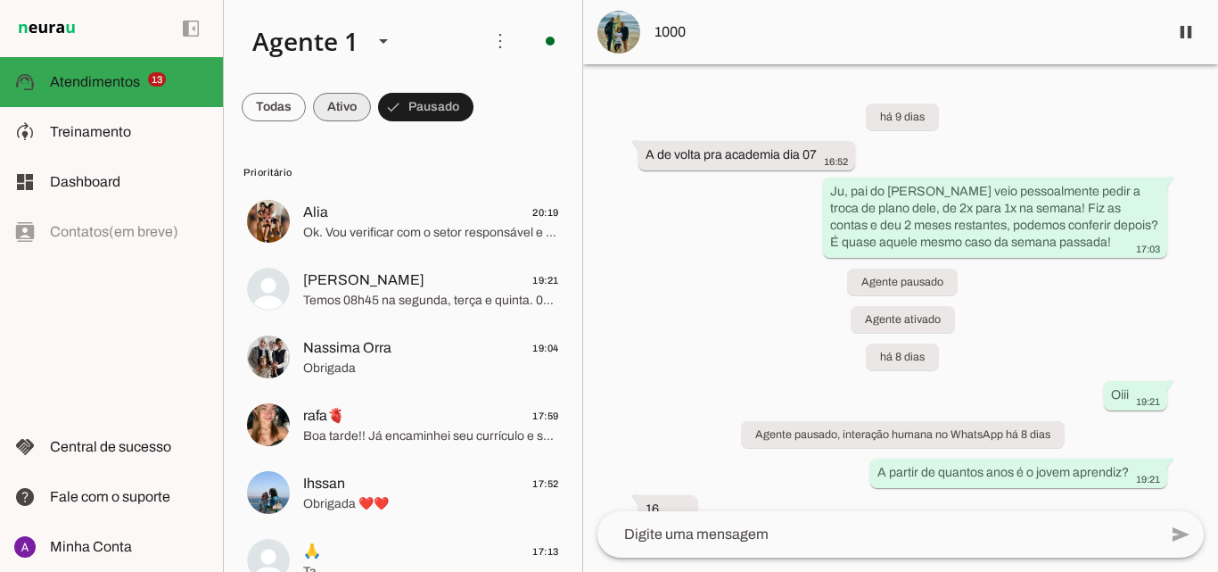
click at [306, 95] on span at bounding box center [274, 107] width 64 height 43
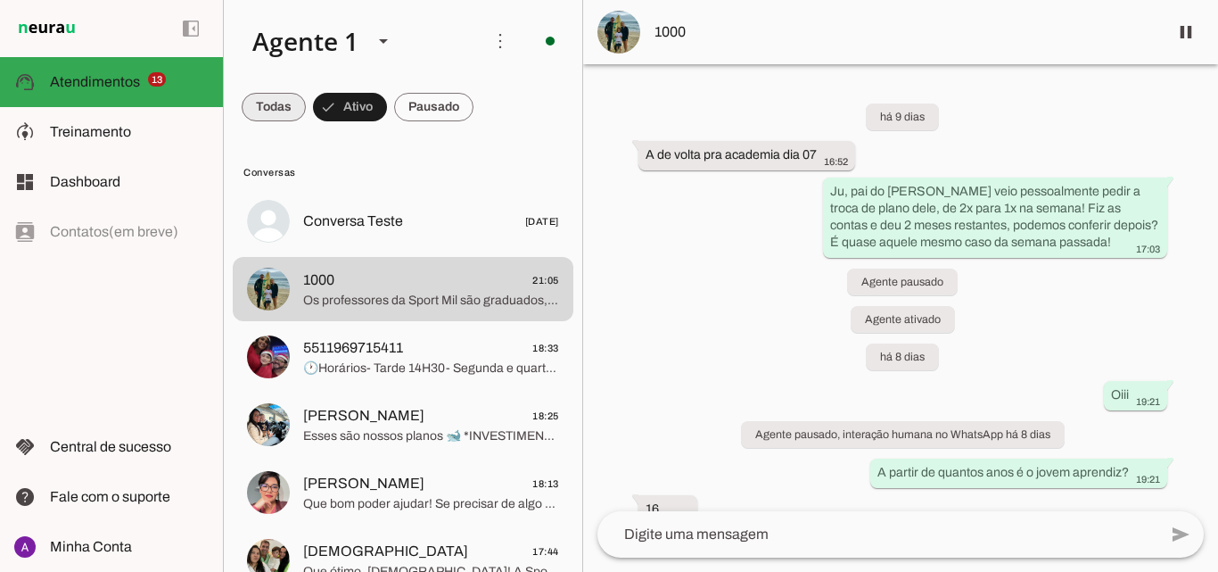
click at [288, 100] on span at bounding box center [274, 107] width 64 height 43
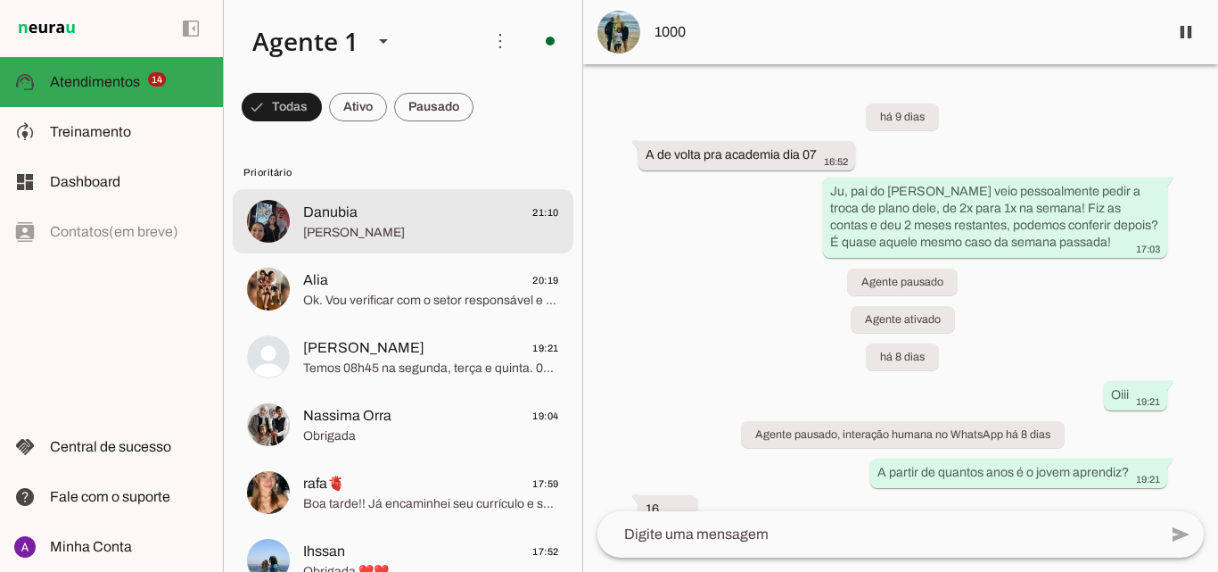
click at [417, 216] on span "Danubia 21:10" at bounding box center [431, 213] width 256 height 22
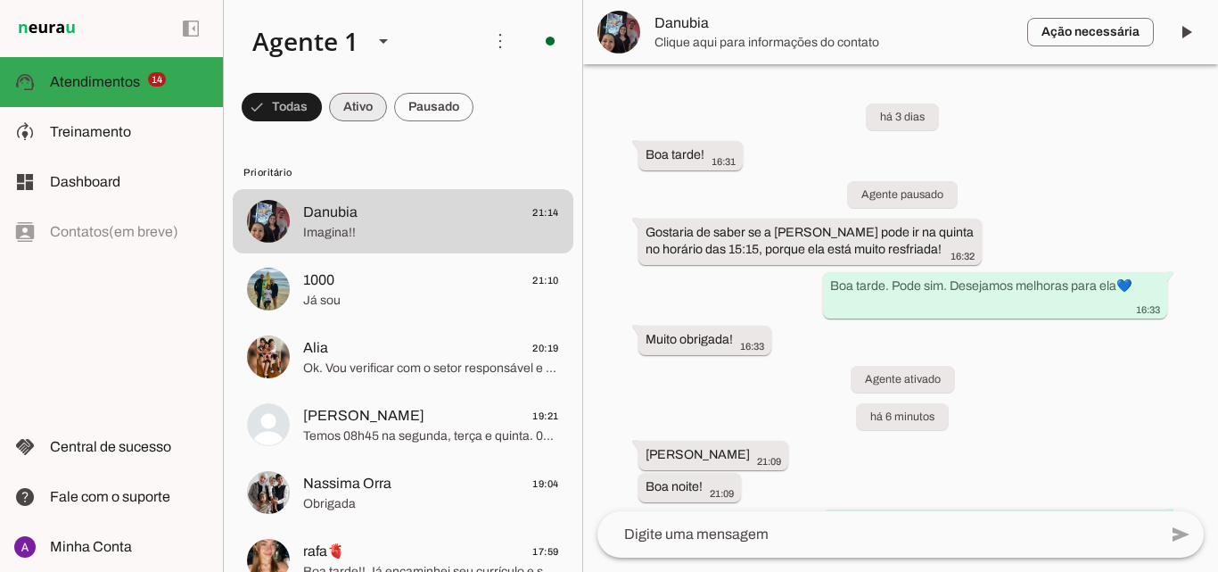
click at [322, 102] on span at bounding box center [282, 107] width 80 height 43
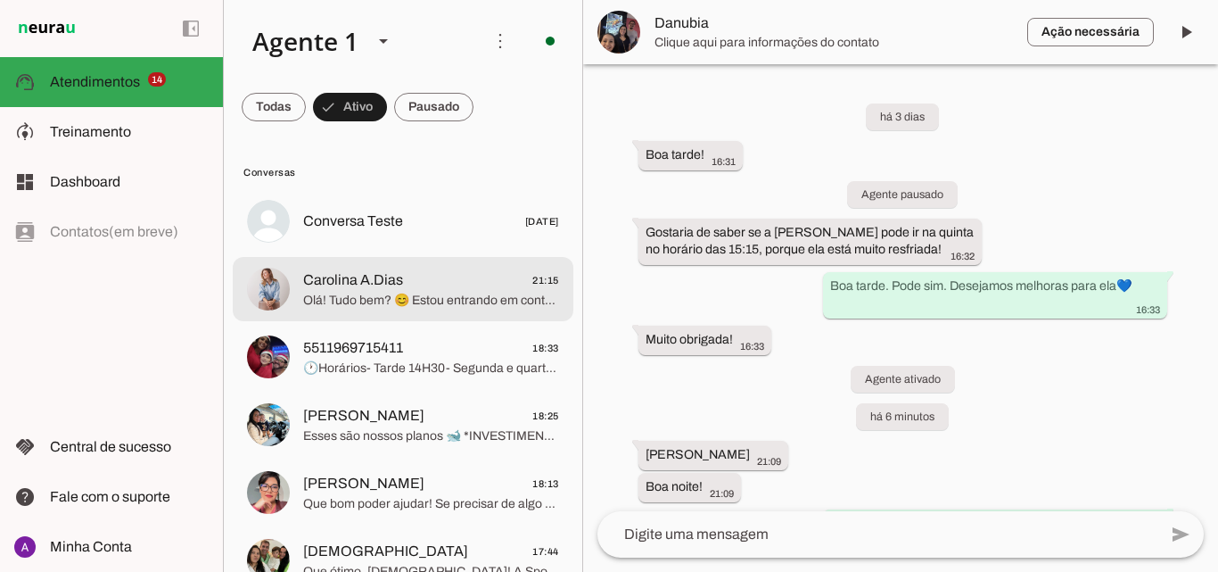
drag, startPoint x: 401, startPoint y: 293, endPoint x: 406, endPoint y: 284, distance: 11.2
click at [401, 293] on span "Olá! Tudo bem? 😊 Estou entrando em contato para saber o que você achou da nossa…" at bounding box center [431, 301] width 256 height 18
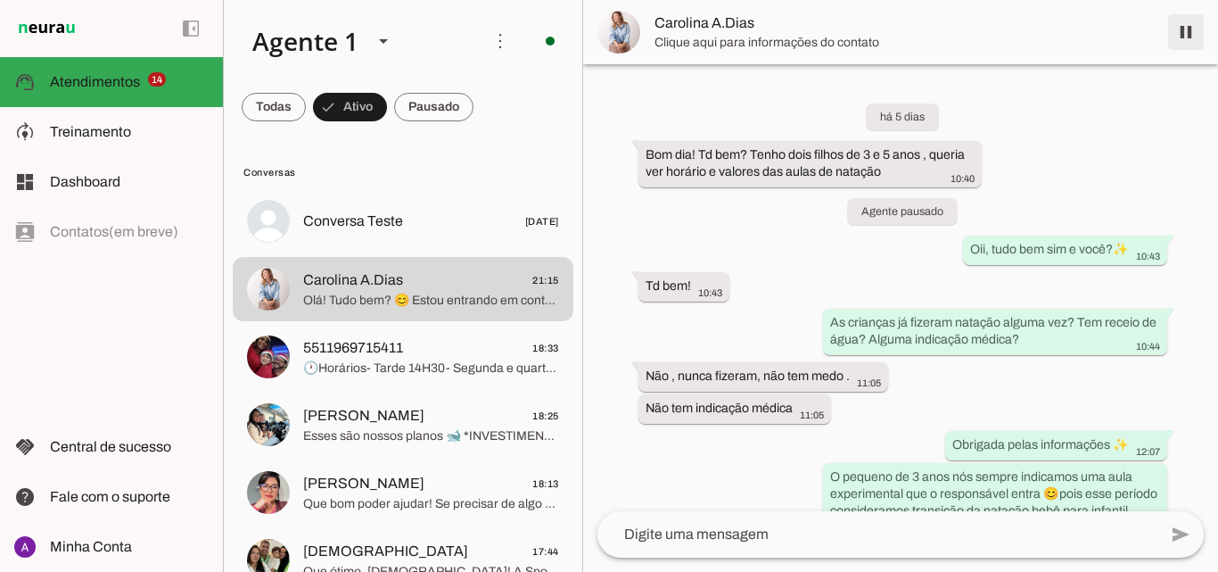
scroll to position [3066, 0]
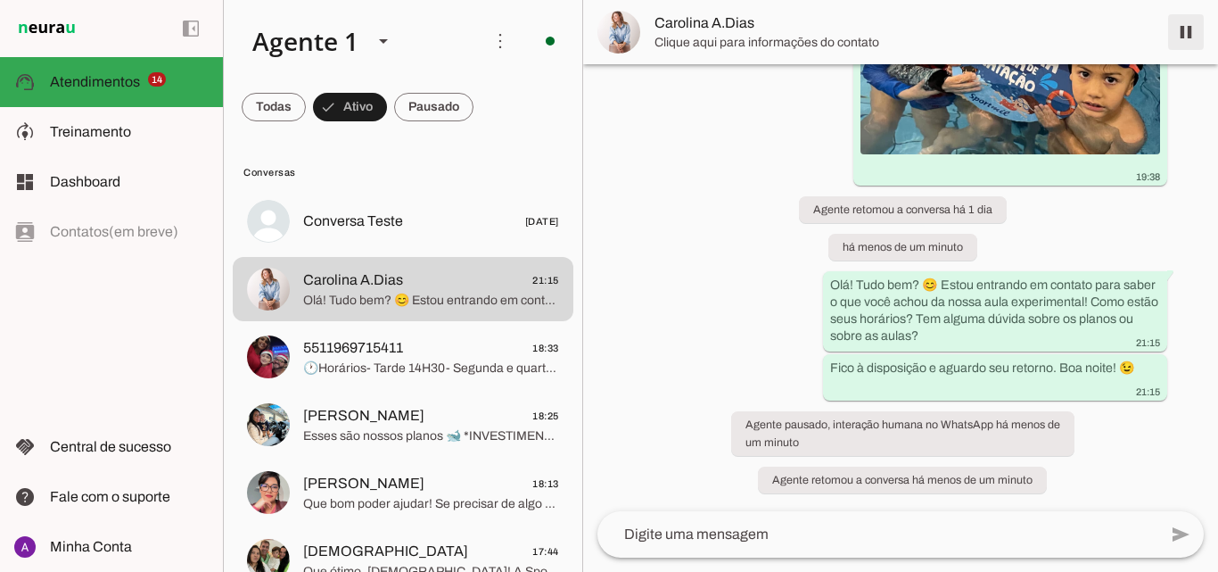
click at [1193, 33] on span at bounding box center [1186, 32] width 43 height 43
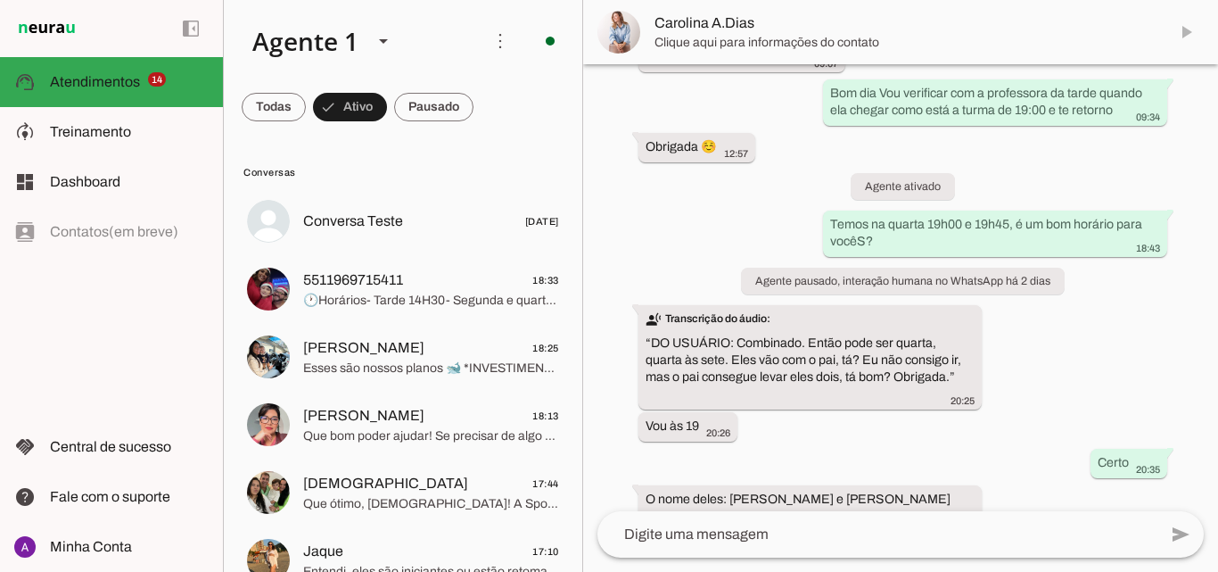
scroll to position [1507, 0]
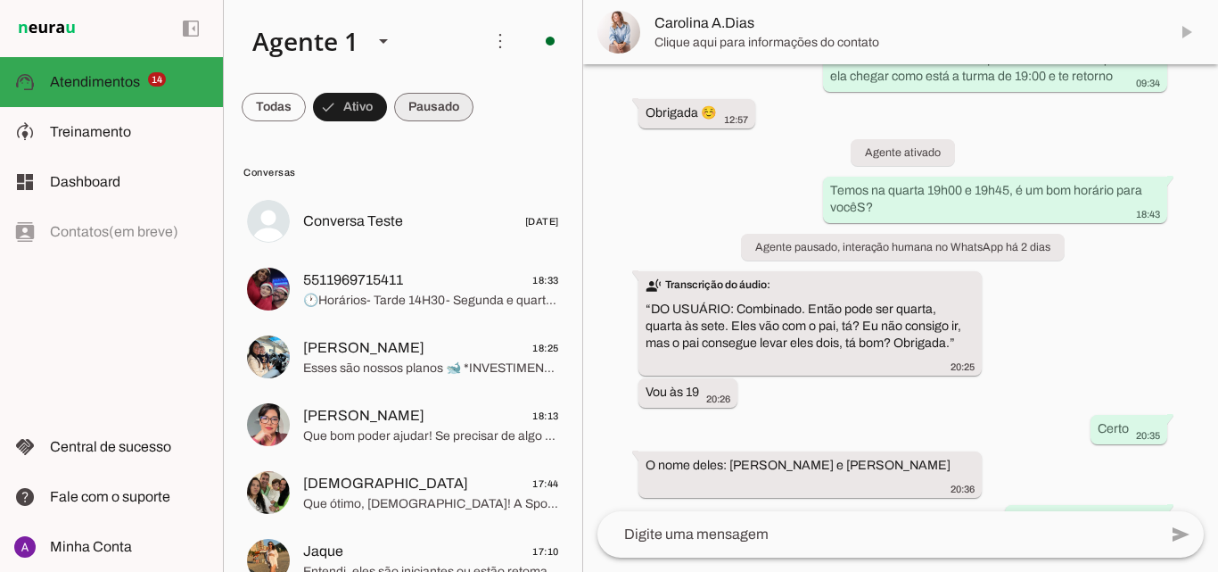
click at [306, 91] on span at bounding box center [274, 107] width 64 height 43
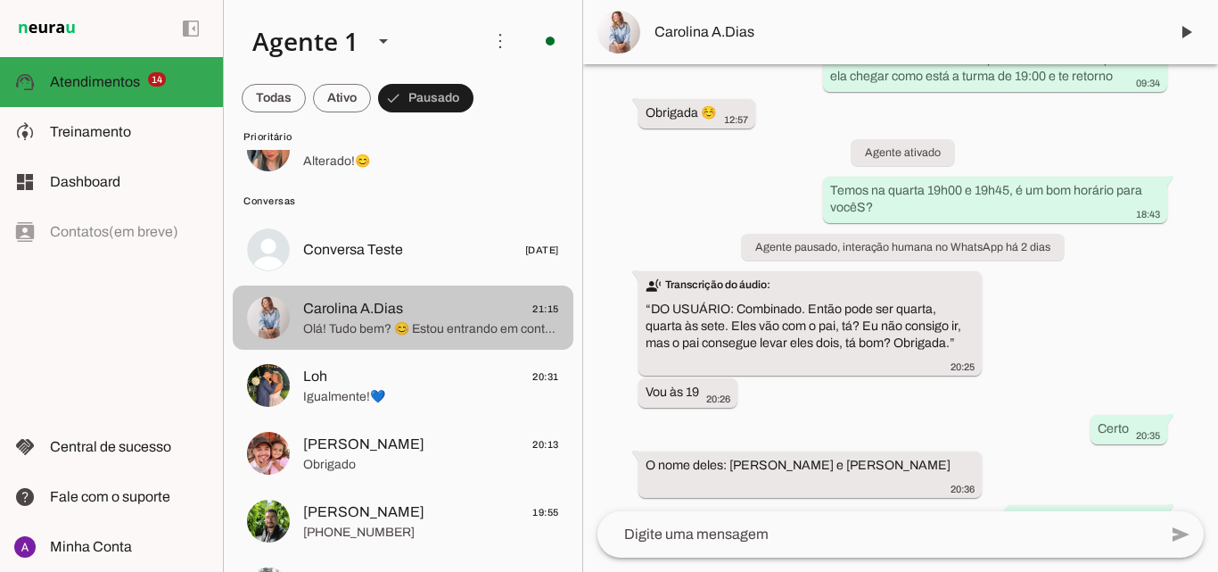
scroll to position [1784, 0]
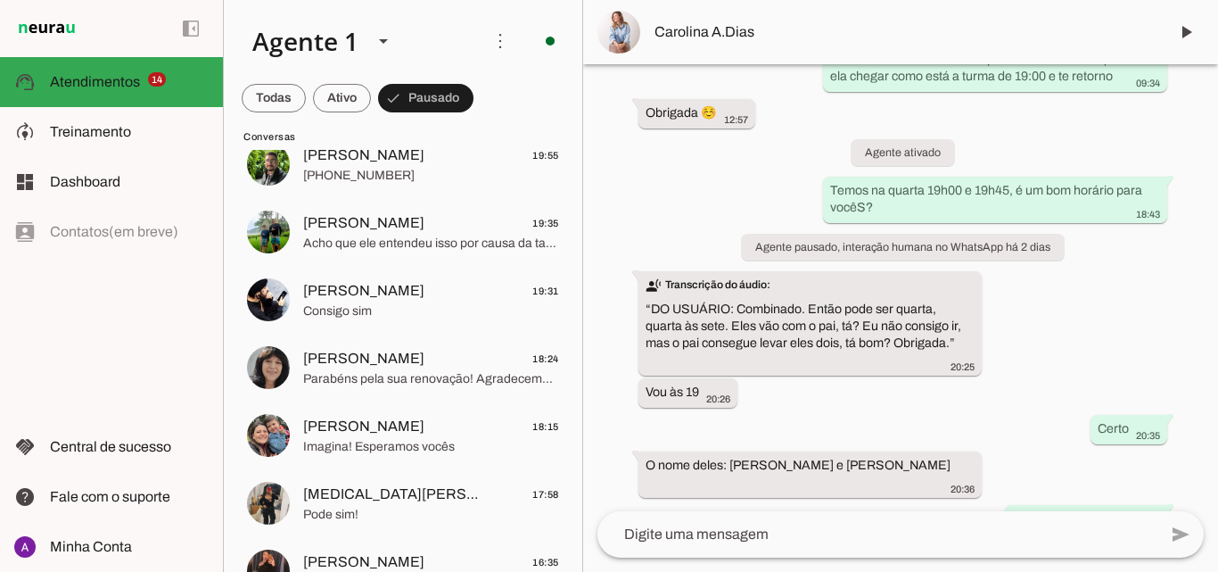
drag, startPoint x: 582, startPoint y: 194, endPoint x: 589, endPoint y: 183, distance: 13.2
click at [589, 183] on div "há 5 dias Bom dia! Td bem? Tenho dois filhos de 3 e 5 anos , queria ver horário…" at bounding box center [900, 287] width 635 height 447
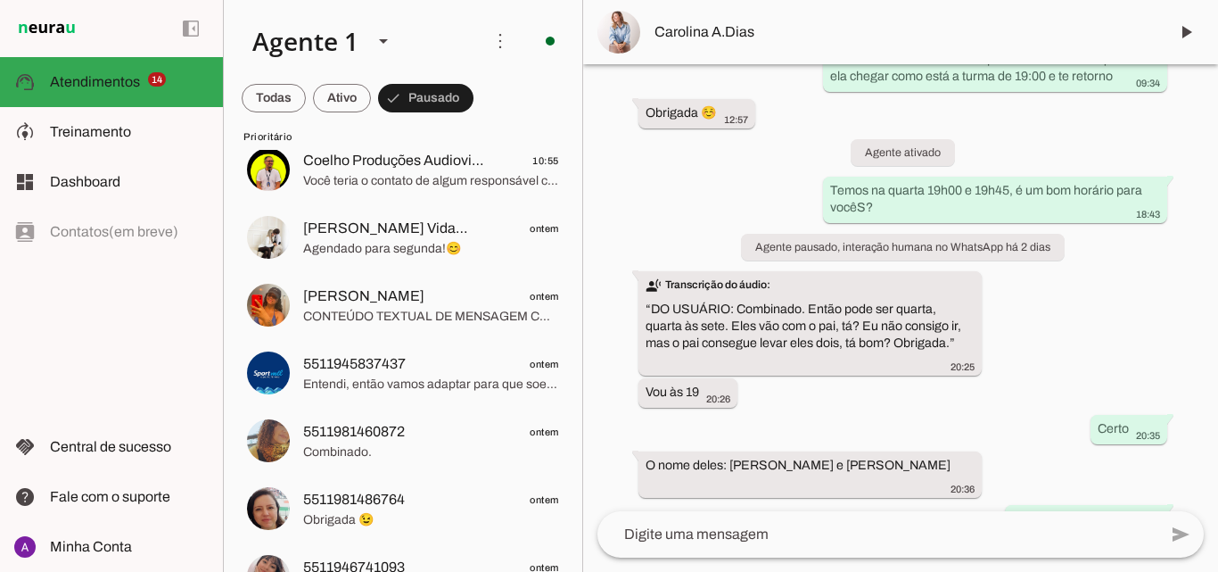
scroll to position [903, 0]
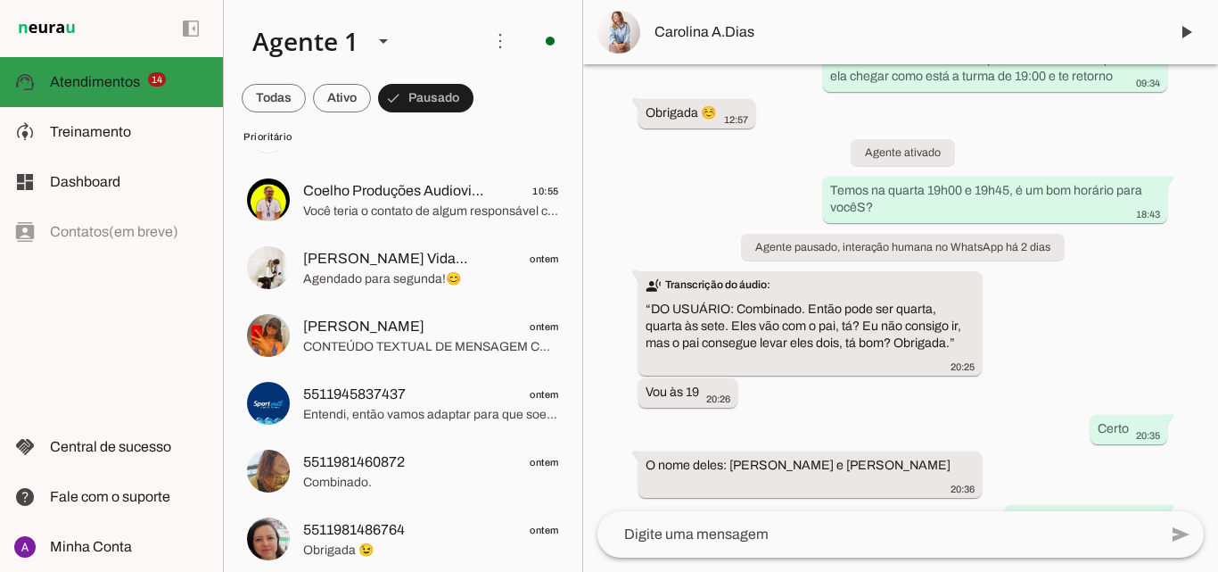
click at [194, 59] on md-item "support_agent Atendimentos Atendimentos 14" at bounding box center [111, 82] width 223 height 50
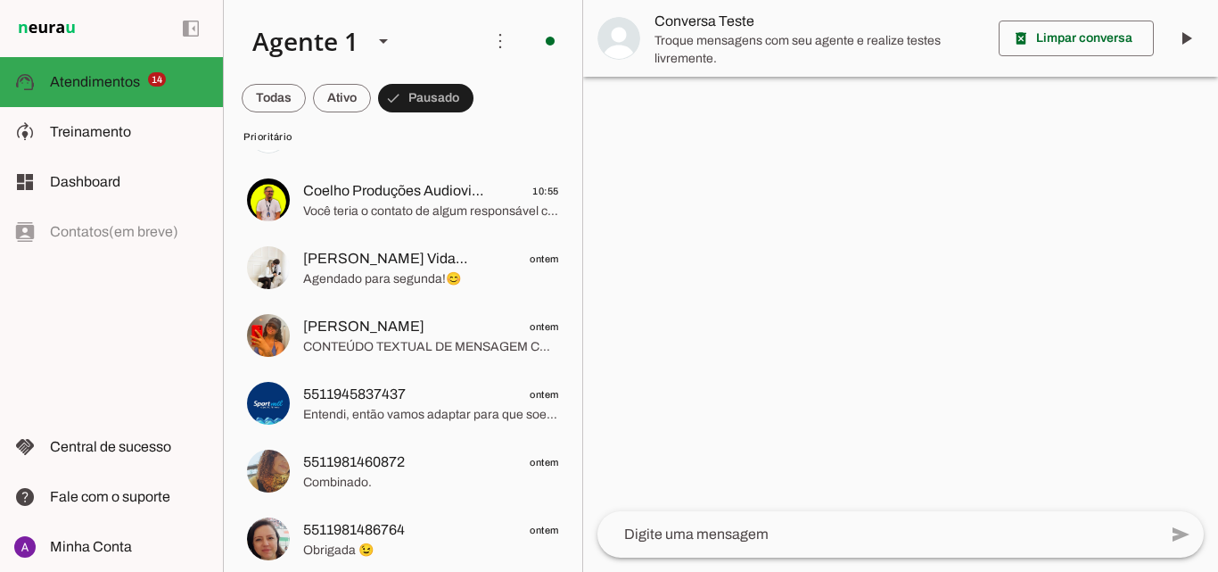
click at [277, 78] on md-item "more_vert circle Ações do Agente Agente ligado e respondendo automaticamente O …" at bounding box center [403, 41] width 359 height 82
click at [277, 98] on span at bounding box center [274, 98] width 64 height 43
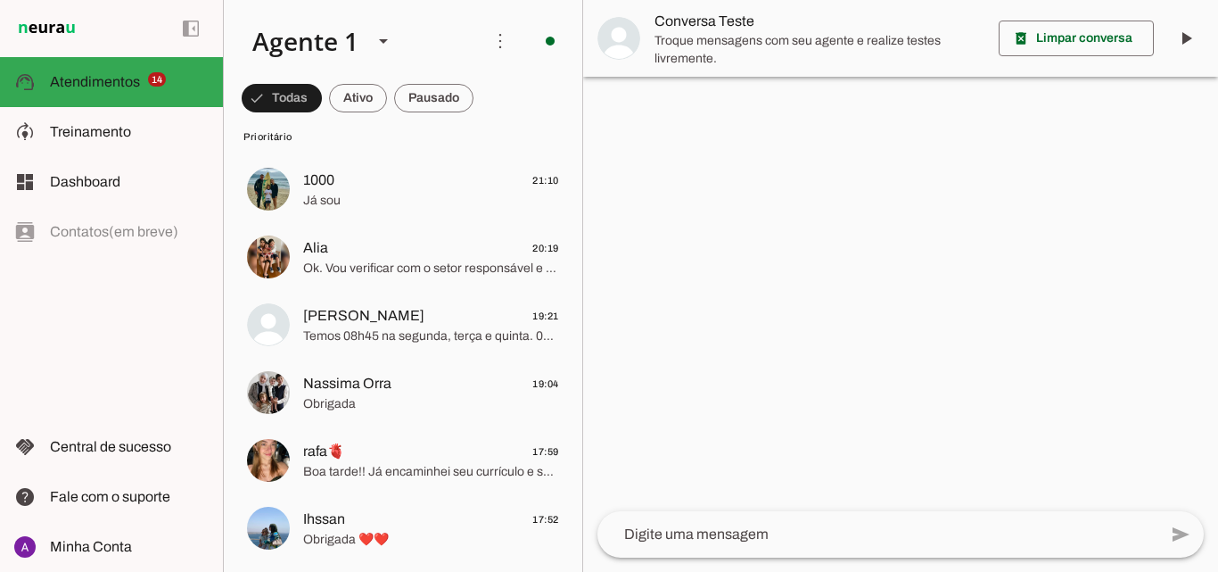
scroll to position [11, 0]
